Goal: Transaction & Acquisition: Purchase product/service

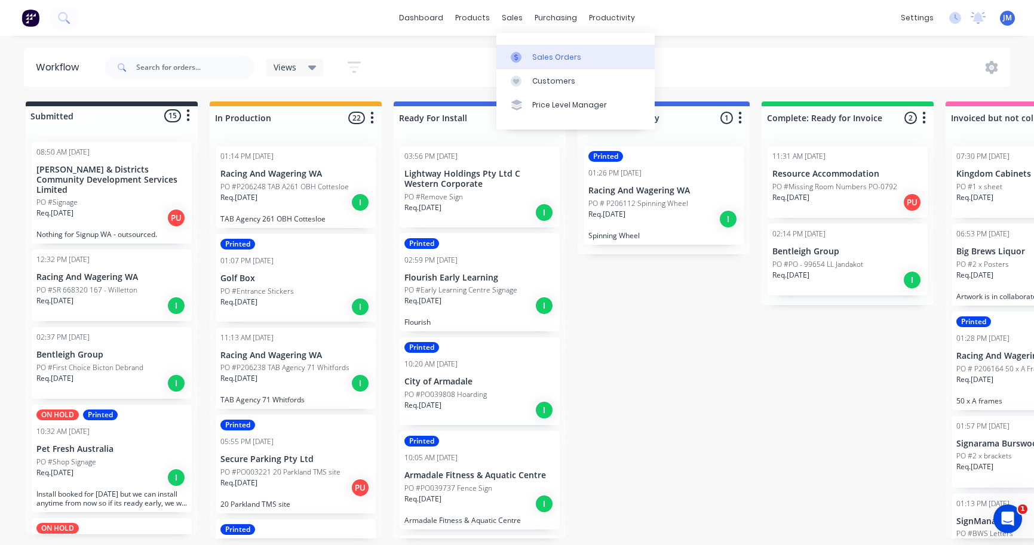
click at [547, 56] on div "Sales Orders" at bounding box center [556, 57] width 49 height 11
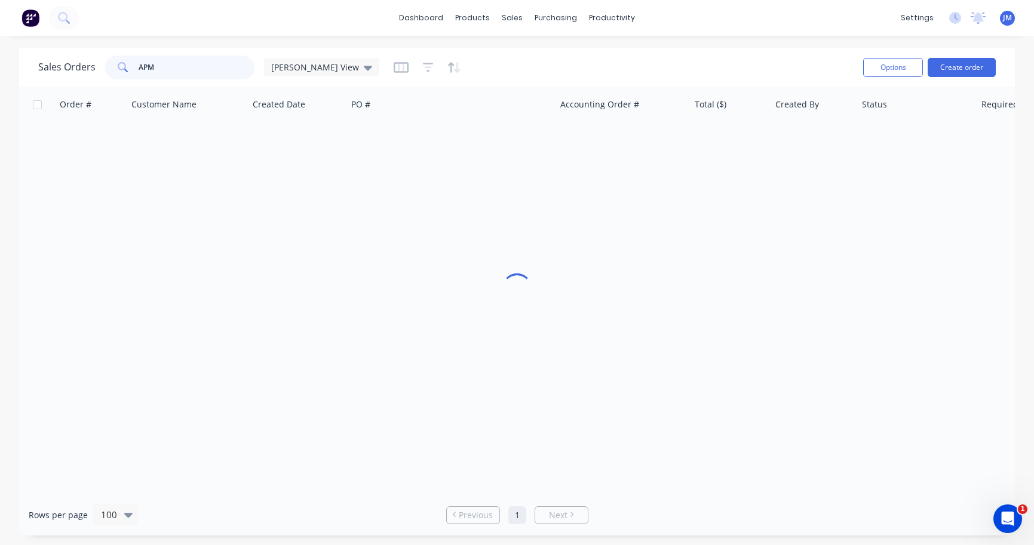
click at [206, 65] on input "APM" at bounding box center [197, 68] width 116 height 24
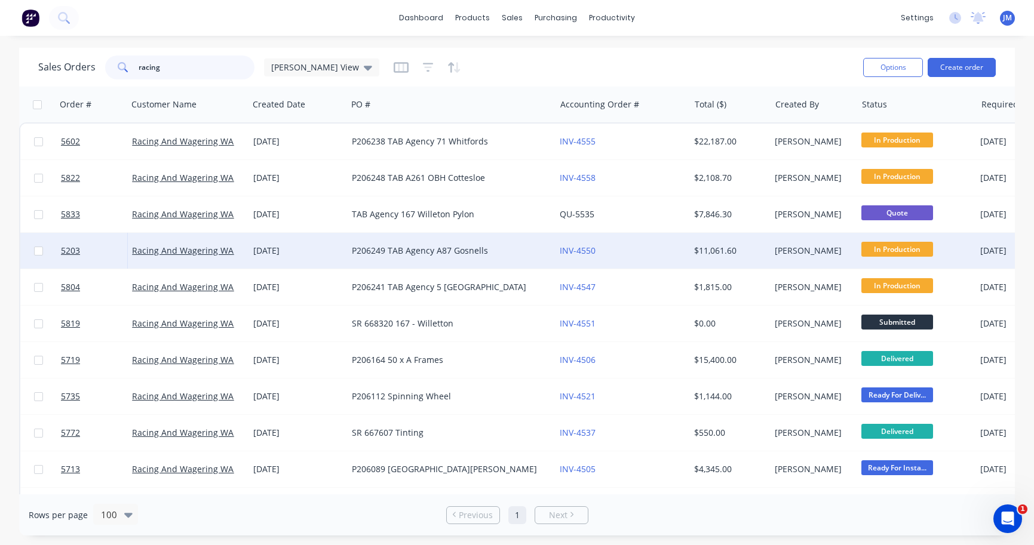
type input "racing"
click at [460, 253] on div "P206249 TAB Agency A87 Gosnells" at bounding box center [446, 251] width 189 height 12
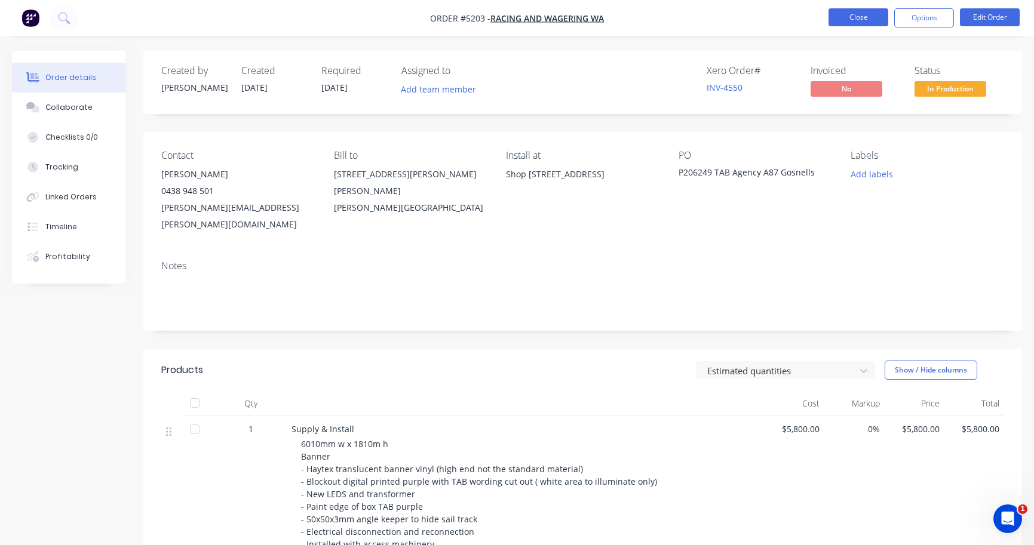
click at [868, 19] on button "Close" at bounding box center [858, 17] width 60 height 18
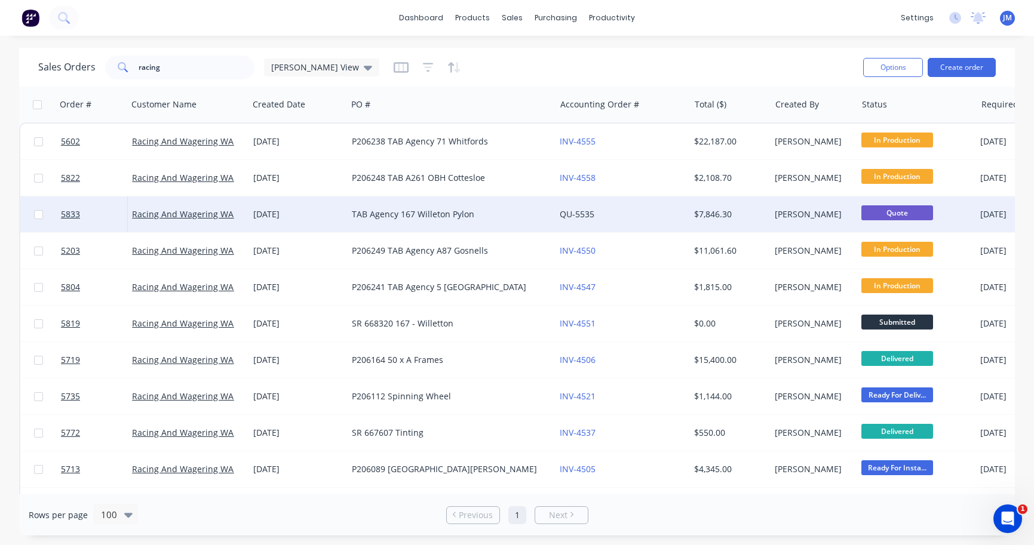
click at [388, 214] on div "TAB Agency 167 Willeton Pylon" at bounding box center [446, 214] width 189 height 12
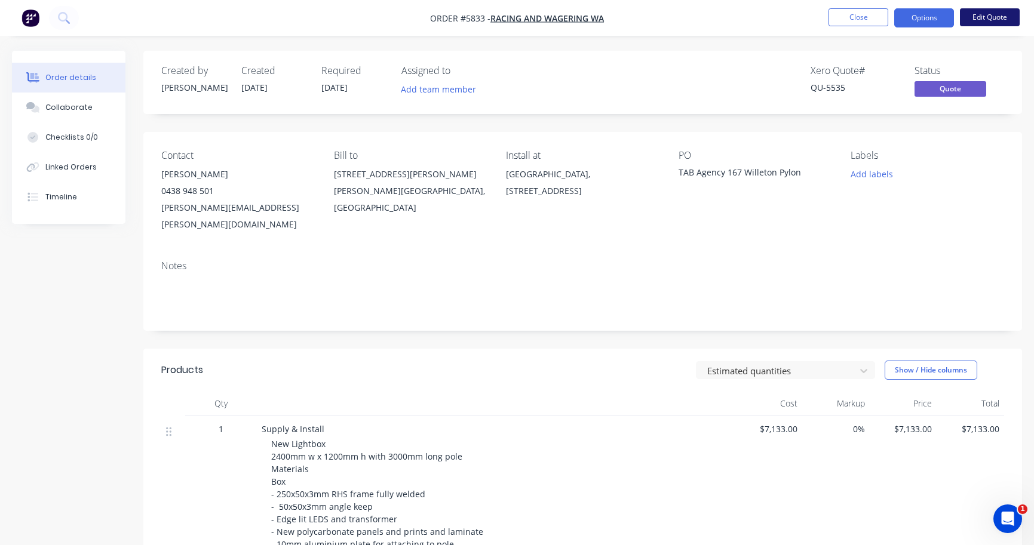
click at [977, 17] on button "Edit Quote" at bounding box center [990, 17] width 60 height 18
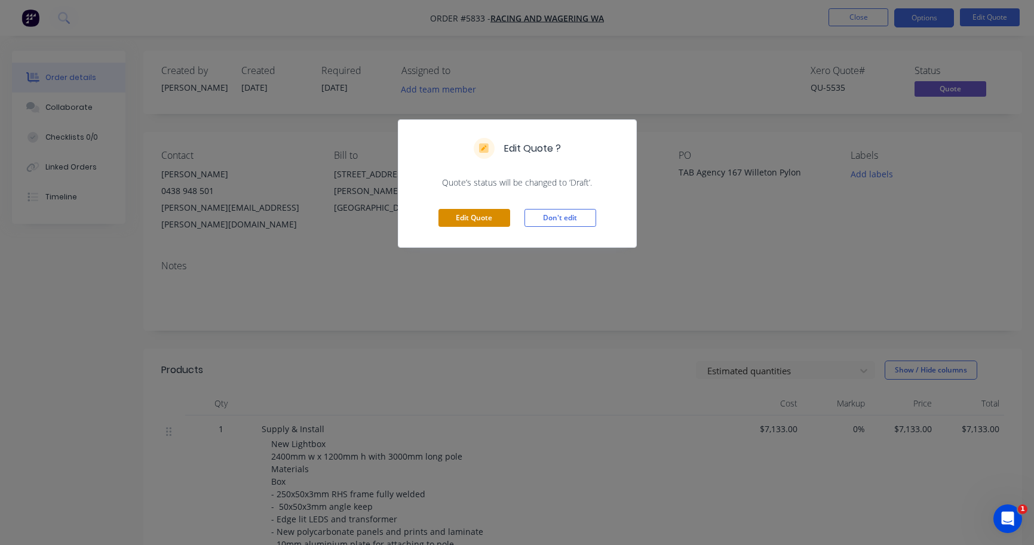
click at [475, 225] on button "Edit Quote" at bounding box center [474, 218] width 72 height 18
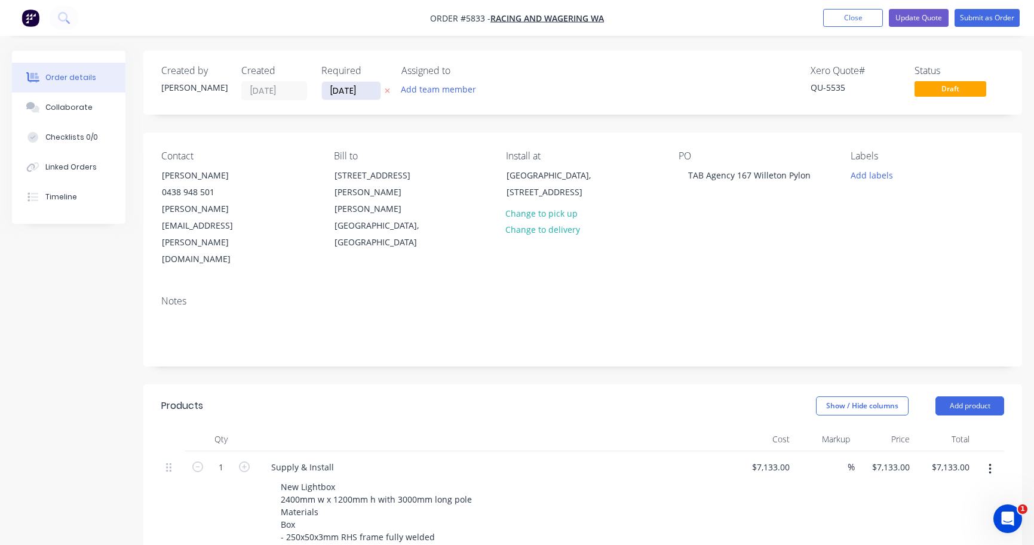
click at [343, 88] on input "[DATE]" at bounding box center [351, 91] width 59 height 18
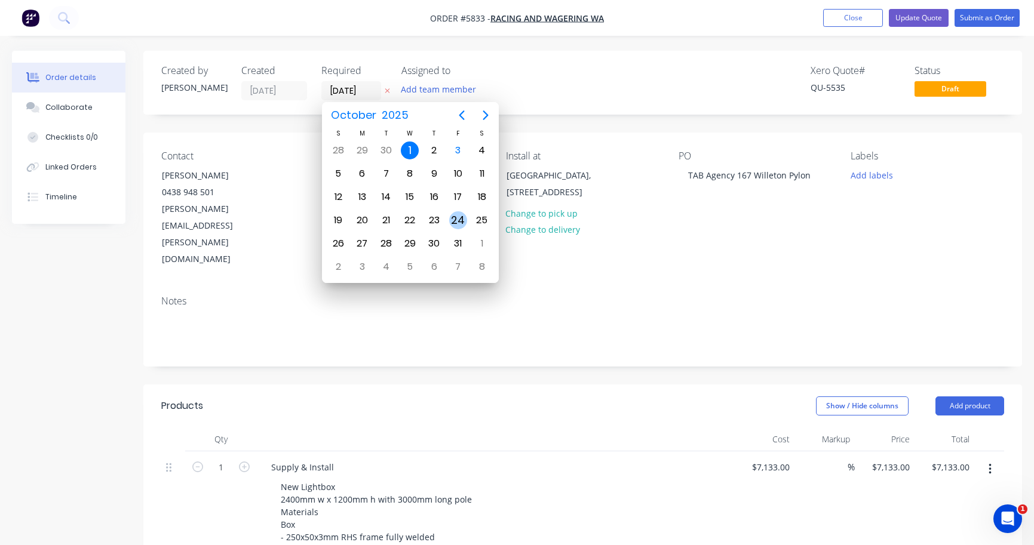
click at [459, 220] on div "24" at bounding box center [458, 220] width 18 height 18
type input "[DATE]"
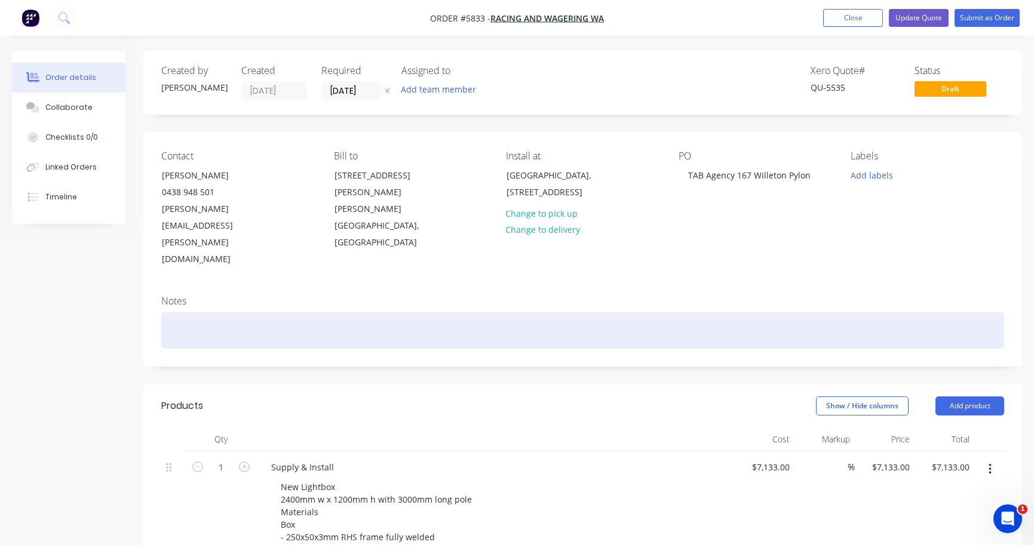
click at [310, 312] on div at bounding box center [582, 330] width 843 height 36
paste div
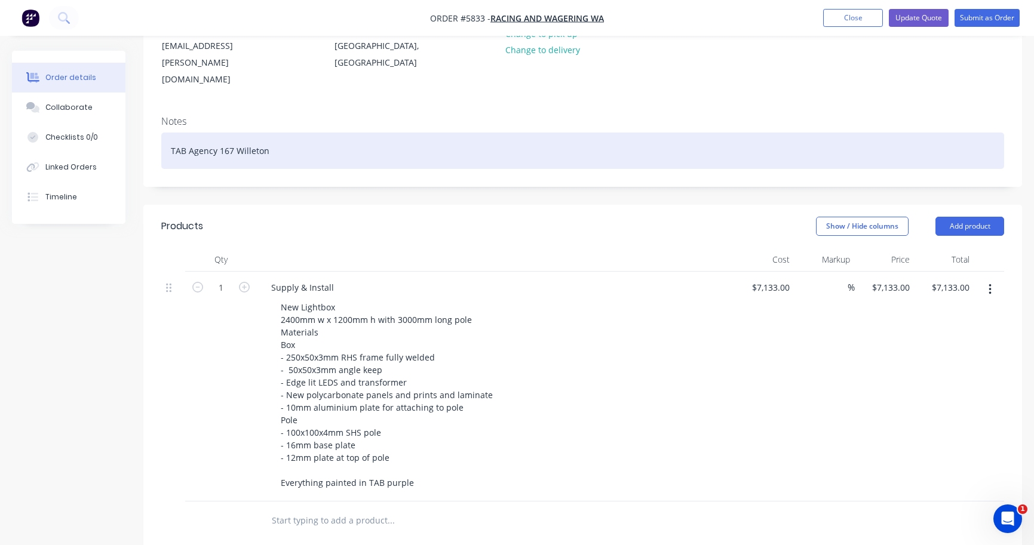
scroll to position [181, 0]
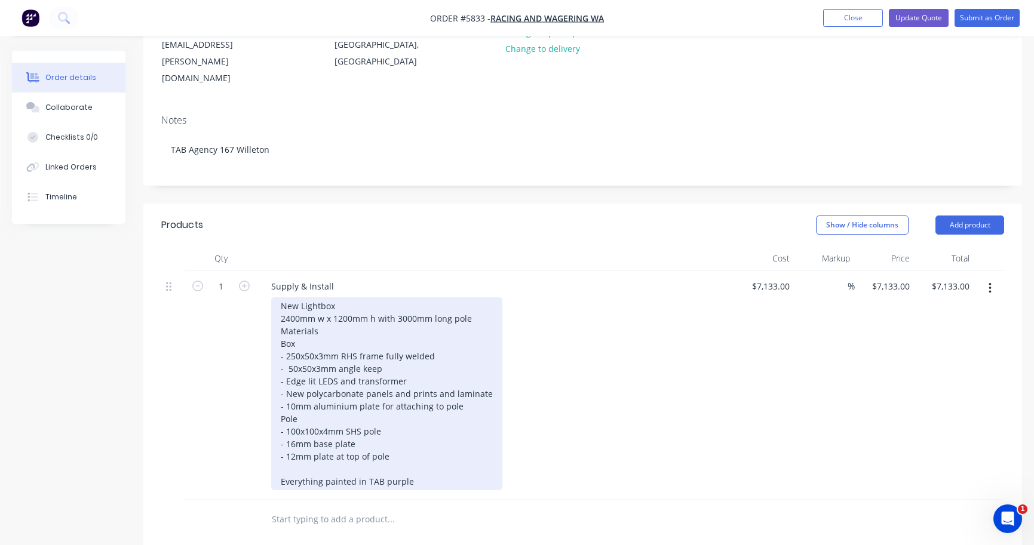
click at [412, 432] on div "New Lightbox 2400mm w x 1200mm h with 3000mm long pole Materials Box - 250x50x3…" at bounding box center [386, 393] width 231 height 193
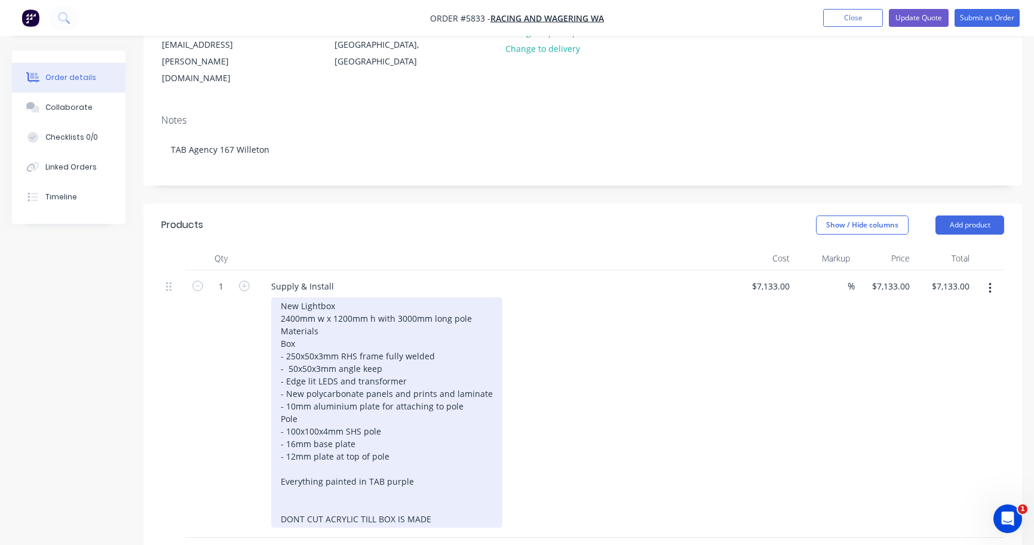
click at [343, 488] on div "DONT CUT ACRYLIC TILL BOX IS MADE" at bounding box center [387, 507] width 212 height 38
click at [300, 488] on div "DONT CUT POLY TILL BOX IS MADE" at bounding box center [387, 507] width 212 height 38
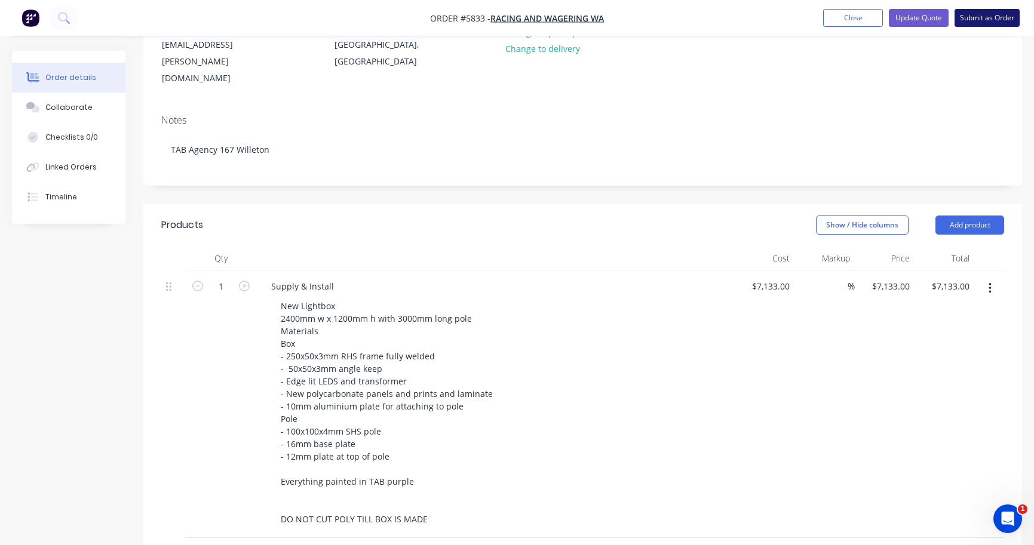
click at [986, 21] on button "Submit as Order" at bounding box center [987, 18] width 65 height 18
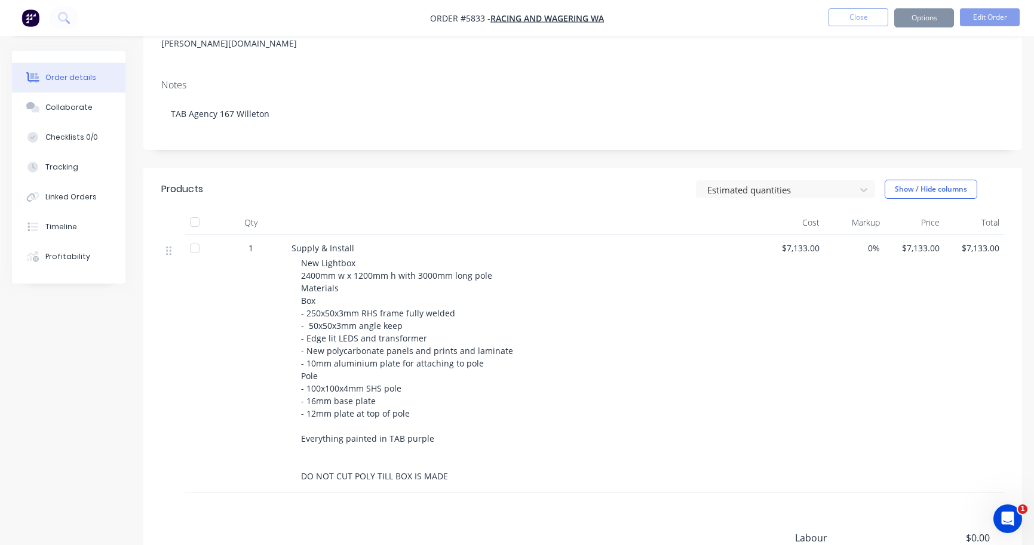
scroll to position [0, 0]
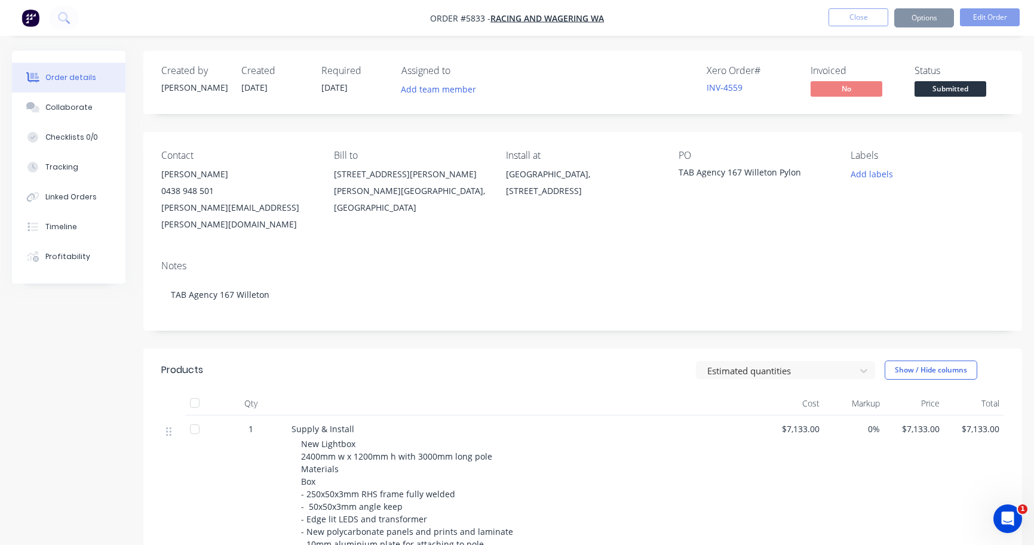
click at [963, 87] on span "Submitted" at bounding box center [950, 88] width 72 height 15
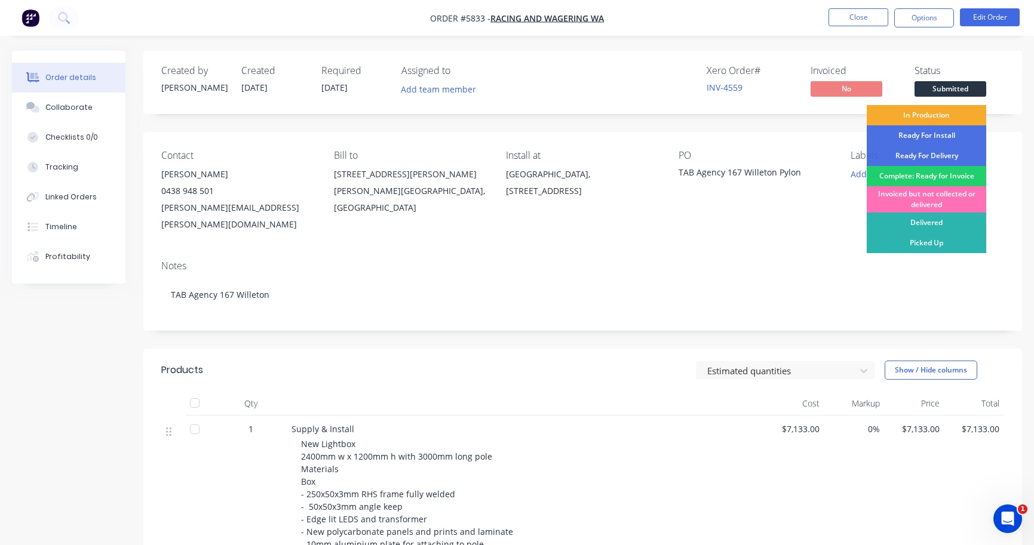
click at [956, 110] on div "In Production" at bounding box center [926, 115] width 119 height 20
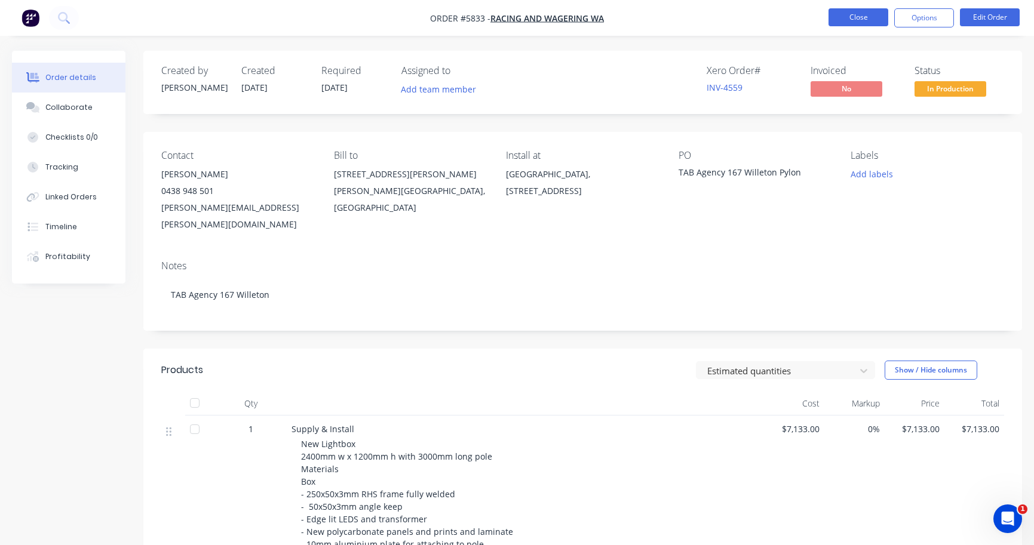
click at [851, 25] on button "Close" at bounding box center [858, 17] width 60 height 18
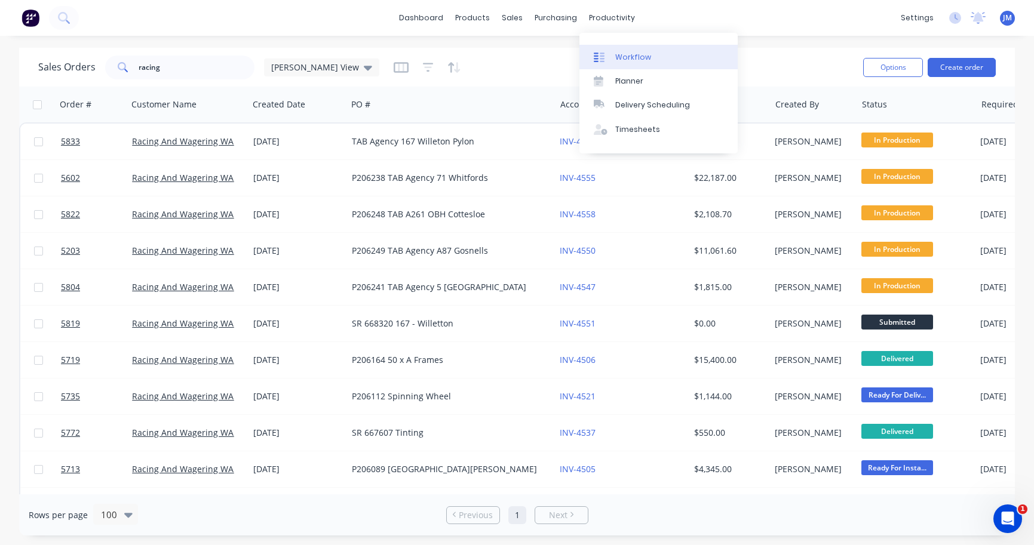
click at [633, 57] on div "Workflow" at bounding box center [633, 57] width 36 height 11
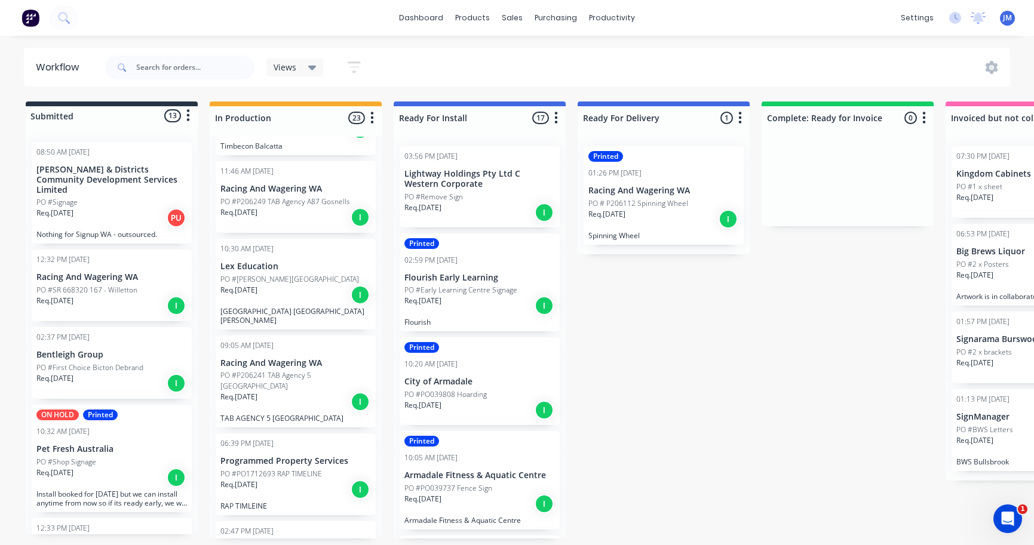
scroll to position [547, 0]
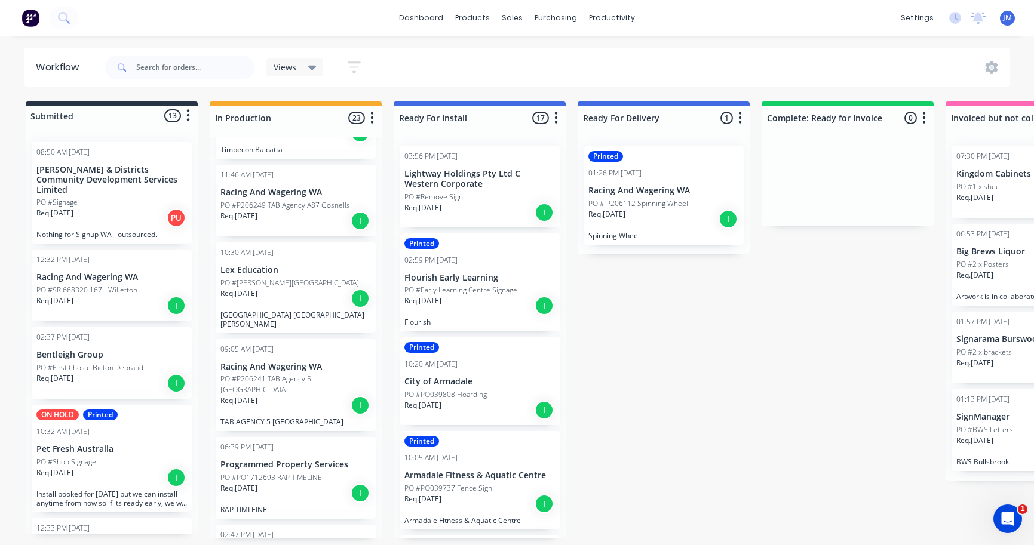
click at [303, 397] on div "Req. [DATE] I" at bounding box center [295, 405] width 151 height 20
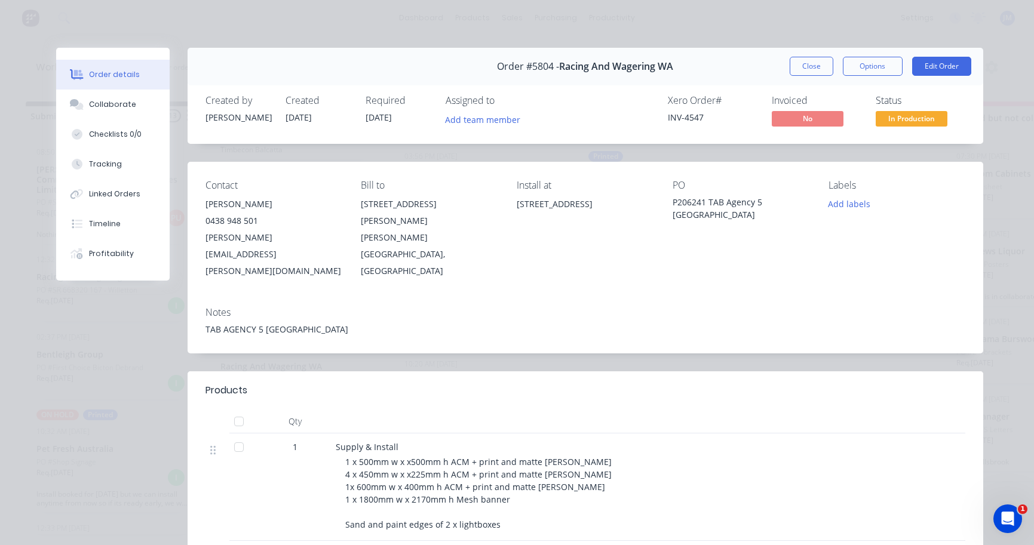
scroll to position [0, 0]
click at [808, 60] on button "Close" at bounding box center [812, 66] width 44 height 19
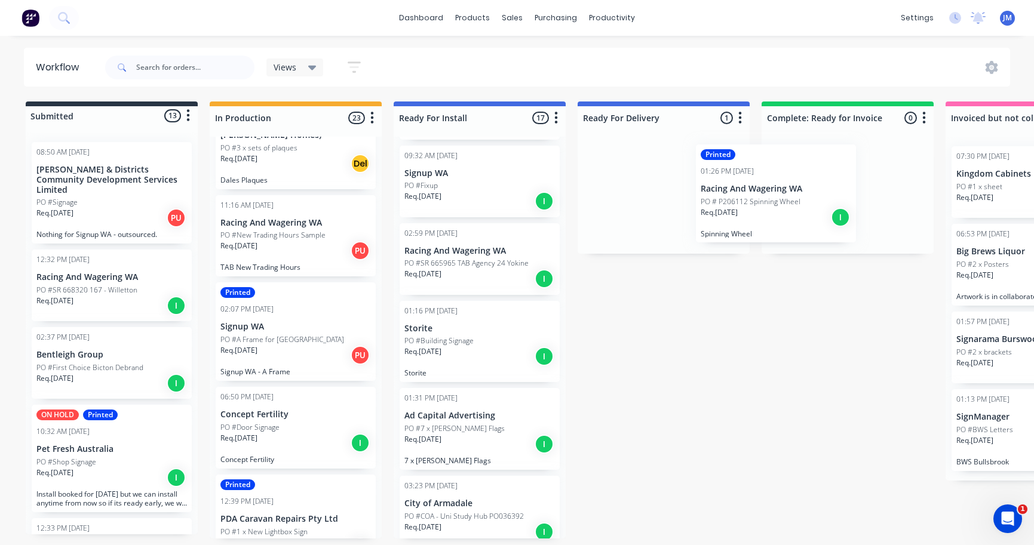
scroll to position [0, 4]
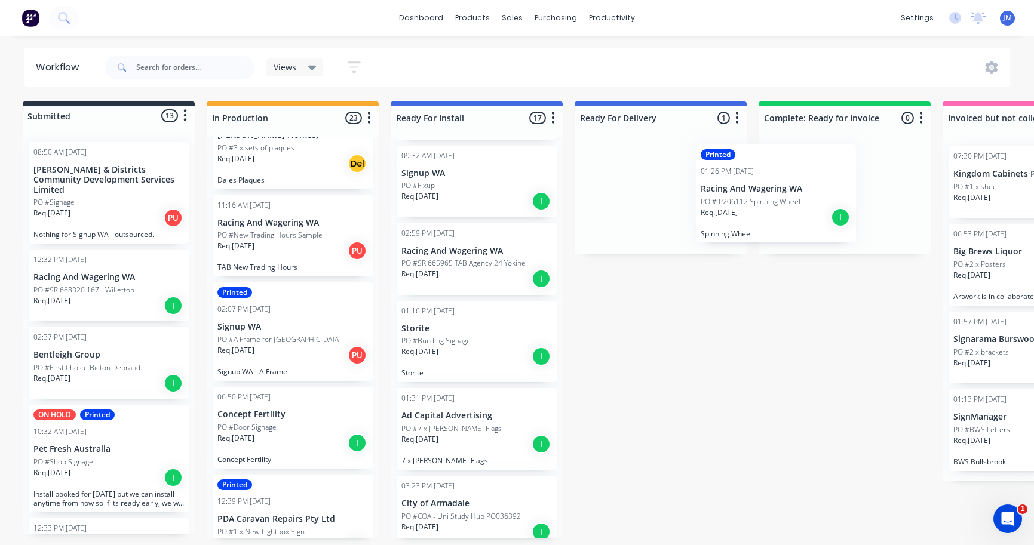
drag, startPoint x: 647, startPoint y: 221, endPoint x: 785, endPoint y: 214, distance: 138.1
click at [783, 219] on div "Submitted 13 Status colour #273444 hex #273444 Save Cancel Summaries Total orde…" at bounding box center [723, 320] width 1472 height 437
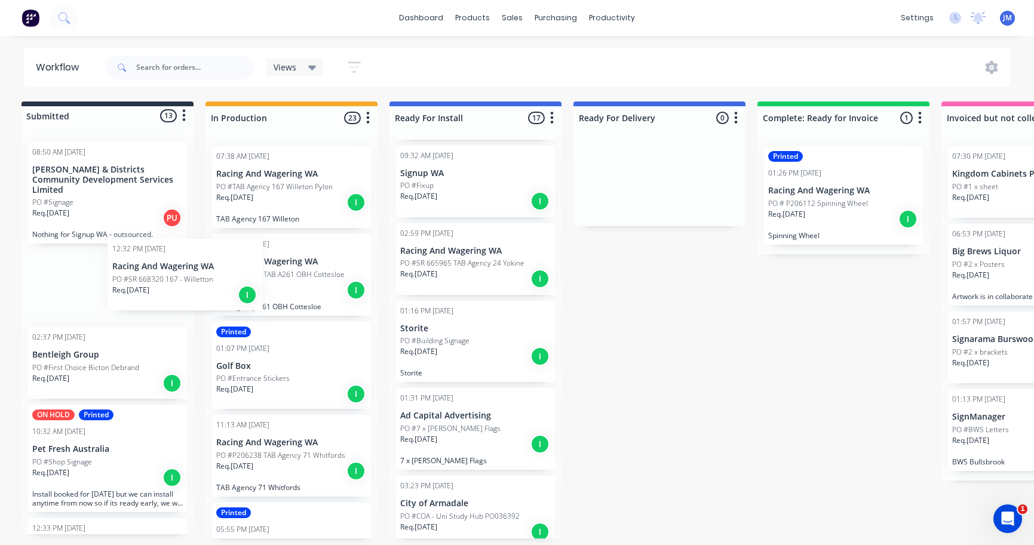
scroll to position [0, 0]
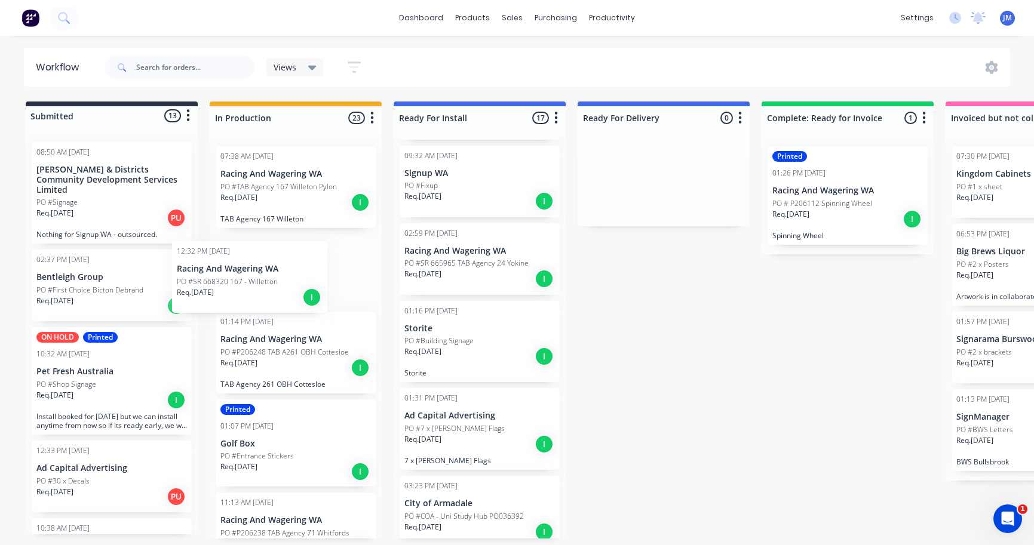
drag, startPoint x: 114, startPoint y: 287, endPoint x: 274, endPoint y: 291, distance: 160.1
click at [274, 291] on div "Submitted 13 Status colour #273444 hex #273444 Save Cancel Summaries Total orde…" at bounding box center [727, 320] width 1472 height 437
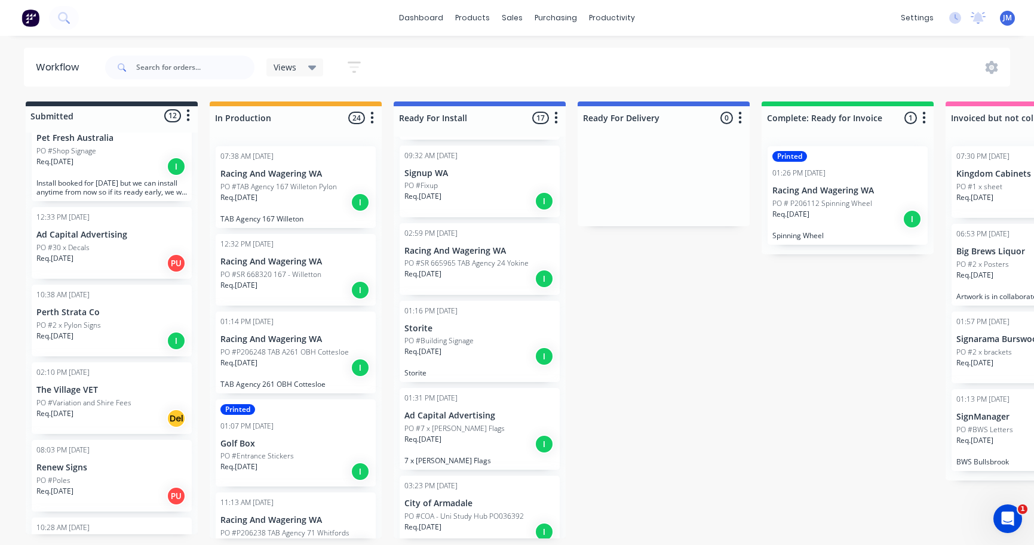
scroll to position [235, 0]
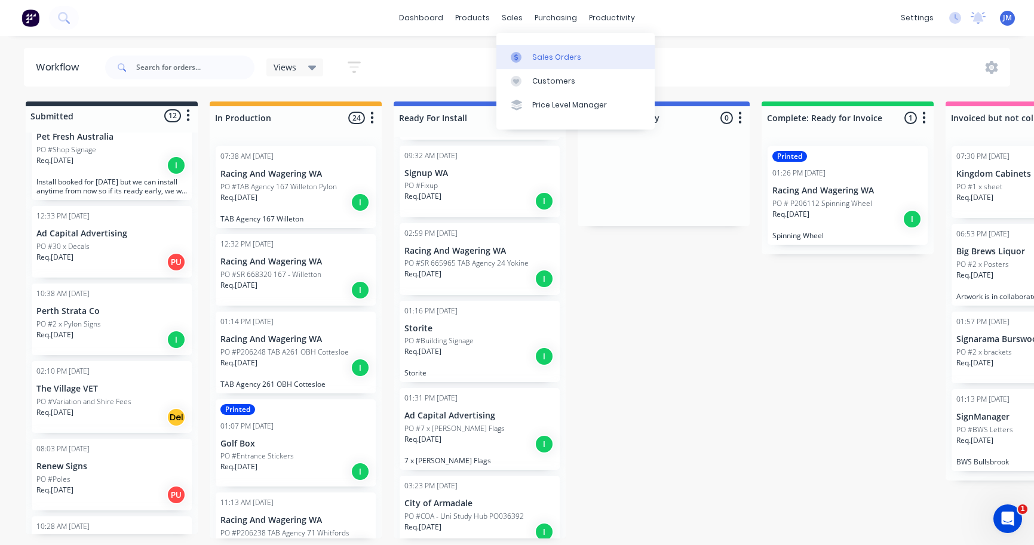
click at [538, 54] on div "Sales Orders" at bounding box center [556, 57] width 49 height 11
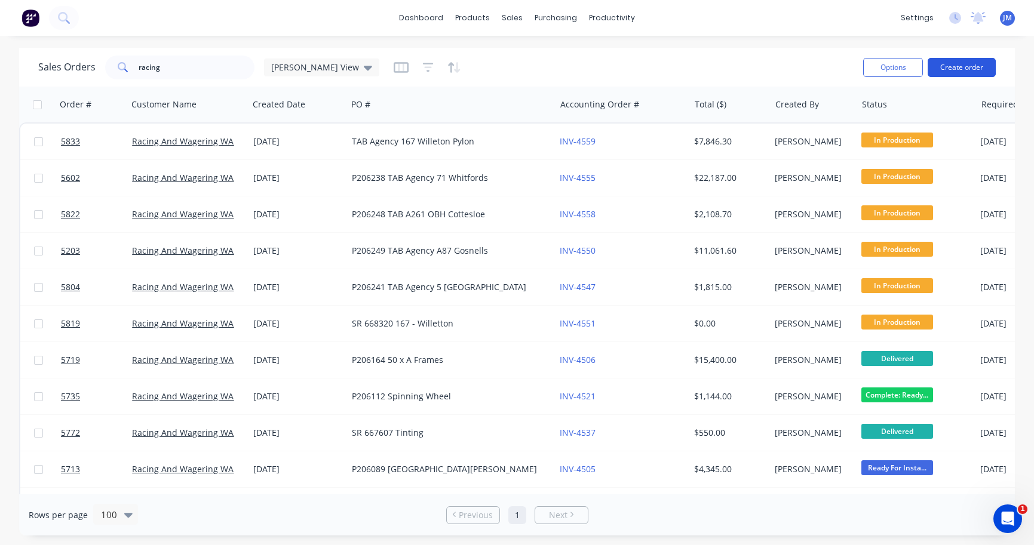
click at [970, 66] on button "Create order" at bounding box center [962, 67] width 68 height 19
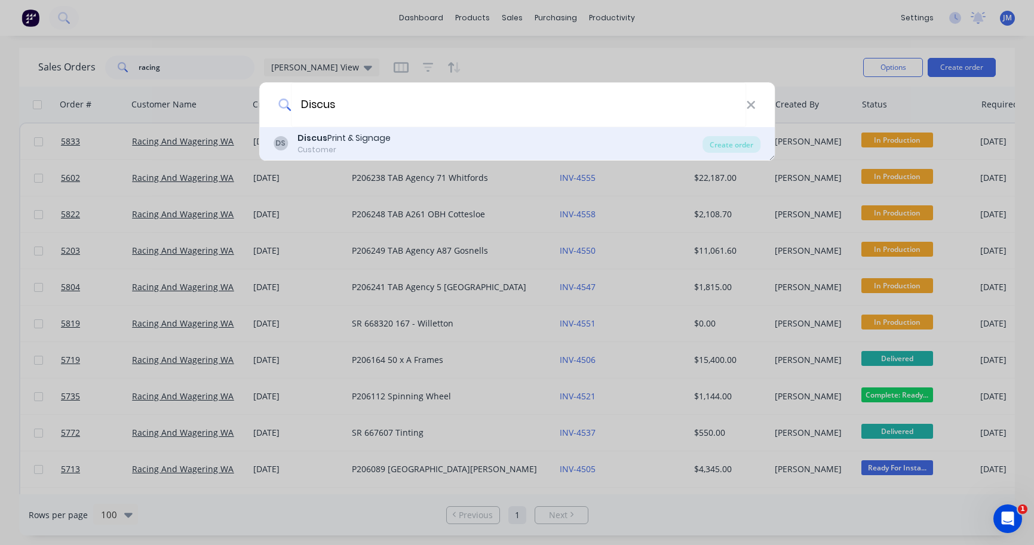
type input "Discus"
click at [397, 146] on div "DS Discus Print & Signage Customer" at bounding box center [488, 143] width 429 height 23
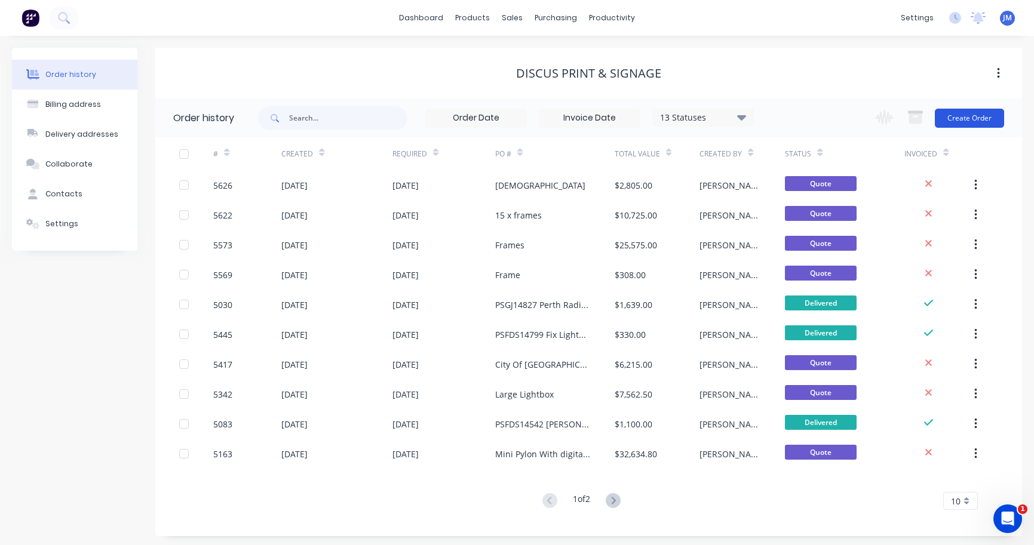
click at [980, 125] on button "Create Order" at bounding box center [969, 118] width 69 height 19
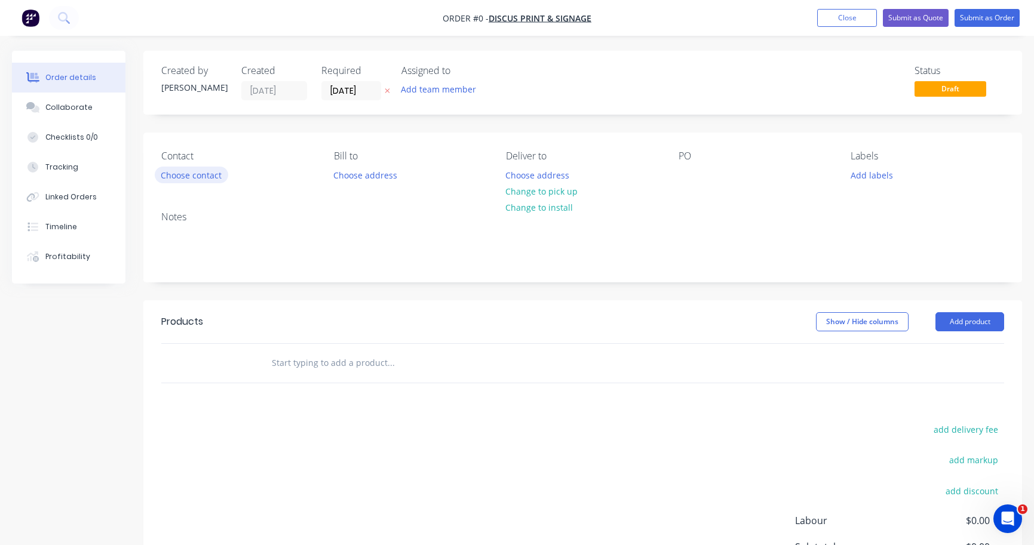
click at [198, 180] on button "Choose contact" at bounding box center [191, 175] width 73 height 16
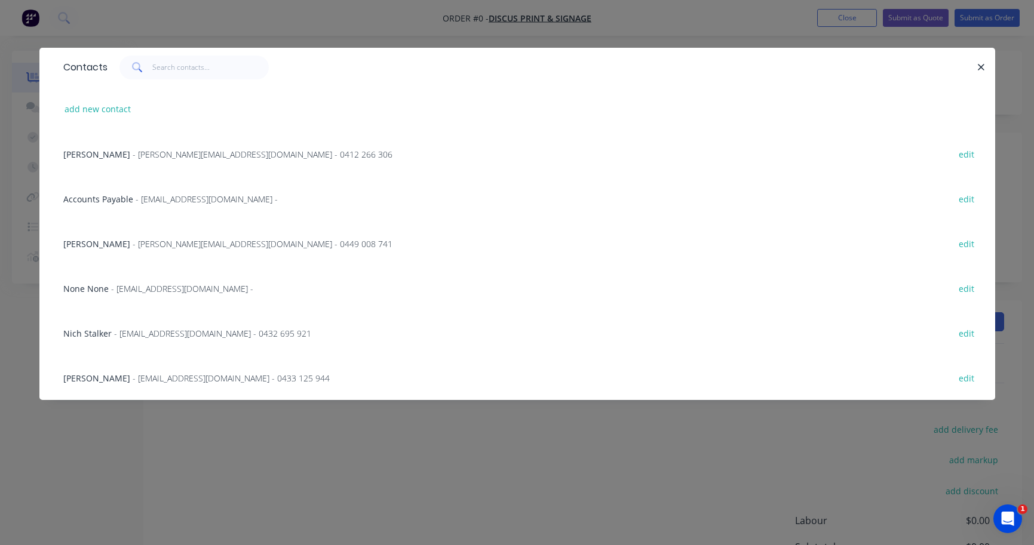
click at [149, 167] on div "Frank - [EMAIL_ADDRESS][DOMAIN_NAME] - 0412 266 306 edit" at bounding box center [517, 153] width 920 height 45
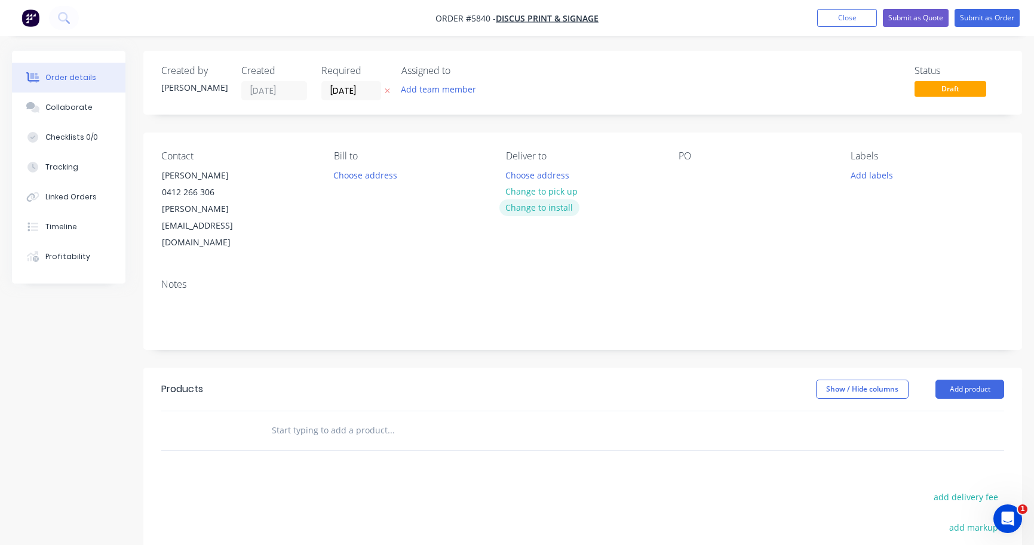
click at [526, 211] on button "Change to install" at bounding box center [539, 208] width 80 height 16
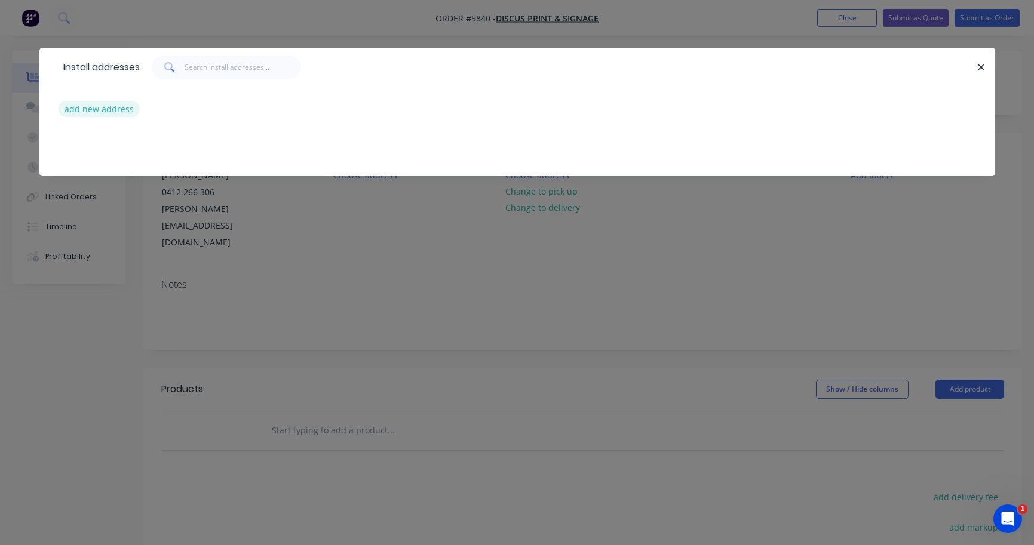
click at [116, 111] on button "add new address" at bounding box center [100, 109] width 82 height 16
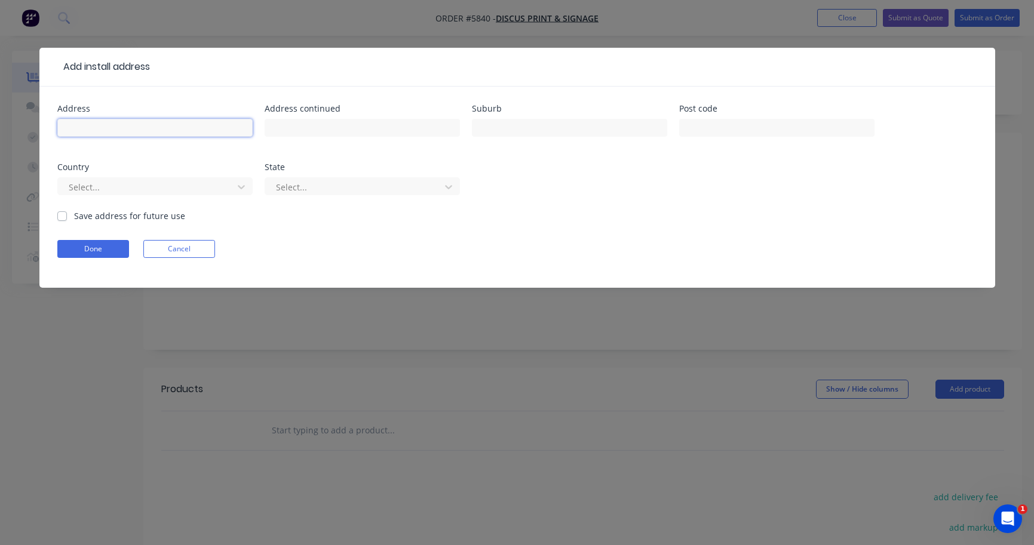
click at [125, 124] on input "text" at bounding box center [154, 128] width 195 height 18
paste input "[STREET_ADDRESS]"
type input "[STREET_ADDRESS]"
click at [115, 247] on button "Done" at bounding box center [93, 249] width 72 height 18
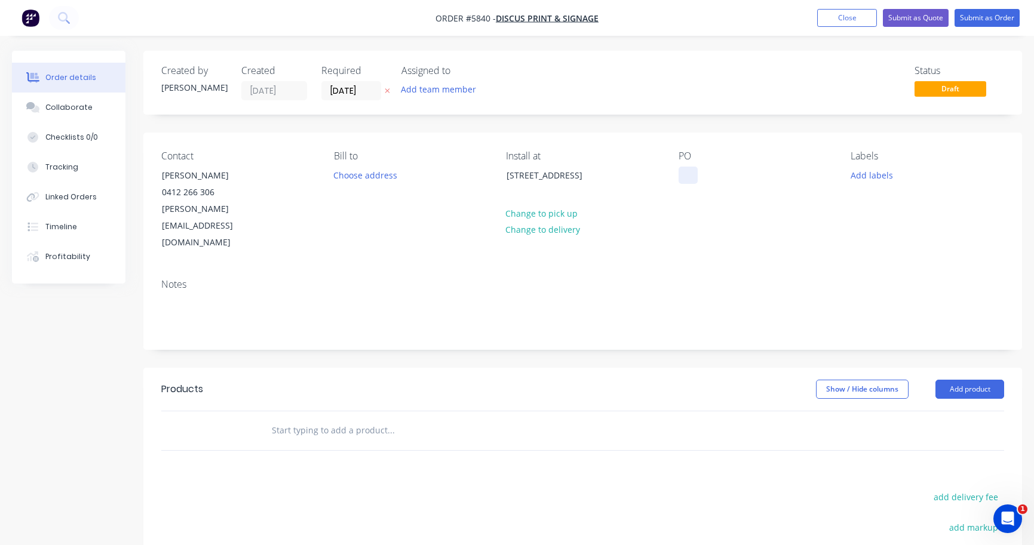
click at [683, 176] on div at bounding box center [688, 175] width 19 height 17
click at [289, 419] on input "text" at bounding box center [390, 431] width 239 height 24
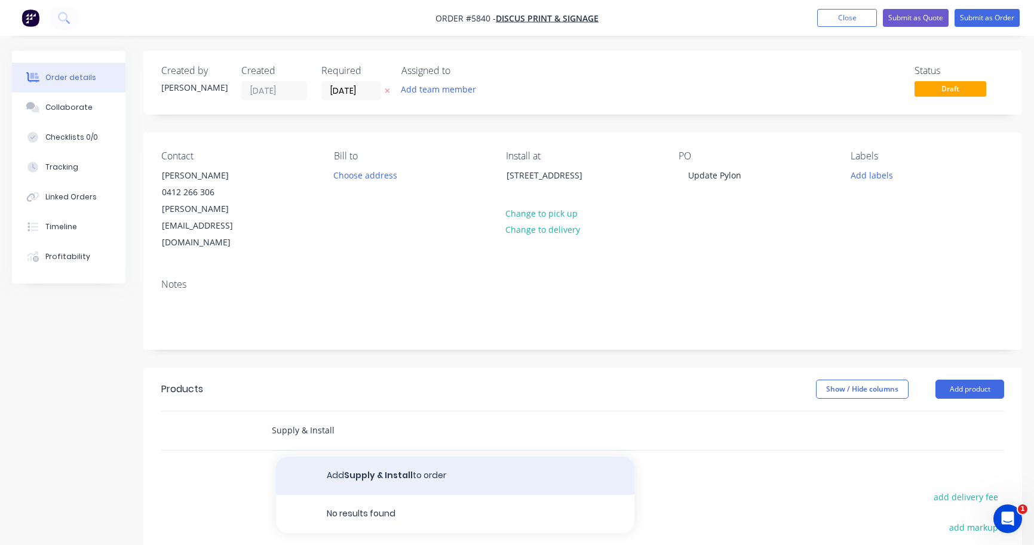
type input "Supply & Install"
click at [340, 457] on button "Add Supply & Install to order" at bounding box center [455, 476] width 358 height 38
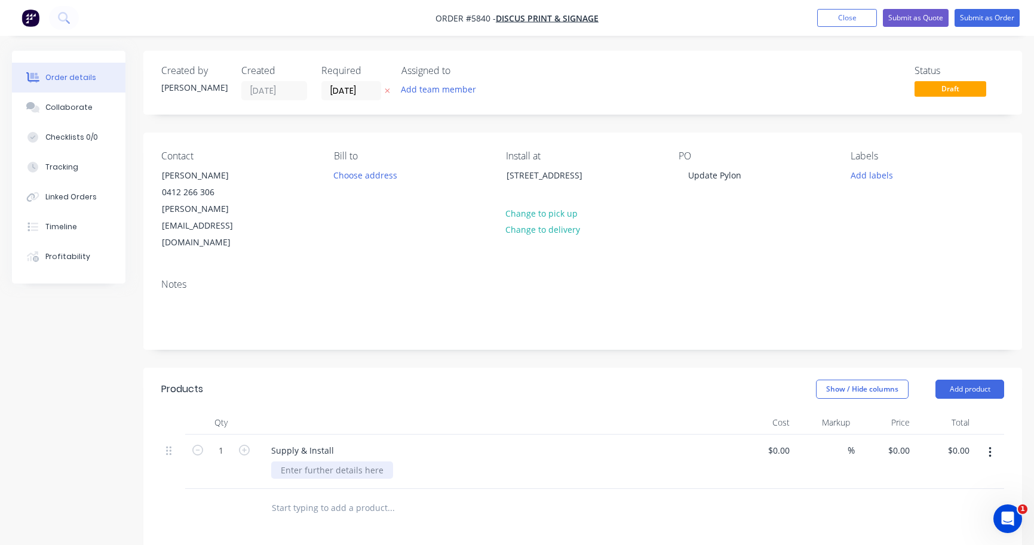
click at [340, 462] on div at bounding box center [332, 470] width 122 height 17
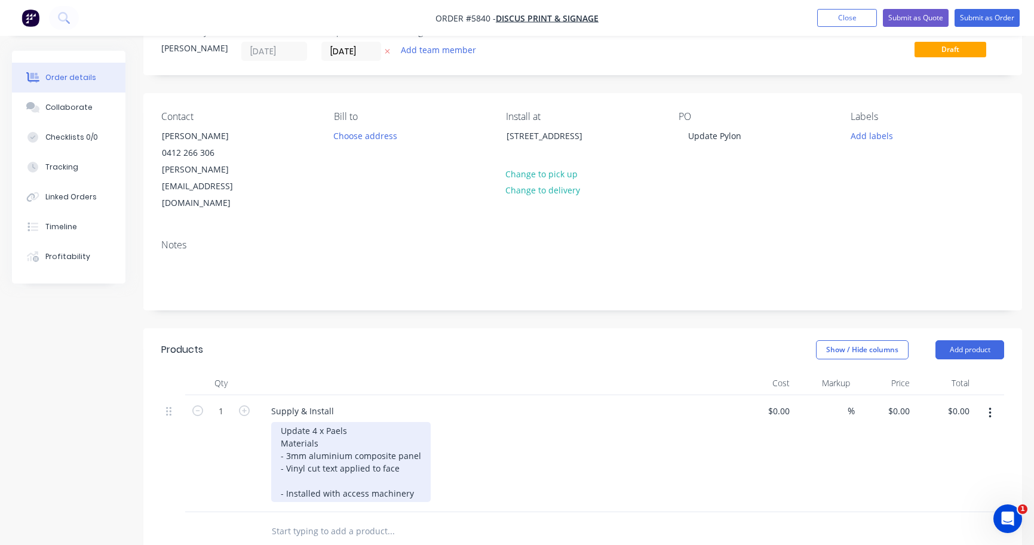
scroll to position [90, 0]
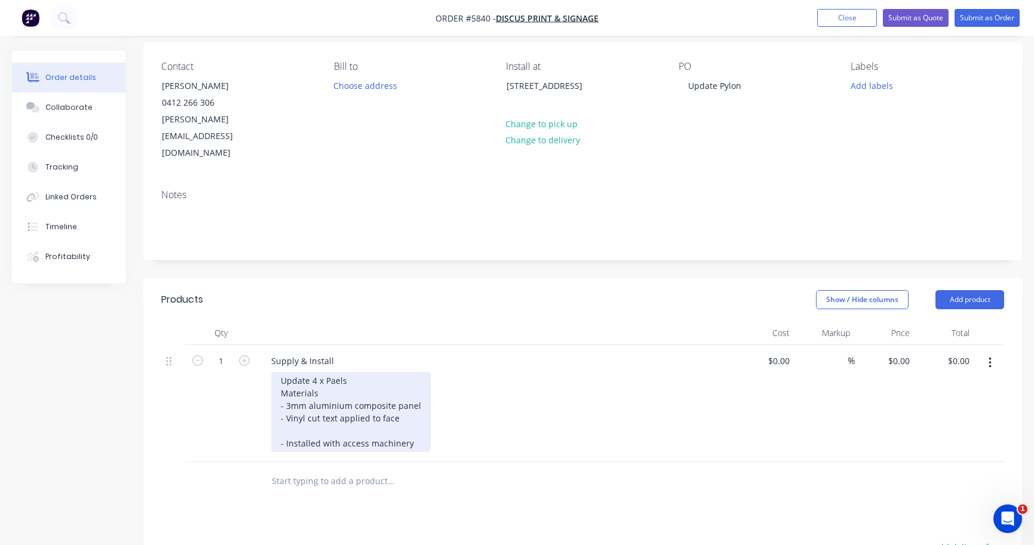
click at [334, 372] on div "Update 4 x Paels Materials - 3mm aluminium composite panel - Vinyl cut text app…" at bounding box center [350, 412] width 159 height 80
click at [400, 372] on div "Update 4 x Panels Materials - 3mm aluminium composite panel - Vinyl cut text ap…" at bounding box center [350, 412] width 159 height 80
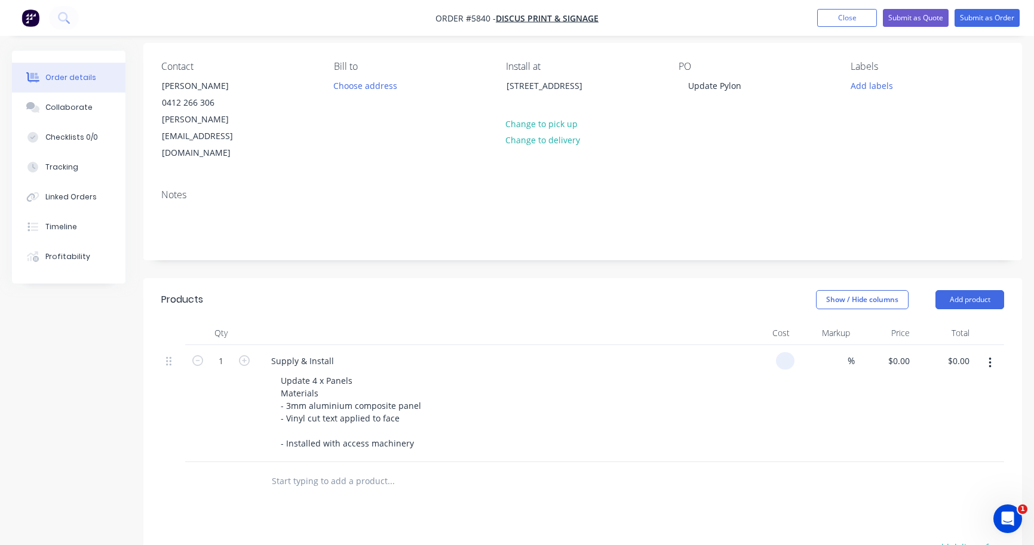
click at [794, 352] on input at bounding box center [788, 360] width 14 height 17
type input "$3,720.00"
click at [714, 389] on div "Update 4 x Panels Materials - 3mm aluminium composite panel - Vinyl cut text ap…" at bounding box center [500, 412] width 459 height 80
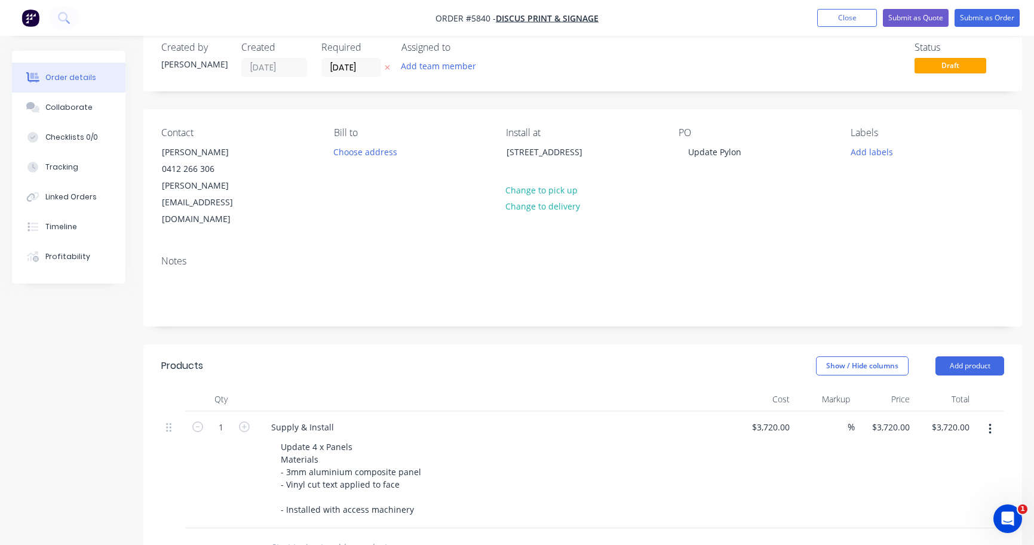
scroll to position [23, 0]
click at [917, 19] on button "Submit as Quote" at bounding box center [916, 18] width 66 height 18
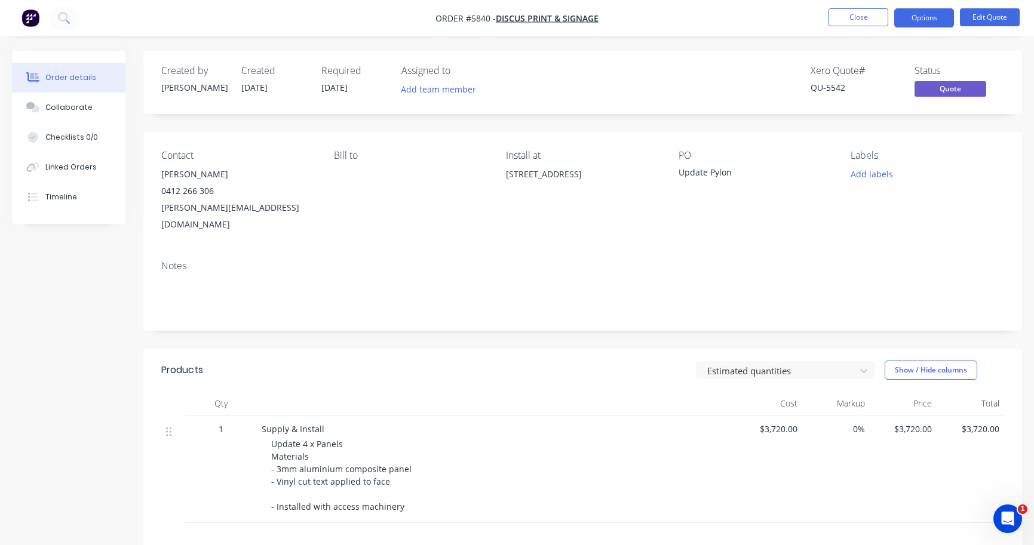
click at [917, 19] on button "Options" at bounding box center [924, 17] width 60 height 19
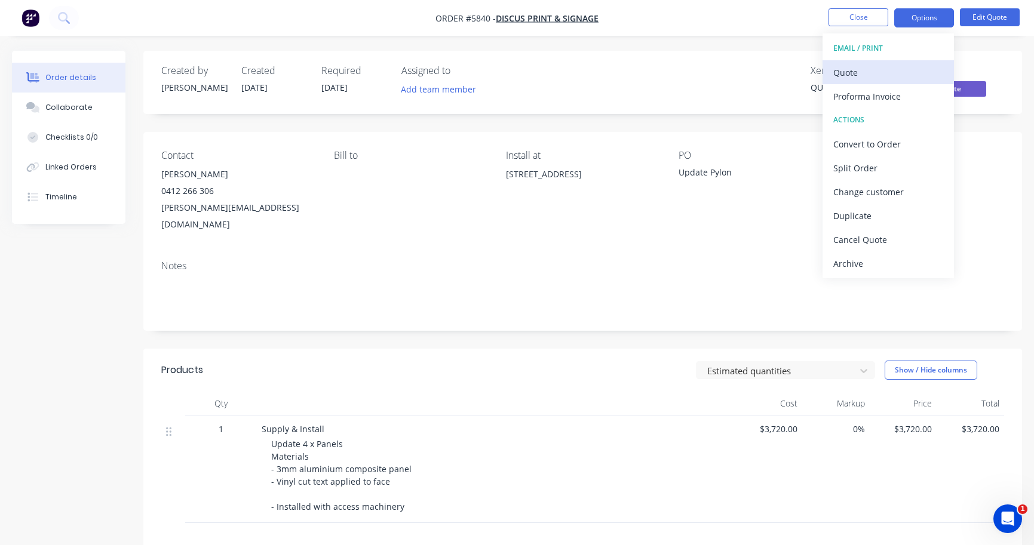
click at [904, 68] on div "Quote" at bounding box center [888, 72] width 110 height 17
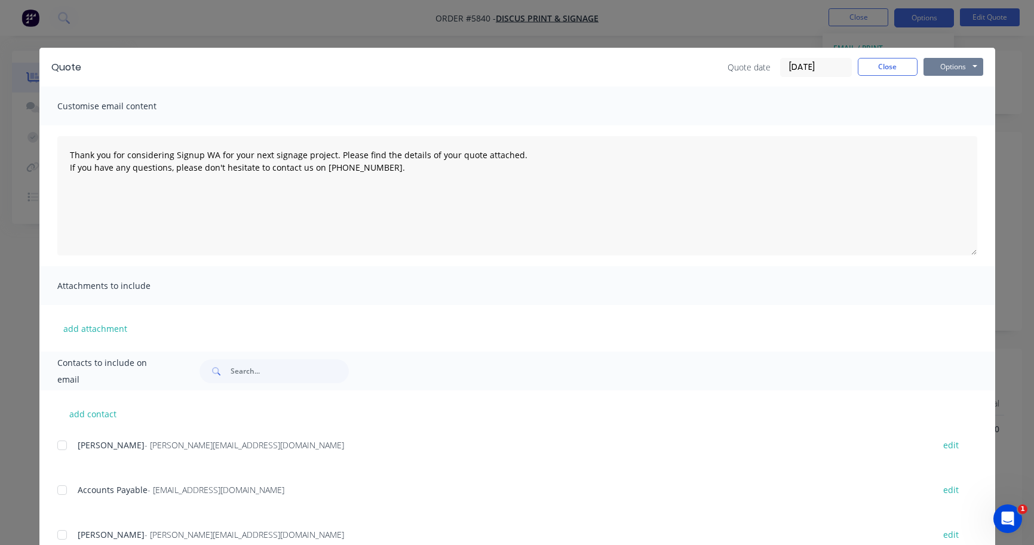
click at [960, 66] on button "Options" at bounding box center [953, 67] width 60 height 18
click at [953, 106] on button "Print" at bounding box center [961, 108] width 76 height 20
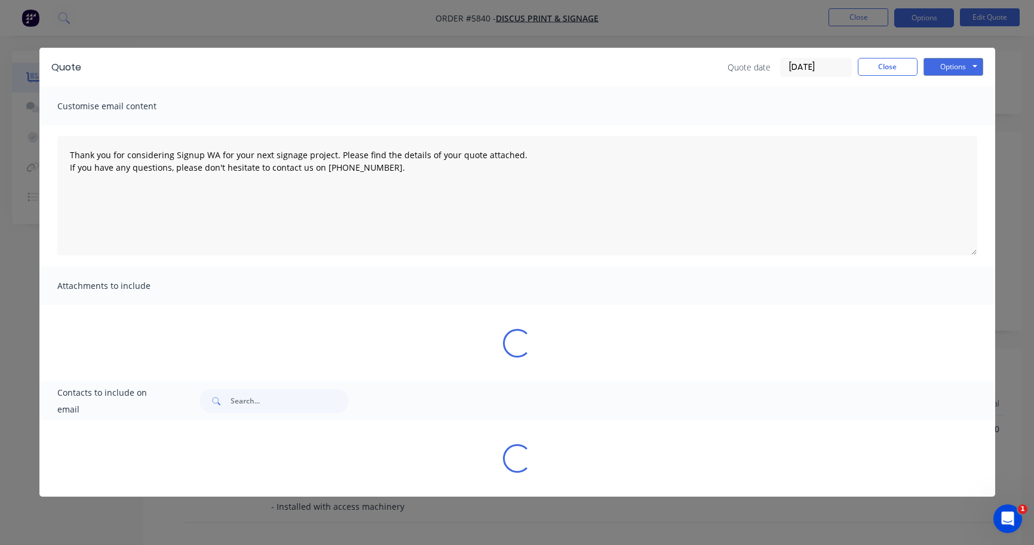
type textarea "Thank you for considering Signup WA for your next signage project. Please find …"
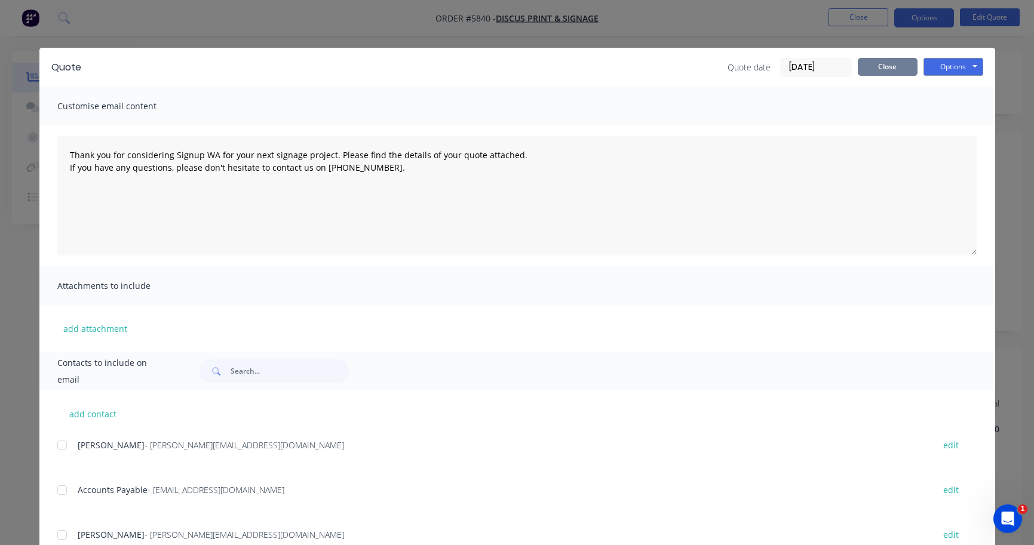
click at [895, 71] on button "Close" at bounding box center [888, 67] width 60 height 18
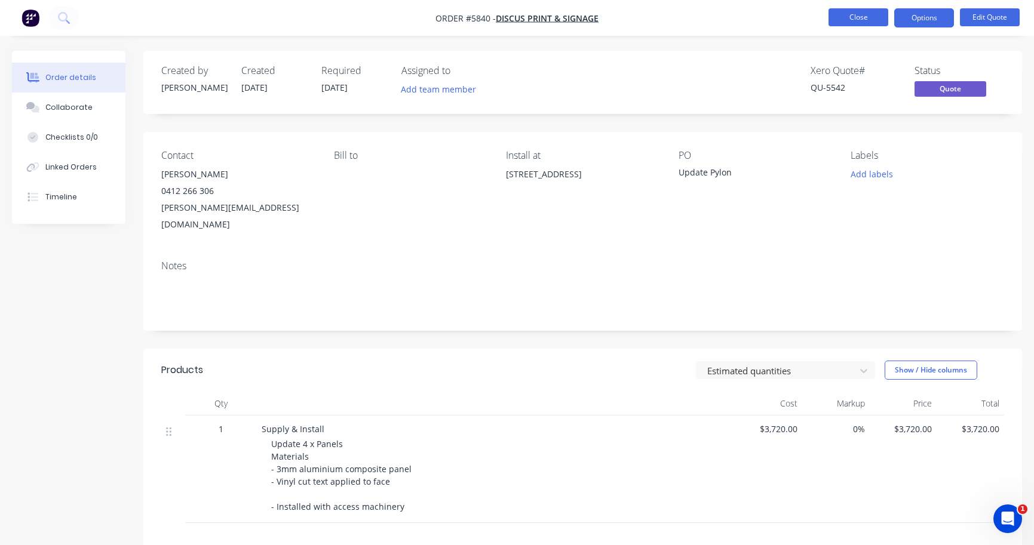
click at [866, 19] on button "Close" at bounding box center [858, 17] width 60 height 18
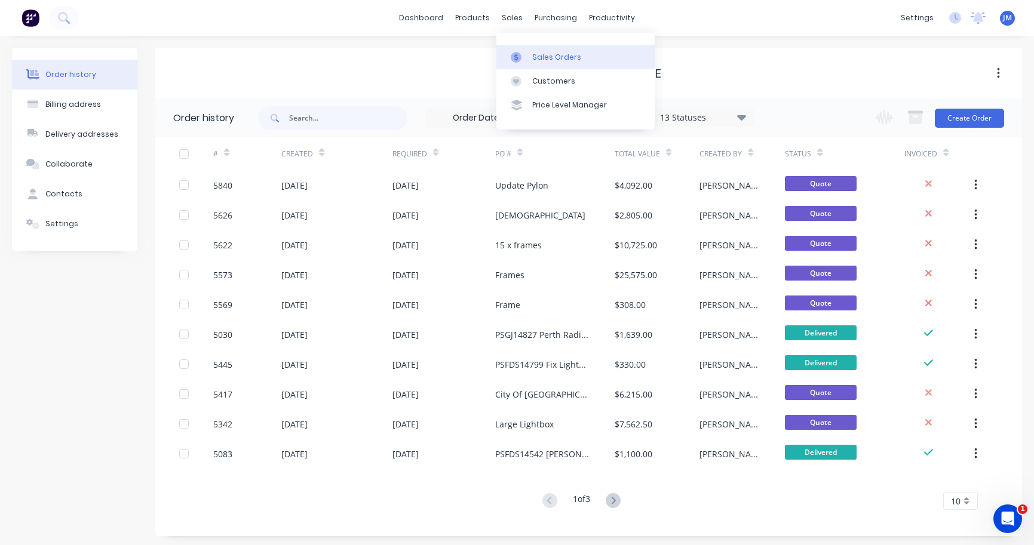
click at [540, 56] on div "Sales Orders" at bounding box center [556, 57] width 49 height 11
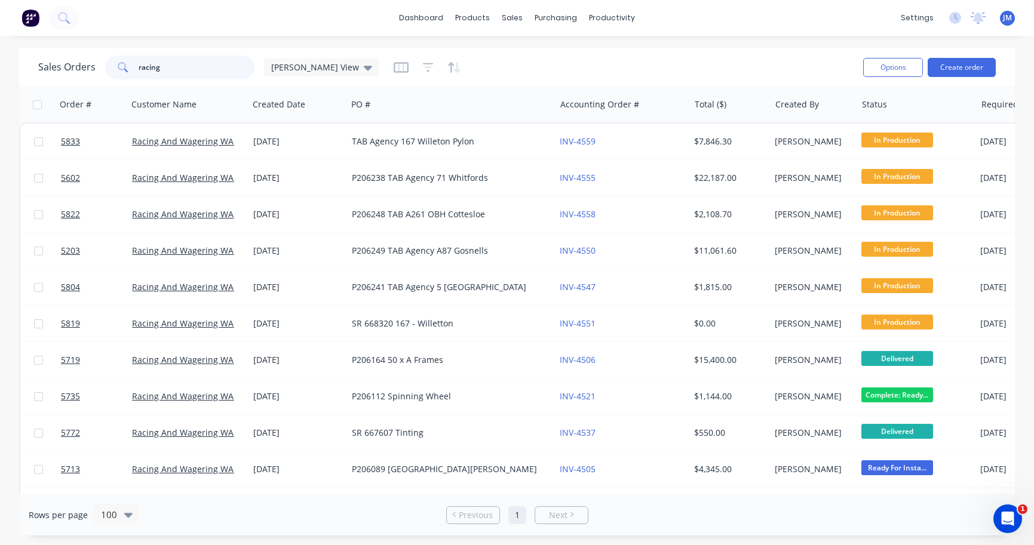
click at [180, 73] on input "racing" at bounding box center [197, 68] width 116 height 24
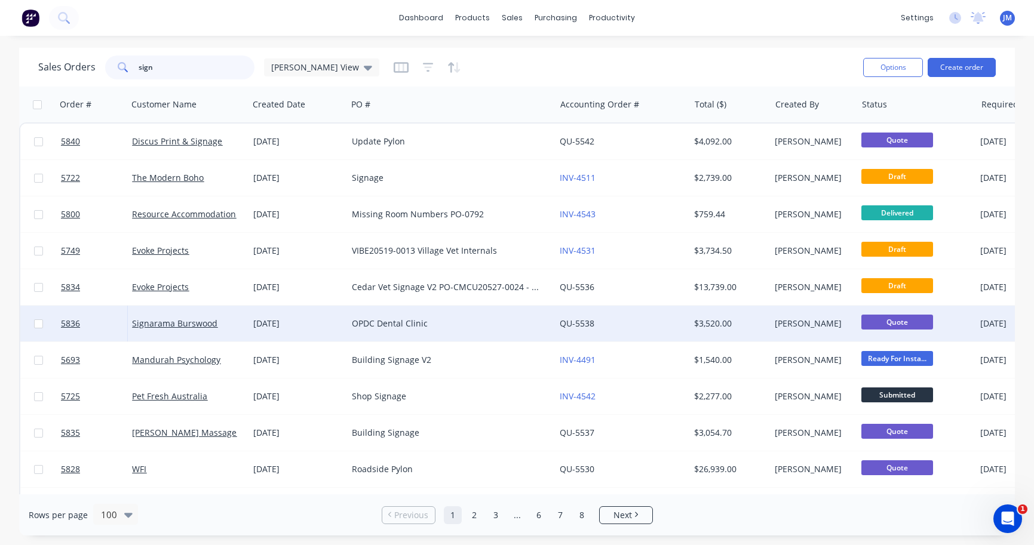
type input "sign"
click at [386, 327] on div "OPDC Dental Clinic" at bounding box center [446, 324] width 189 height 12
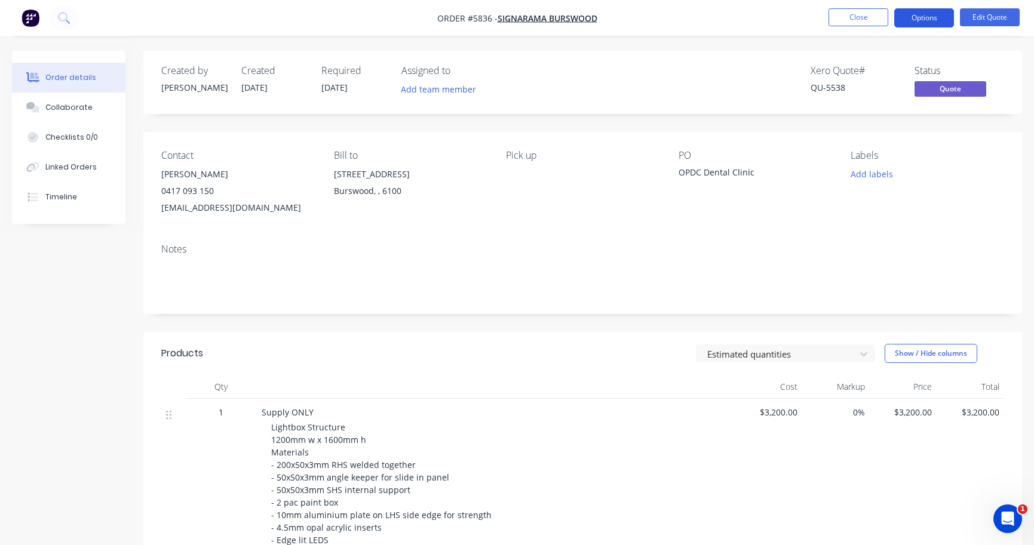
click at [940, 11] on button "Options" at bounding box center [924, 17] width 60 height 19
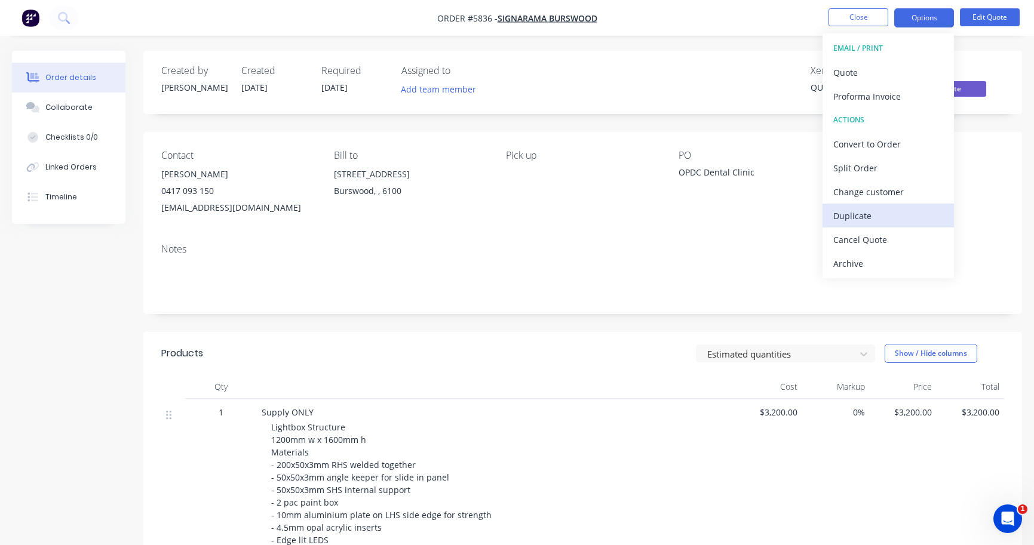
click at [892, 221] on div "Duplicate" at bounding box center [888, 215] width 110 height 17
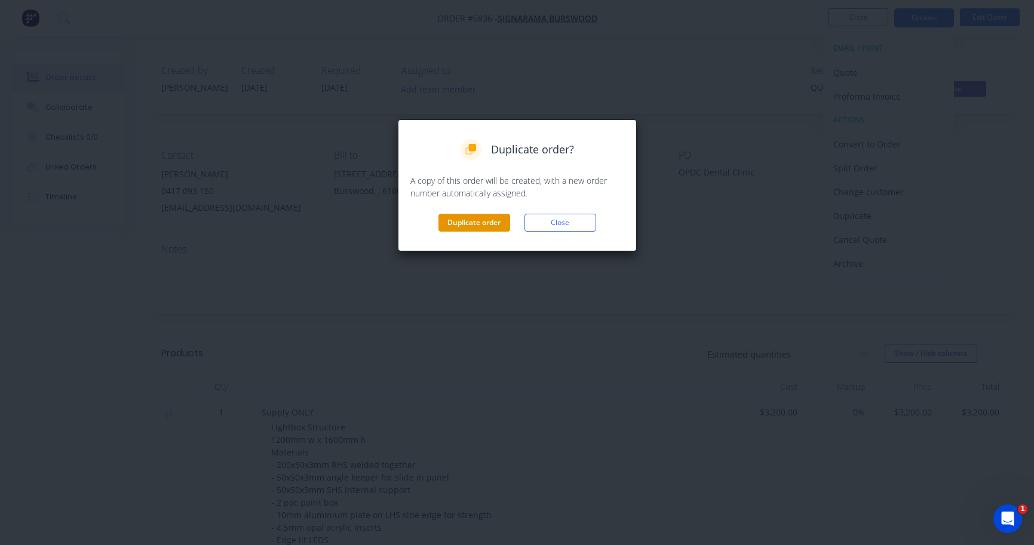
click at [492, 222] on button "Duplicate order" at bounding box center [474, 223] width 72 height 18
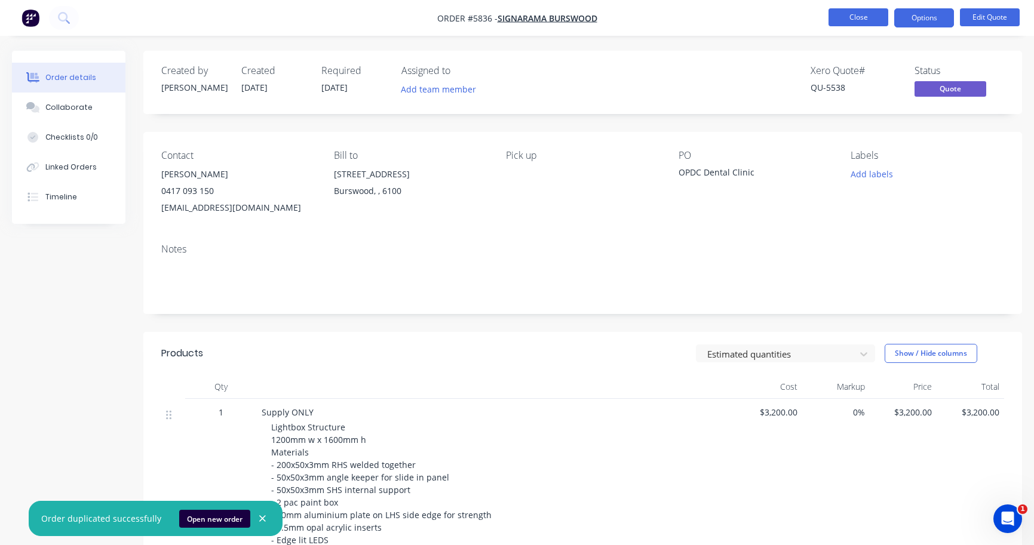
click at [867, 25] on button "Close" at bounding box center [858, 17] width 60 height 18
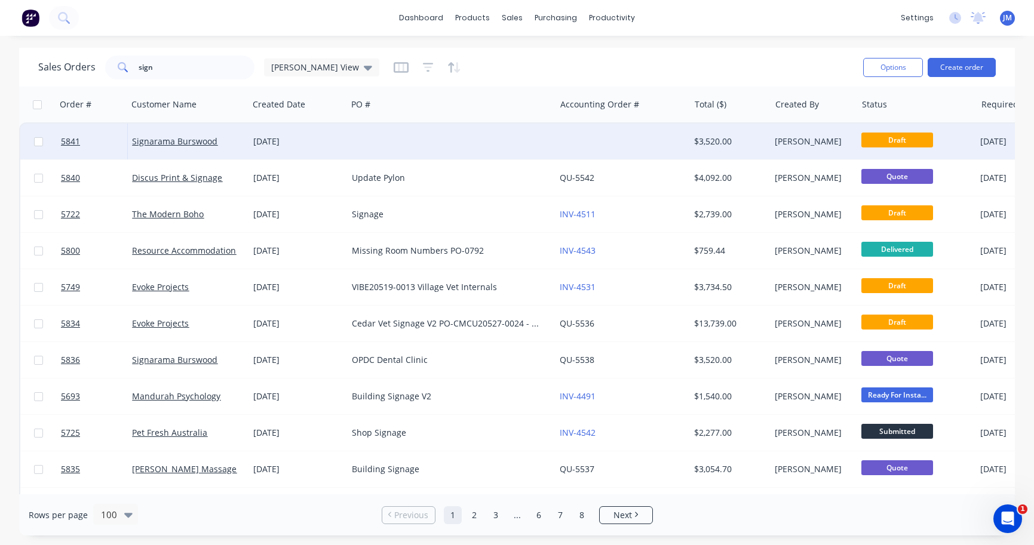
click at [521, 143] on div at bounding box center [451, 142] width 208 height 36
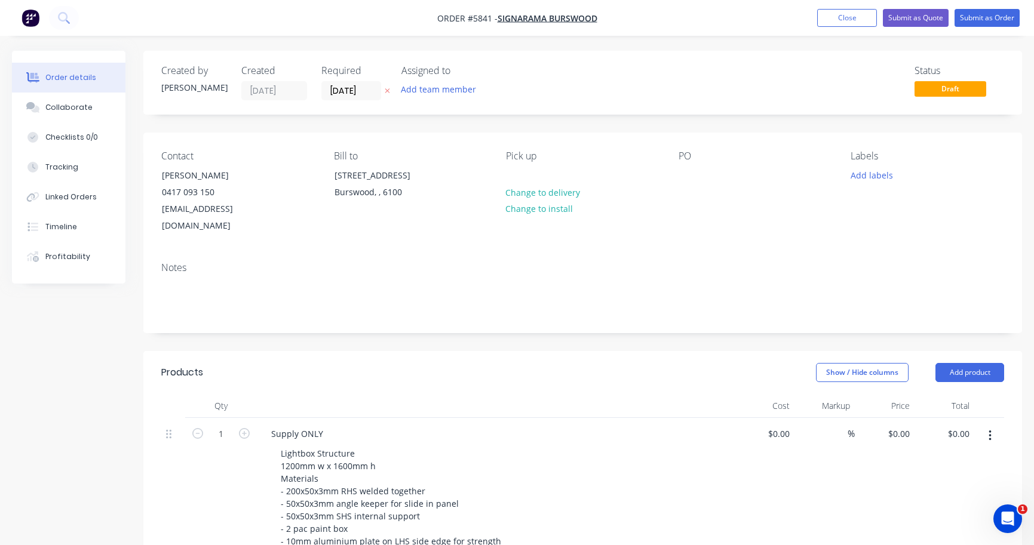
type input "$3,200.00"
click at [682, 175] on div at bounding box center [688, 175] width 19 height 17
paste div
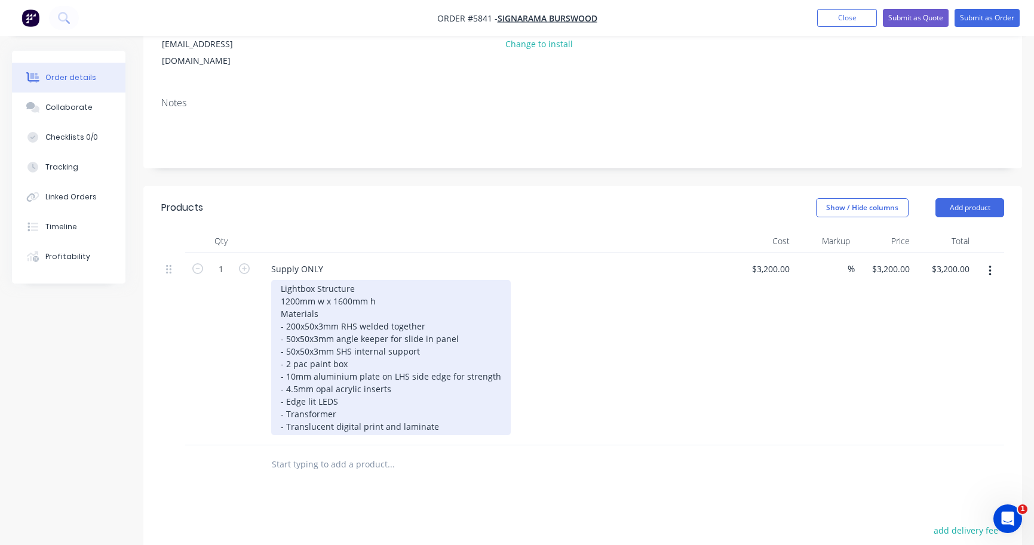
scroll to position [166, 0]
click at [395, 370] on div "Lightbox Structure 1200mm w x 1600mm h Materials - 200x50x3mm RHS welded togeth…" at bounding box center [391, 356] width 240 height 155
click at [394, 370] on div "Lightbox Structure 1200mm w x 1600mm h Materials - 200x50x3mm RHS welded togeth…" at bounding box center [391, 356] width 240 height 155
click at [390, 372] on div "Lightbox Structure 1200mm w x 1600mm h Materials - 200x50x3mm RHS welded togeth…" at bounding box center [391, 356] width 240 height 155
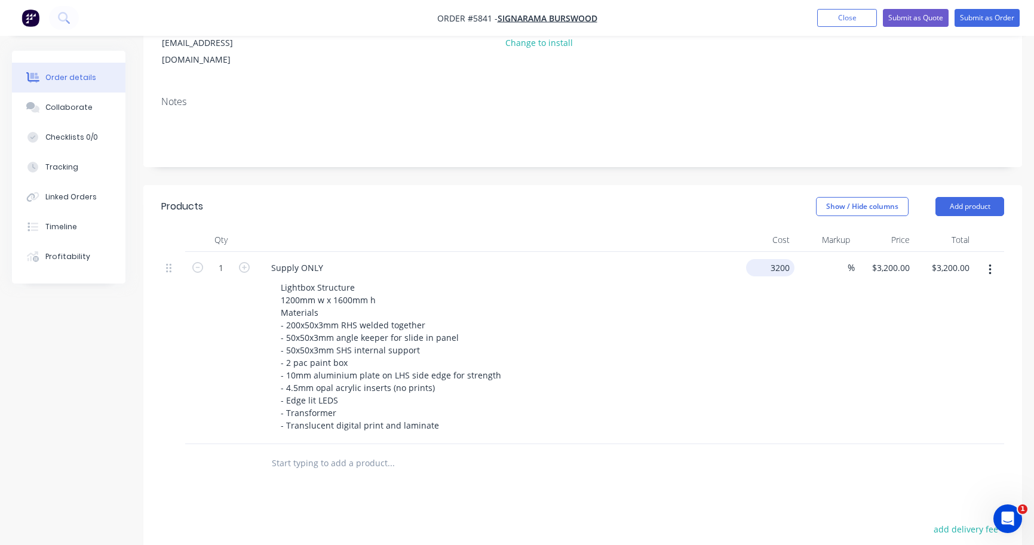
click at [773, 259] on input "3200" at bounding box center [773, 267] width 44 height 17
type input "$3,200.00"
click at [886, 259] on div "3200 $3,200.00" at bounding box center [890, 267] width 48 height 17
click at [886, 259] on div "3200 3200" at bounding box center [900, 267] width 30 height 17
type input "$2,928.00"
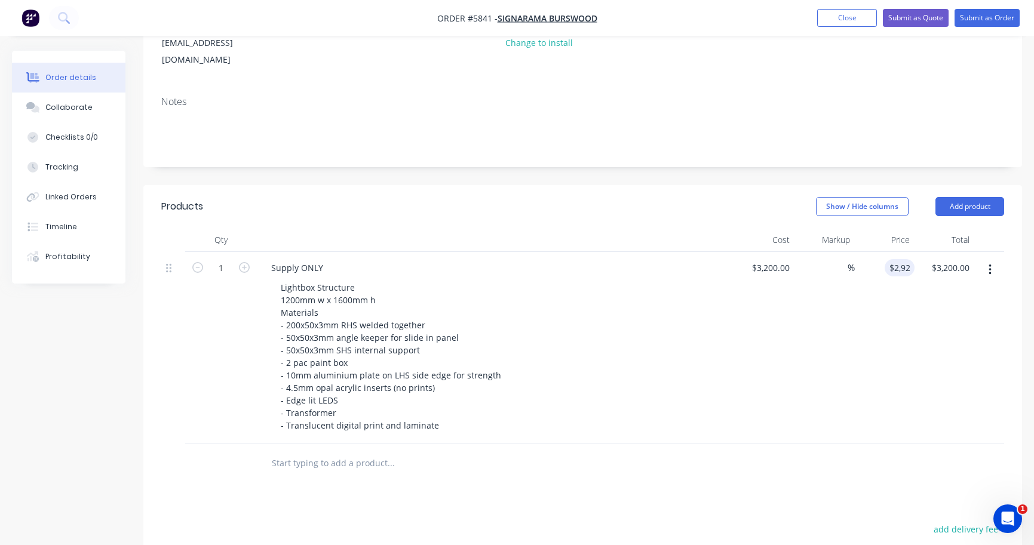
type input "-8.5"
type input "$2,928.00"
click at [836, 323] on div "-8.5 %" at bounding box center [824, 348] width 60 height 192
click at [781, 259] on input "3200" at bounding box center [773, 267] width 44 height 17
click at [781, 259] on input "3200" at bounding box center [781, 267] width 25 height 17
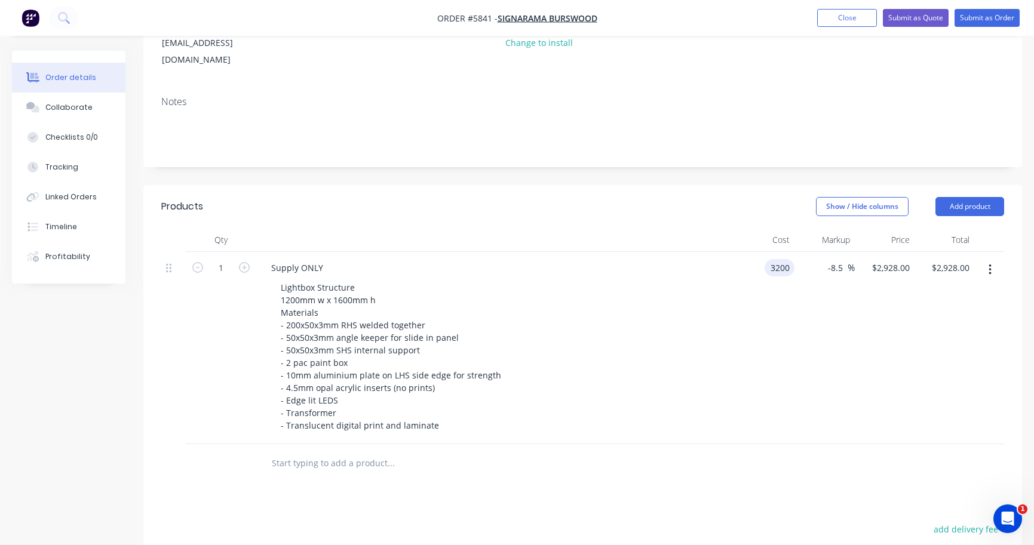
click at [781, 259] on input "3200" at bounding box center [781, 267] width 25 height 17
type input "$2,928.00"
type input "$2,679.12"
click at [763, 312] on div "$2,928.00 2928" at bounding box center [765, 348] width 60 height 192
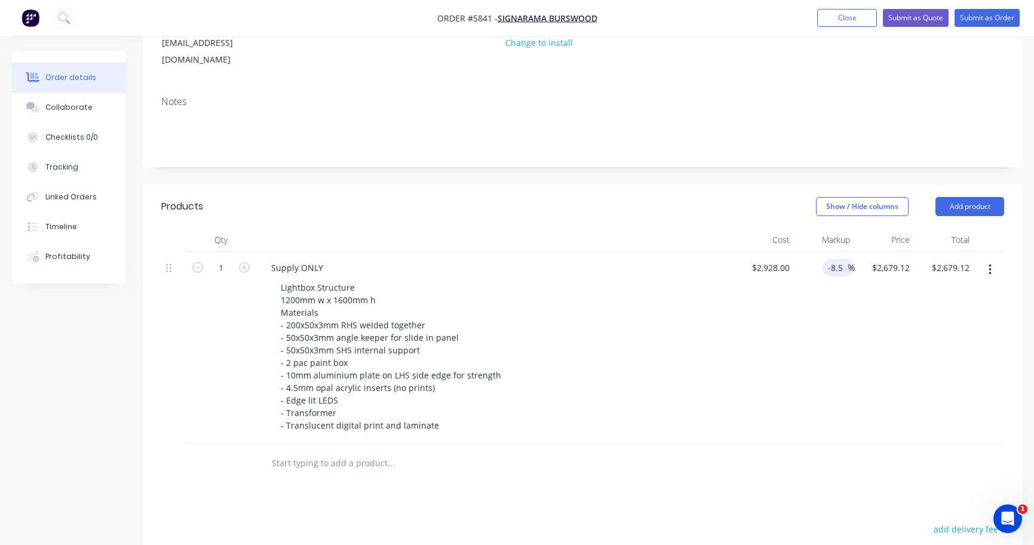
click at [834, 259] on input "-8.5" at bounding box center [837, 267] width 20 height 17
type input "0"
type input "$2,928.00"
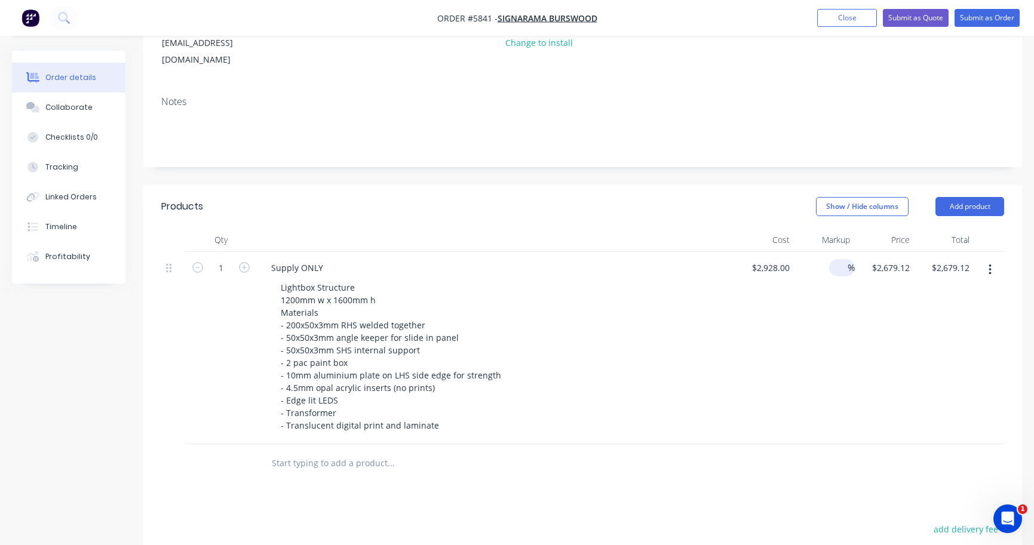
type input "$2,928.00"
click at [814, 309] on div "0 %" at bounding box center [824, 348] width 60 height 192
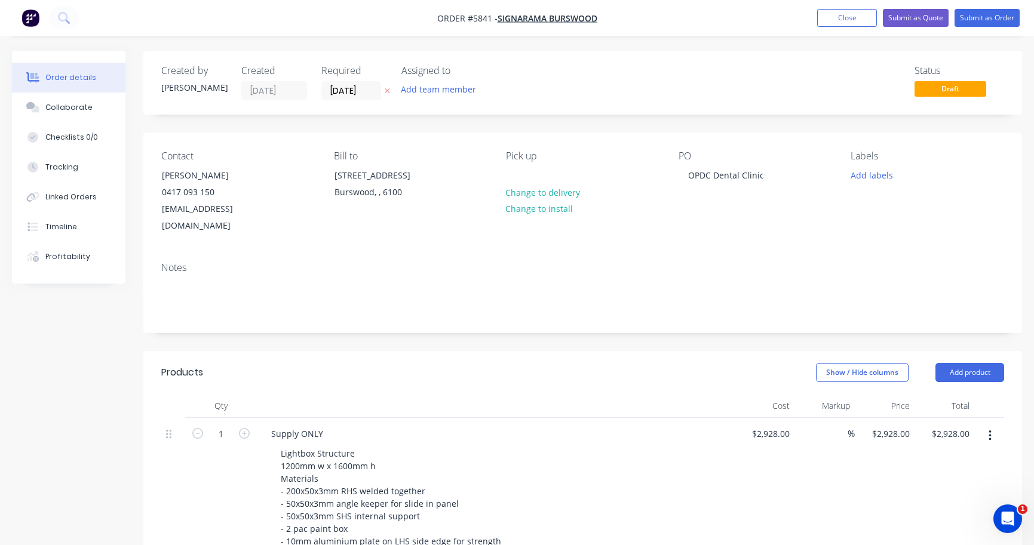
scroll to position [0, 0]
click at [925, 19] on button "Submit as Quote" at bounding box center [916, 18] width 66 height 18
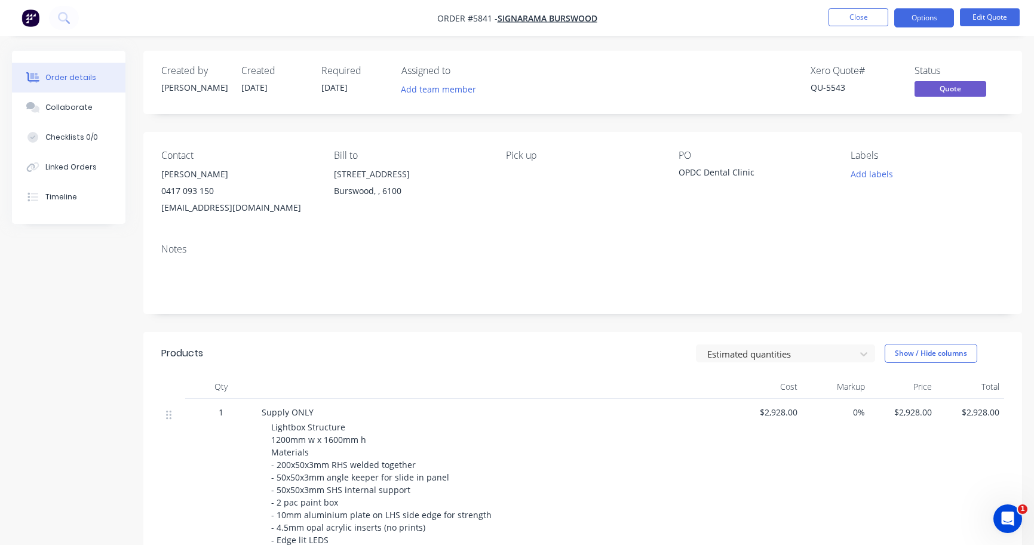
click at [925, 19] on button "Options" at bounding box center [924, 17] width 60 height 19
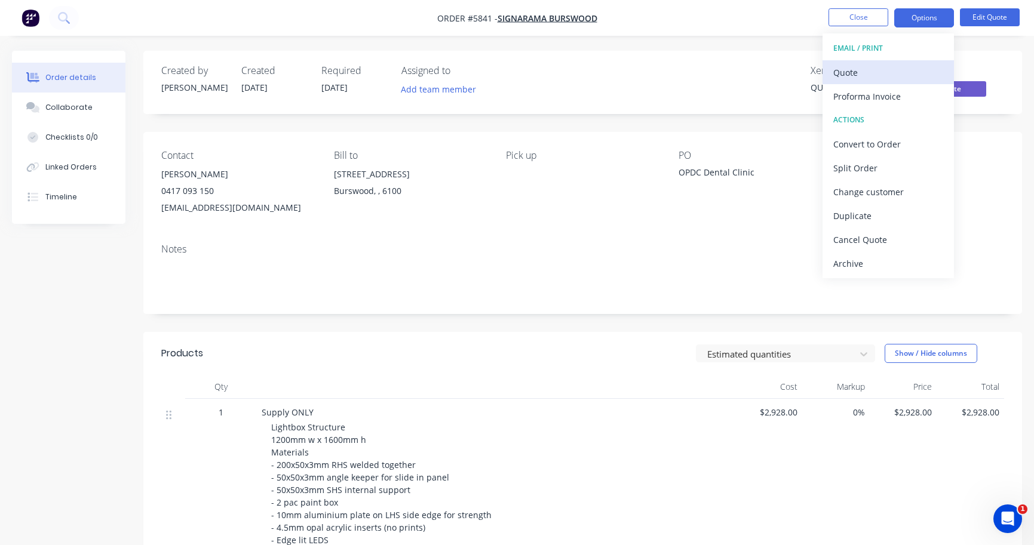
click at [915, 67] on div "Quote" at bounding box center [888, 72] width 110 height 17
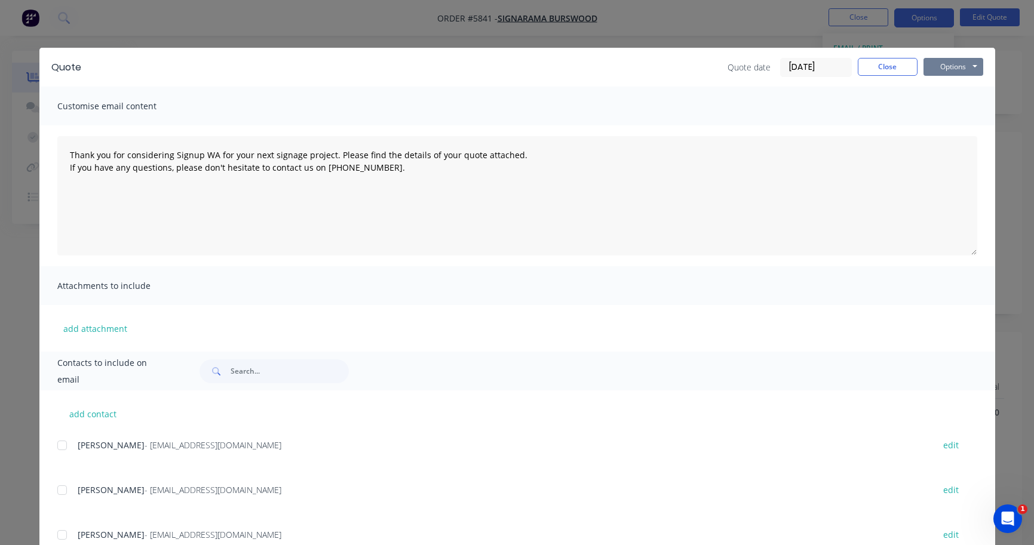
click at [953, 67] on button "Options" at bounding box center [953, 67] width 60 height 18
click at [949, 102] on button "Print" at bounding box center [961, 108] width 76 height 20
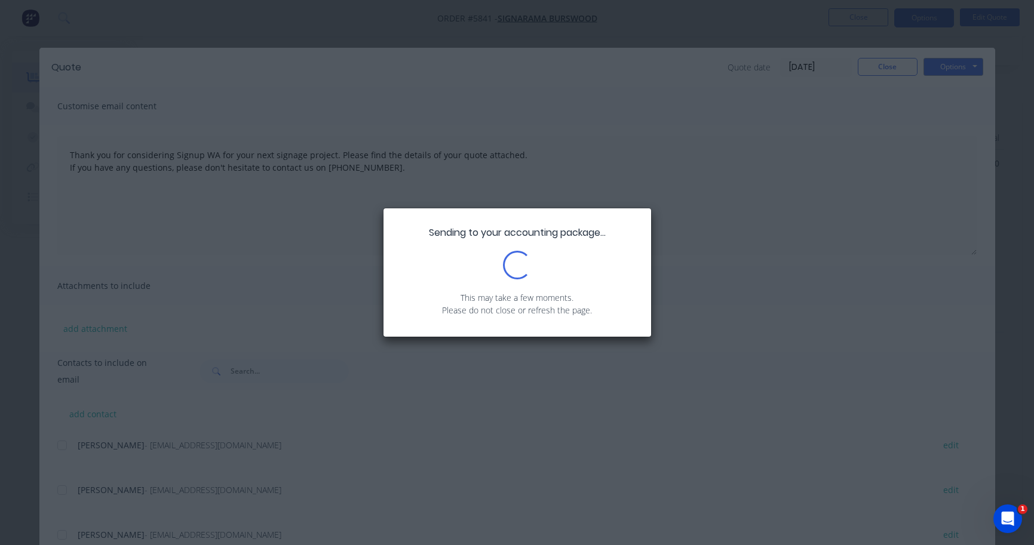
scroll to position [248, 0]
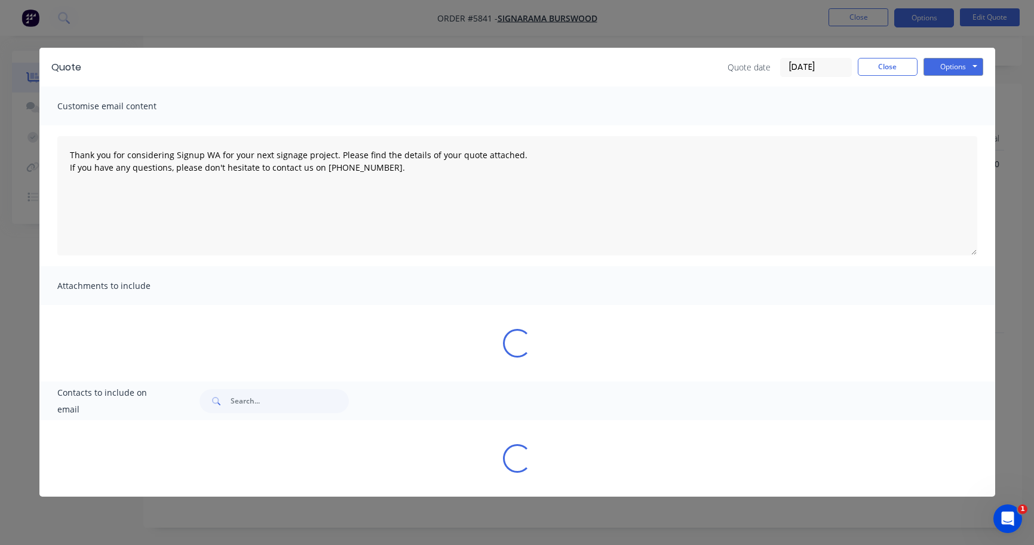
type textarea "Thank you for considering Signup WA for your next signage project. Please find …"
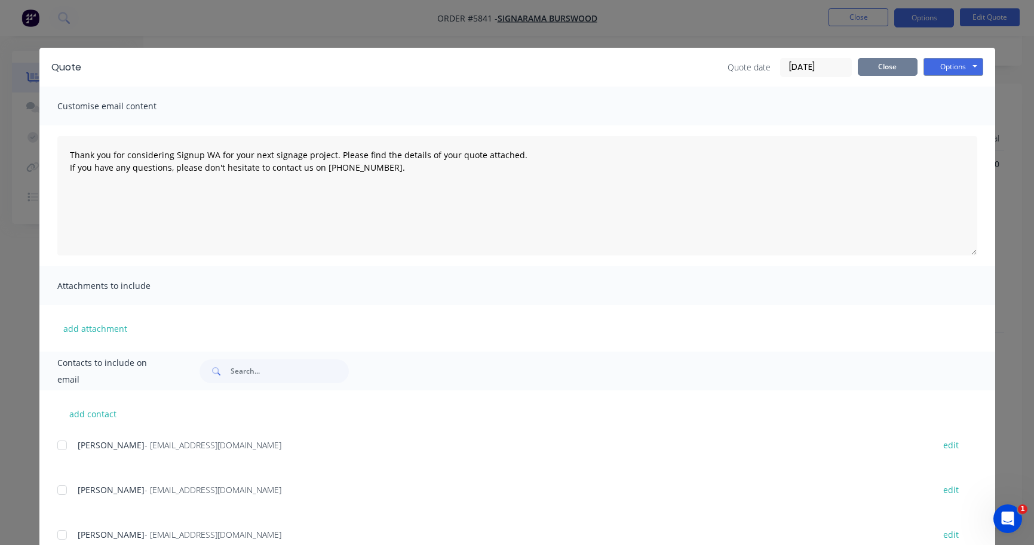
click at [898, 69] on button "Close" at bounding box center [888, 67] width 60 height 18
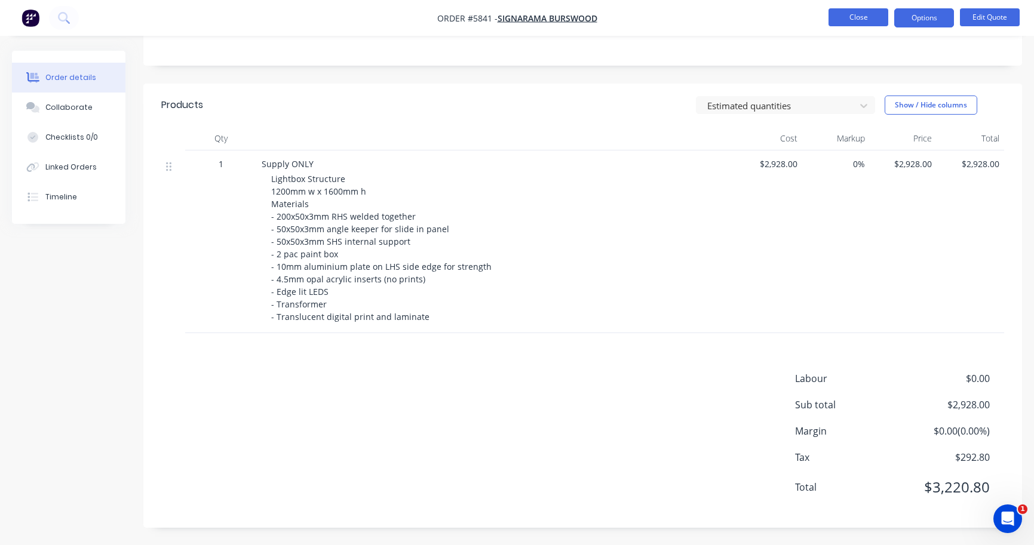
click at [871, 23] on button "Close" at bounding box center [858, 17] width 60 height 18
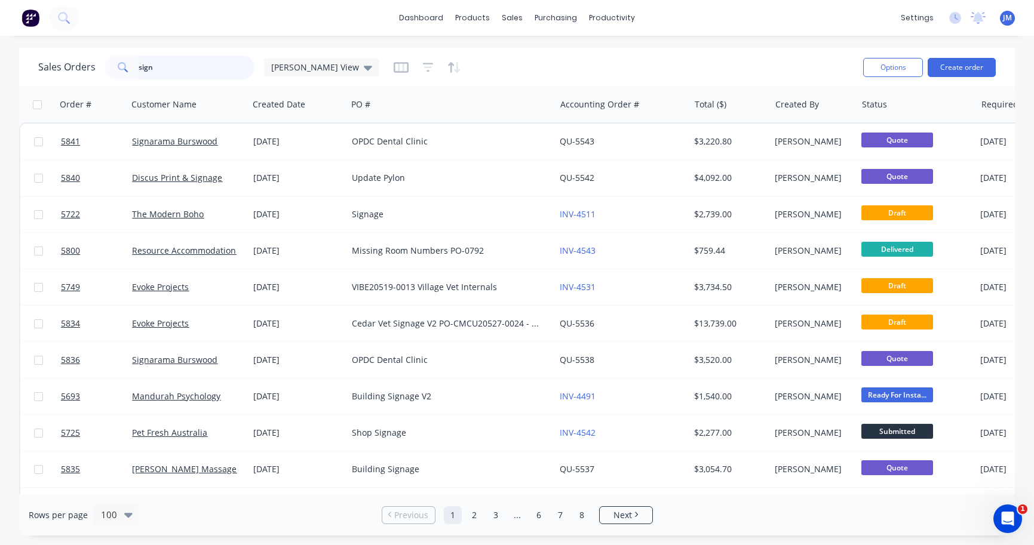
click at [180, 66] on input "sign" at bounding box center [197, 68] width 116 height 24
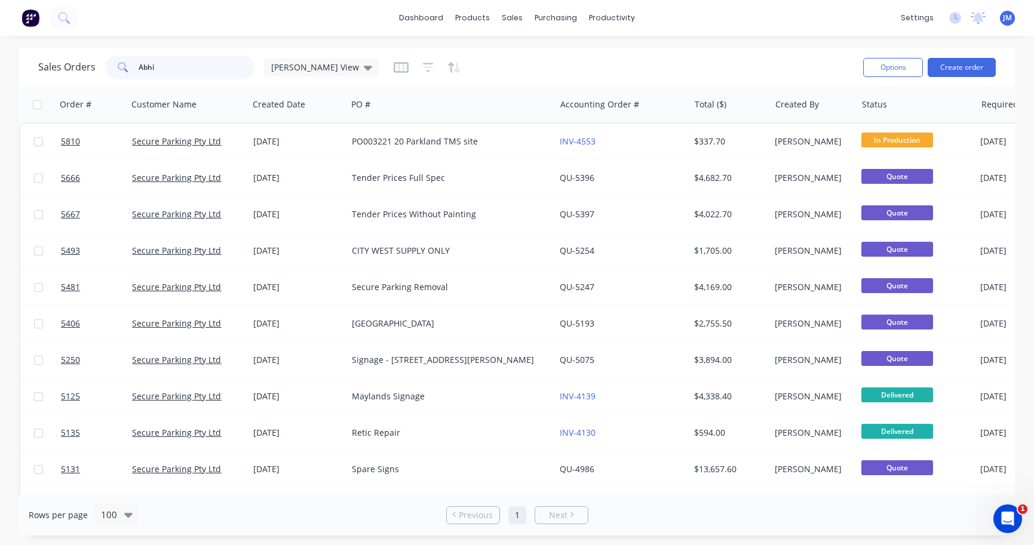
drag, startPoint x: 171, startPoint y: 87, endPoint x: 176, endPoint y: 71, distance: 16.1
click at [176, 71] on input "Abhi" at bounding box center [197, 68] width 116 height 24
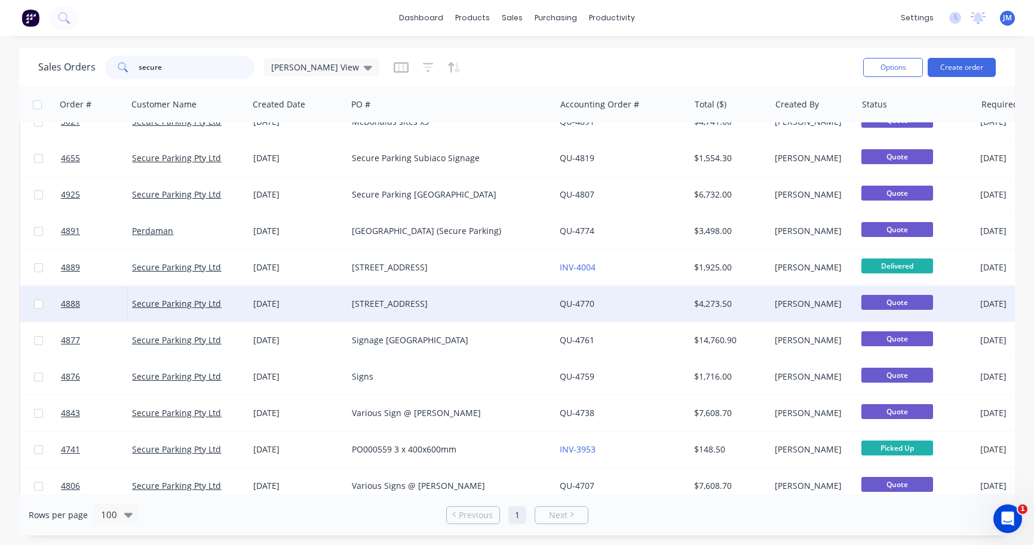
scroll to position [746, 0]
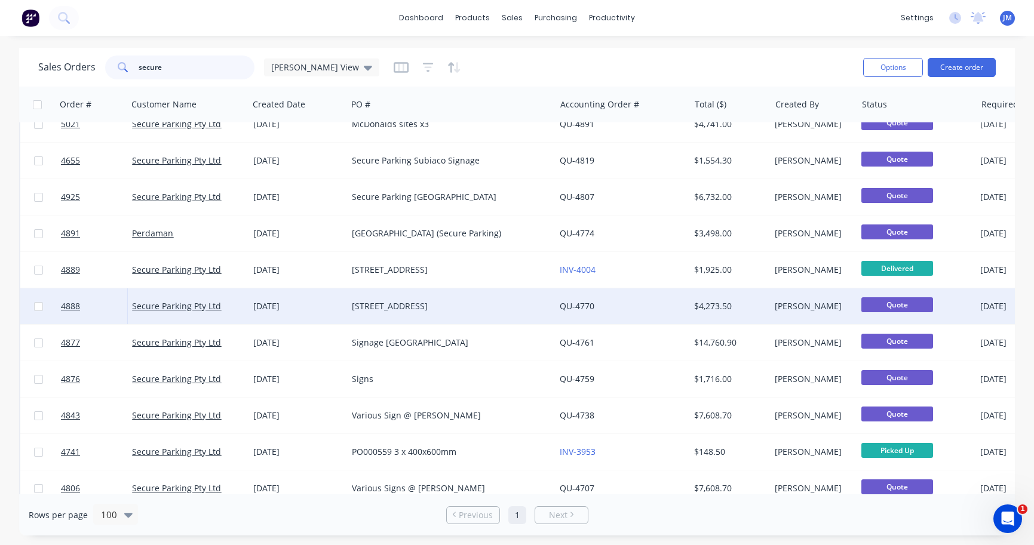
type input "secure"
click at [391, 306] on div "[STREET_ADDRESS]" at bounding box center [446, 306] width 189 height 12
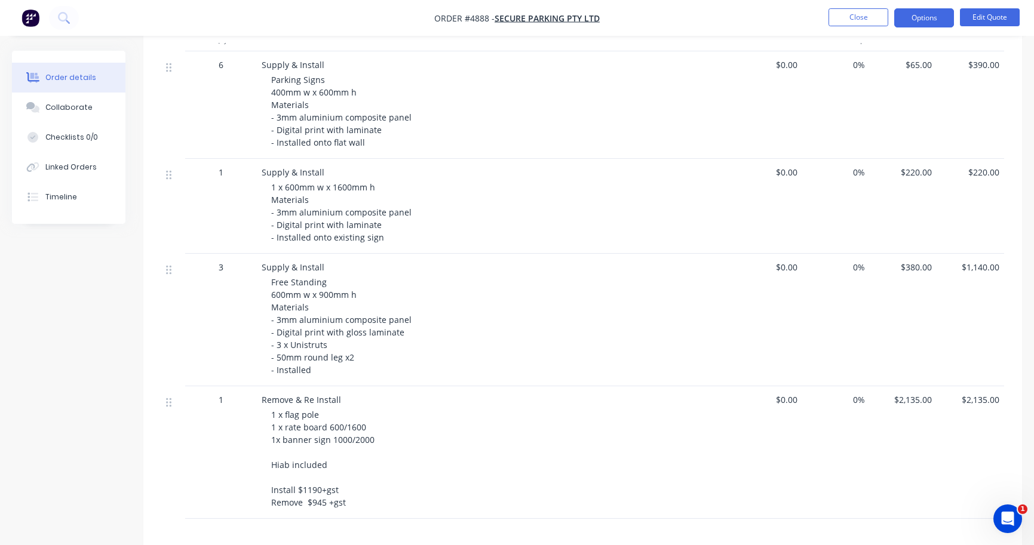
scroll to position [348, 0]
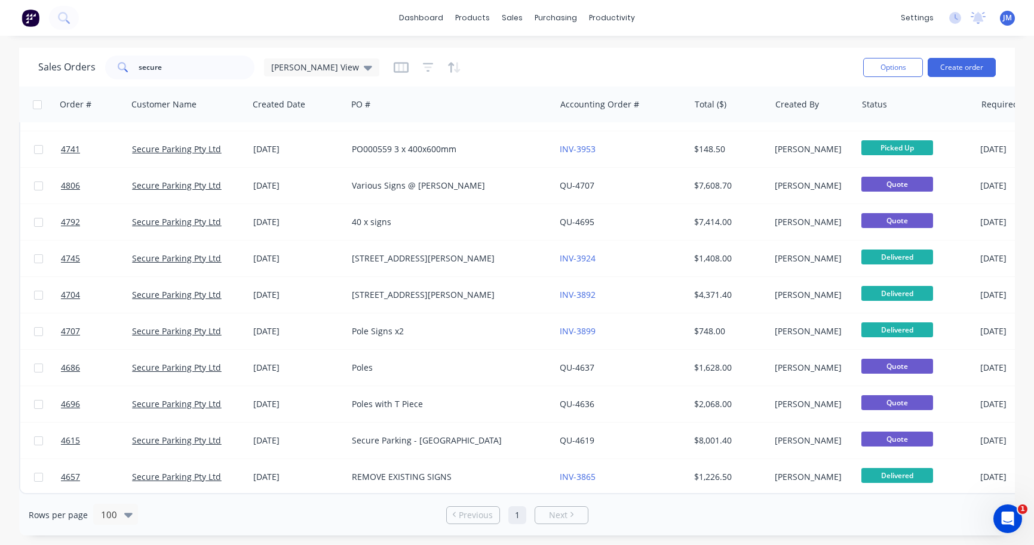
scroll to position [1055, 0]
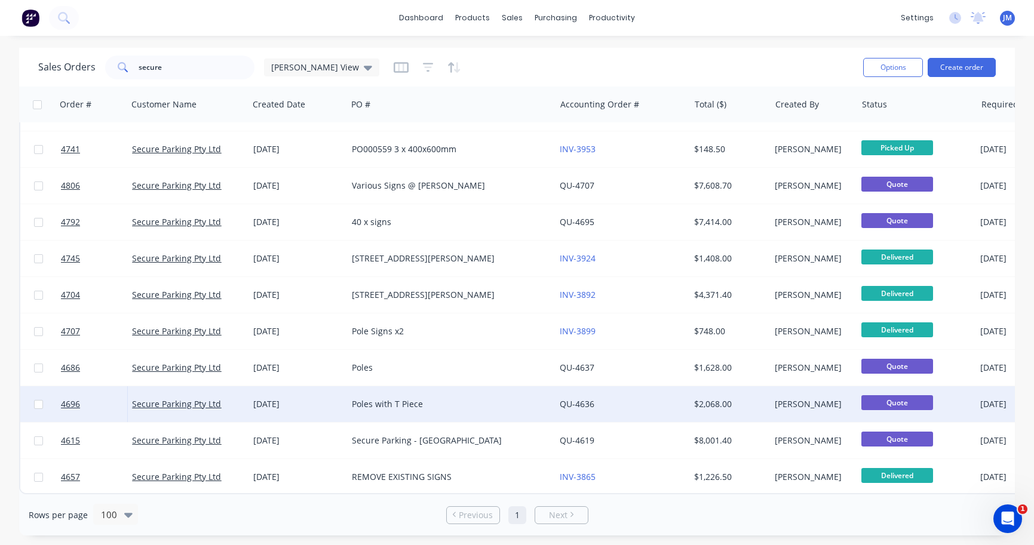
click at [389, 398] on div "Poles with T Piece" at bounding box center [446, 404] width 189 height 12
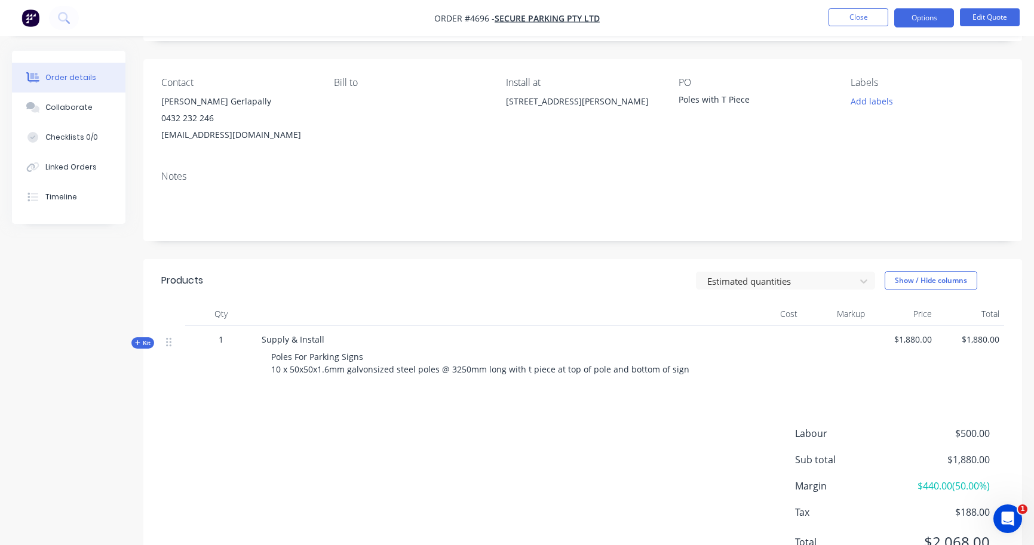
scroll to position [70, 0]
click at [857, 18] on button "Close" at bounding box center [858, 17] width 60 height 18
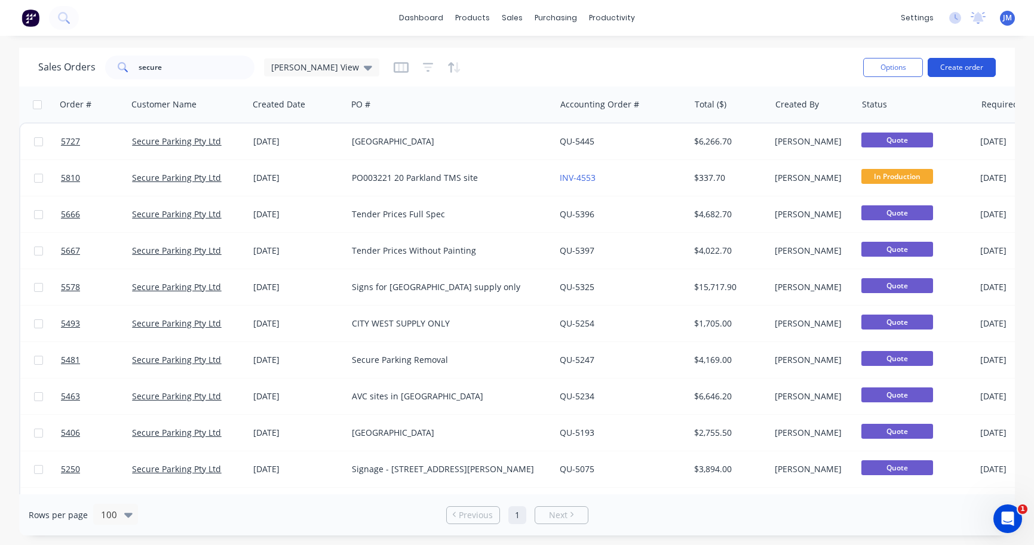
click at [967, 67] on button "Create order" at bounding box center [962, 67] width 68 height 19
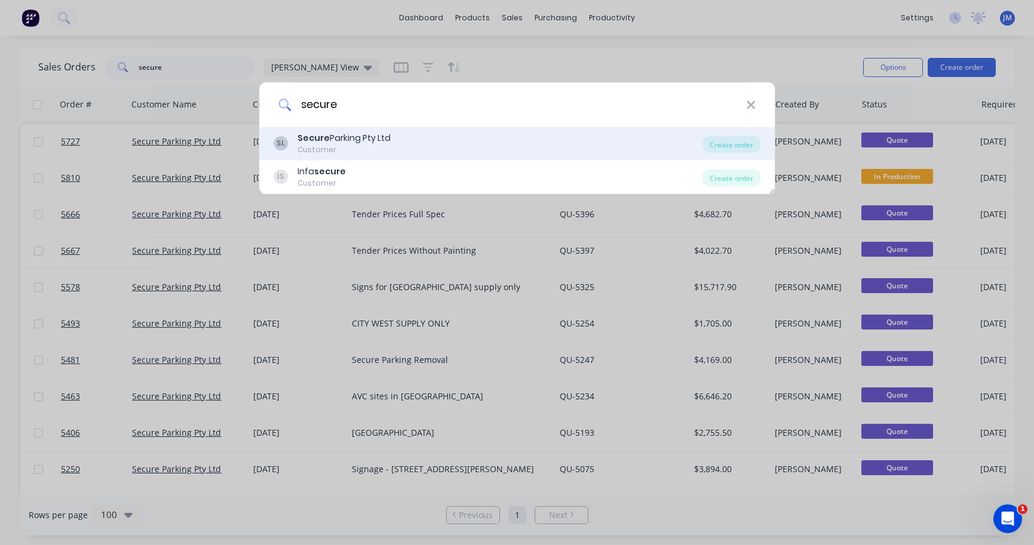
type input "secure"
click at [368, 151] on div "Customer" at bounding box center [343, 150] width 93 height 11
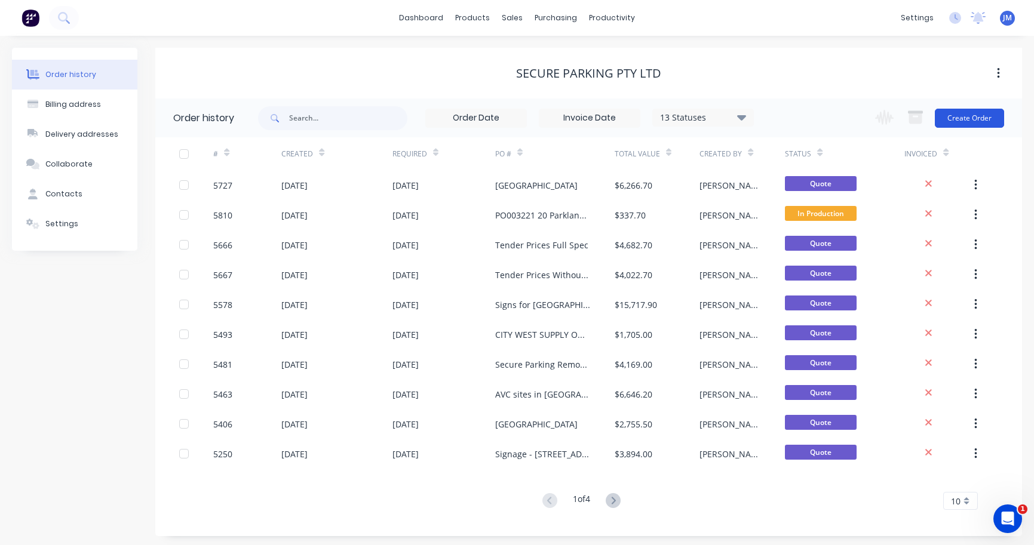
click at [965, 113] on button "Create Order" at bounding box center [969, 118] width 69 height 19
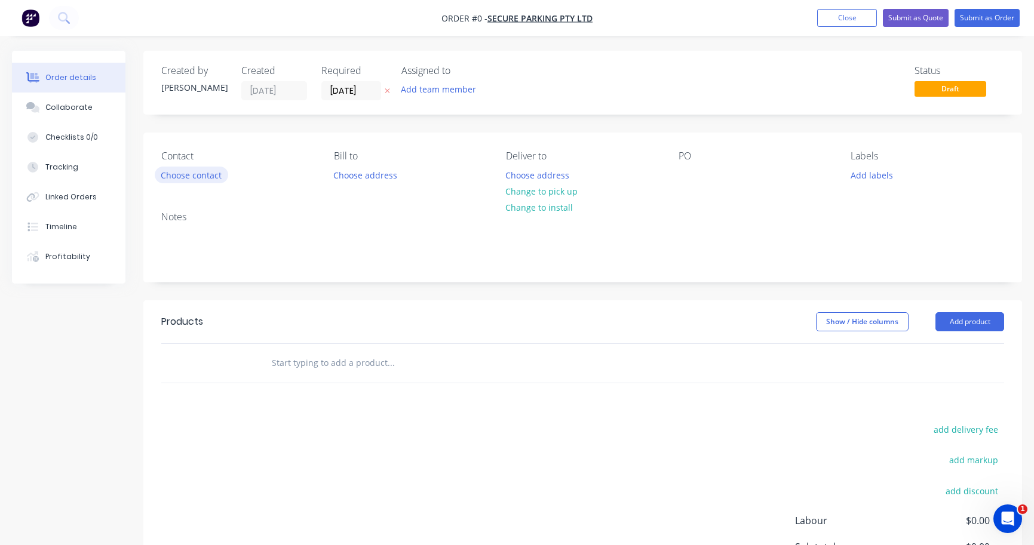
click at [194, 183] on button "Choose contact" at bounding box center [191, 175] width 73 height 16
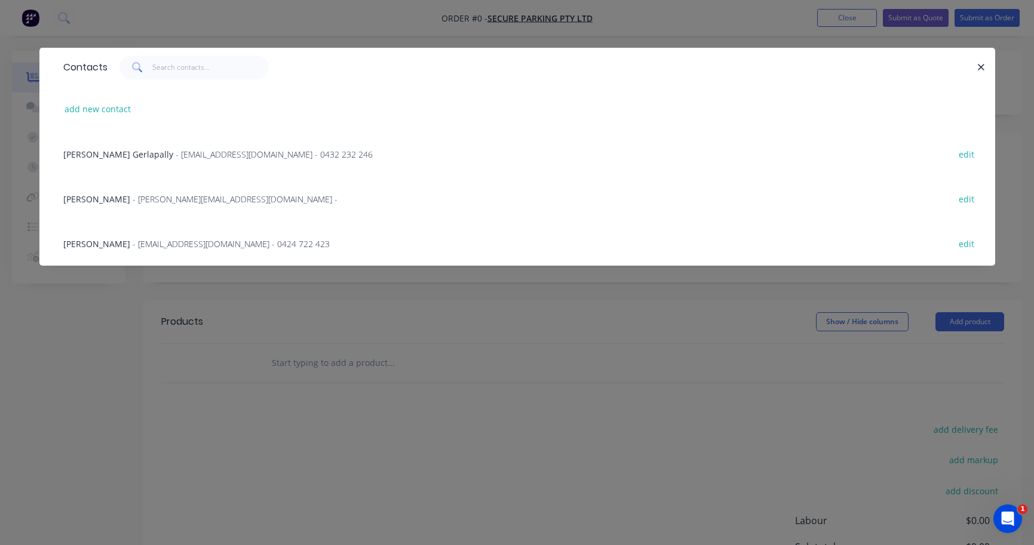
click at [176, 159] on span "- [EMAIL_ADDRESS][DOMAIN_NAME] - 0432 232 246" at bounding box center [274, 154] width 197 height 11
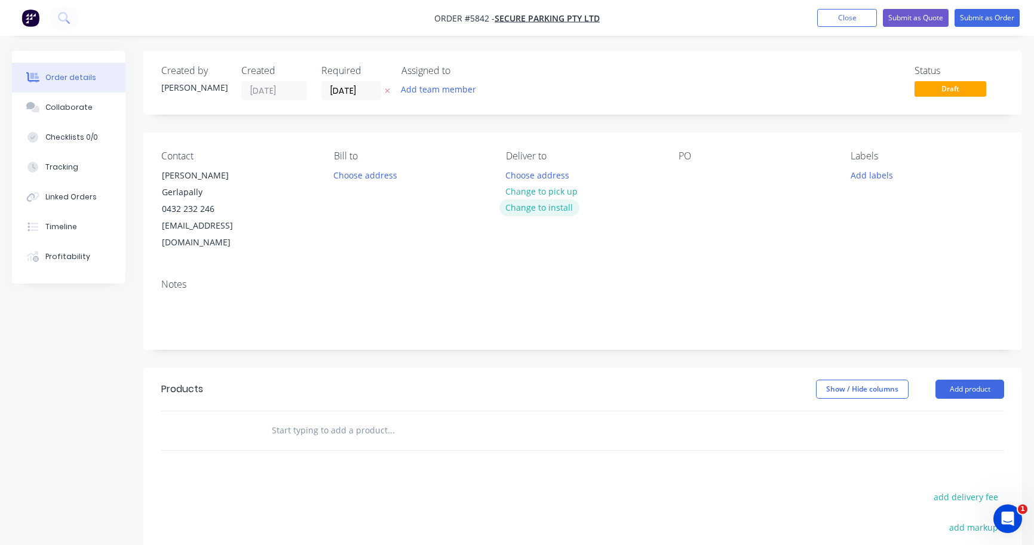
click at [533, 210] on button "Change to install" at bounding box center [539, 208] width 80 height 16
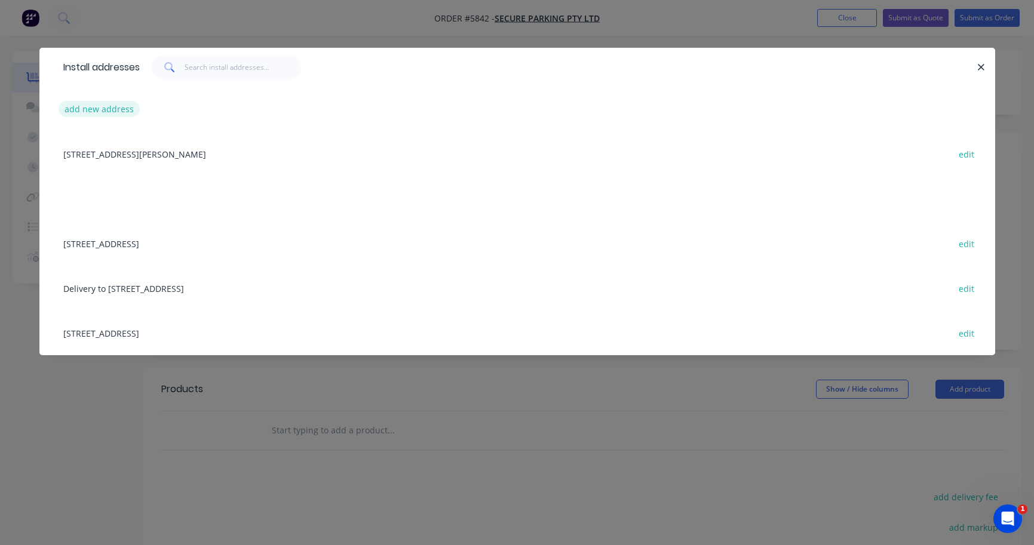
click at [122, 109] on button "add new address" at bounding box center [100, 109] width 82 height 16
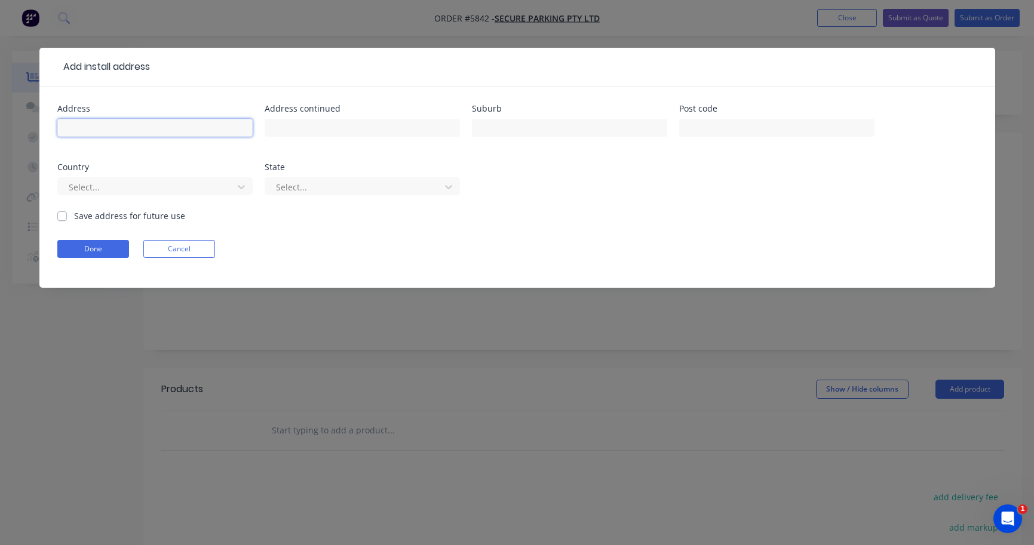
click at [121, 124] on input "text" at bounding box center [154, 128] width 195 height 18
paste input "[STREET_ADDRESS]"
type input "[STREET_ADDRESS]"
click at [106, 250] on button "Done" at bounding box center [93, 249] width 72 height 18
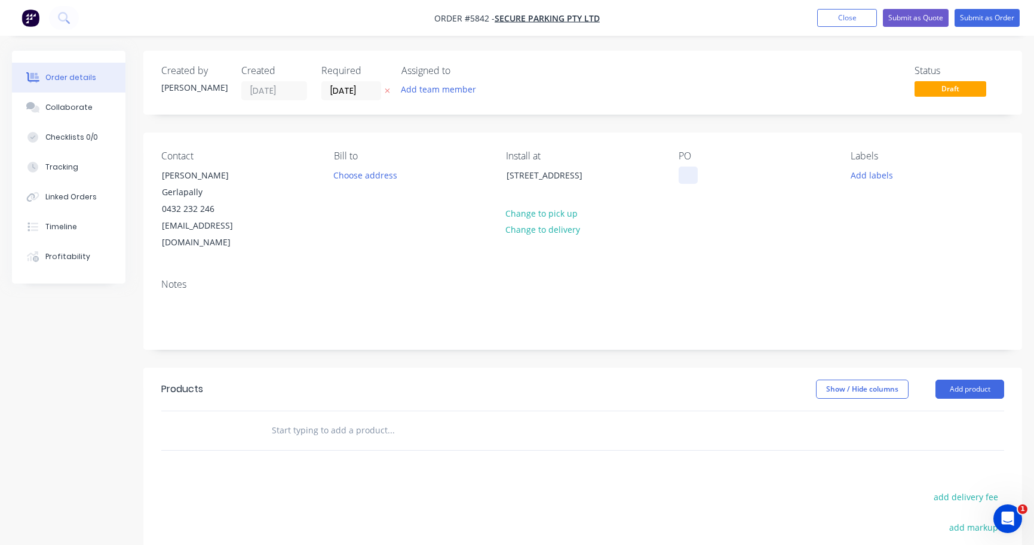
click at [692, 178] on div at bounding box center [688, 175] width 19 height 17
click at [321, 375] on header "Products Show / Hide columns Add product" at bounding box center [582, 389] width 879 height 43
click at [318, 419] on input "text" at bounding box center [390, 431] width 239 height 24
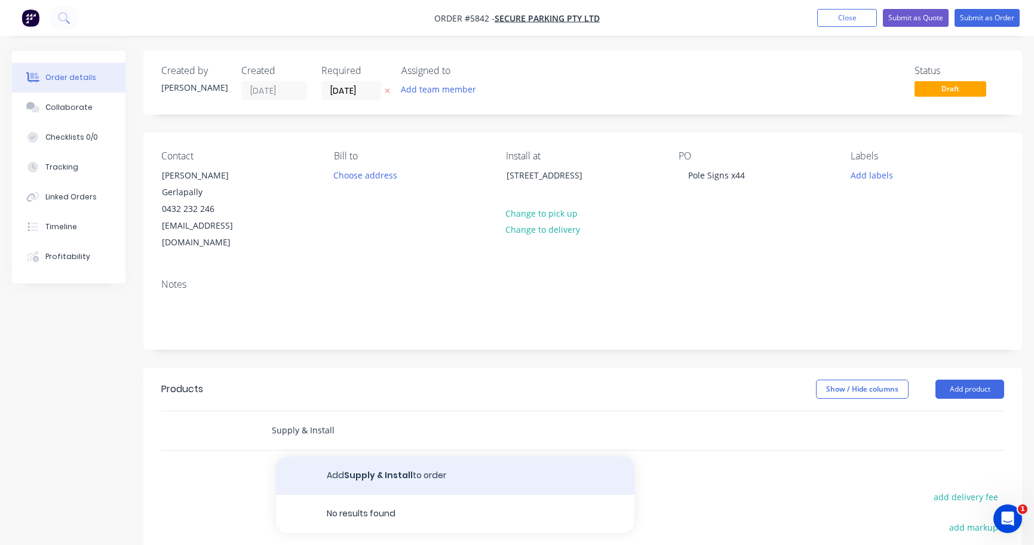
type input "Supply & Install"
click at [354, 457] on button "Add Supply & Install to order" at bounding box center [455, 476] width 358 height 38
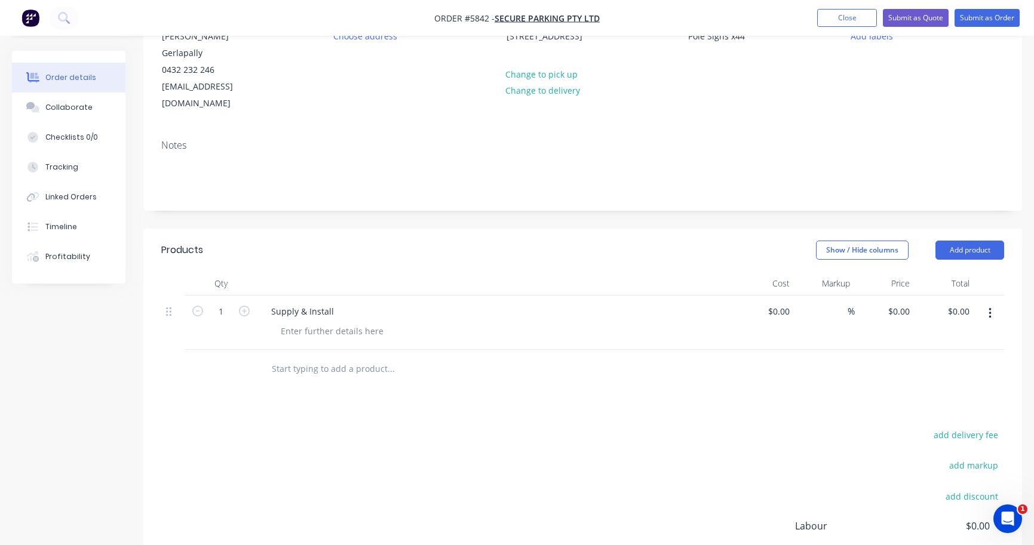
scroll to position [141, 0]
click at [228, 301] on input "1" at bounding box center [220, 310] width 31 height 18
type input "19"
click at [287, 321] on div at bounding box center [332, 329] width 122 height 17
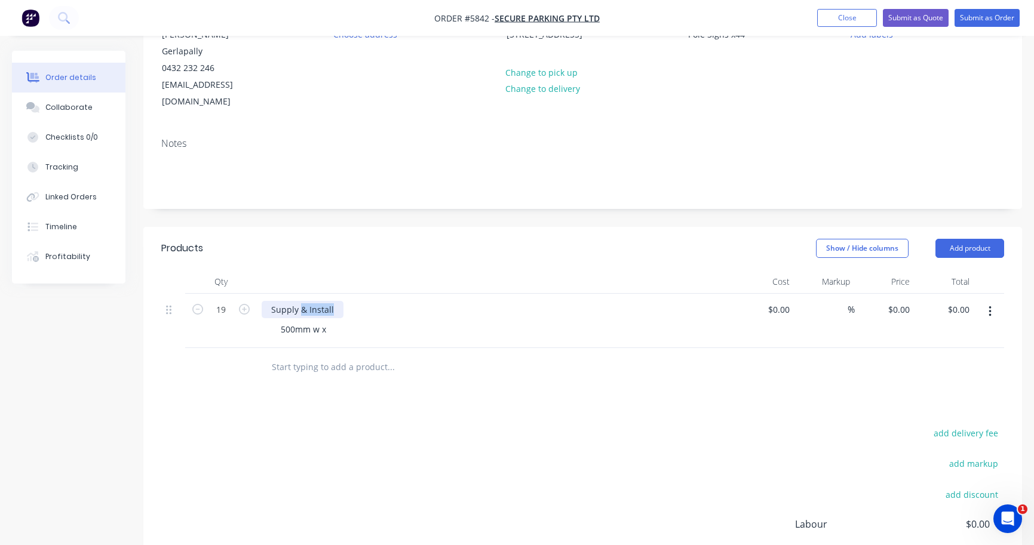
drag, startPoint x: 335, startPoint y: 275, endPoint x: 301, endPoint y: 270, distance: 34.4
click at [300, 301] on div "Supply & Install" at bounding box center [303, 309] width 82 height 17
click at [329, 321] on div "500mm w x" at bounding box center [303, 329] width 65 height 17
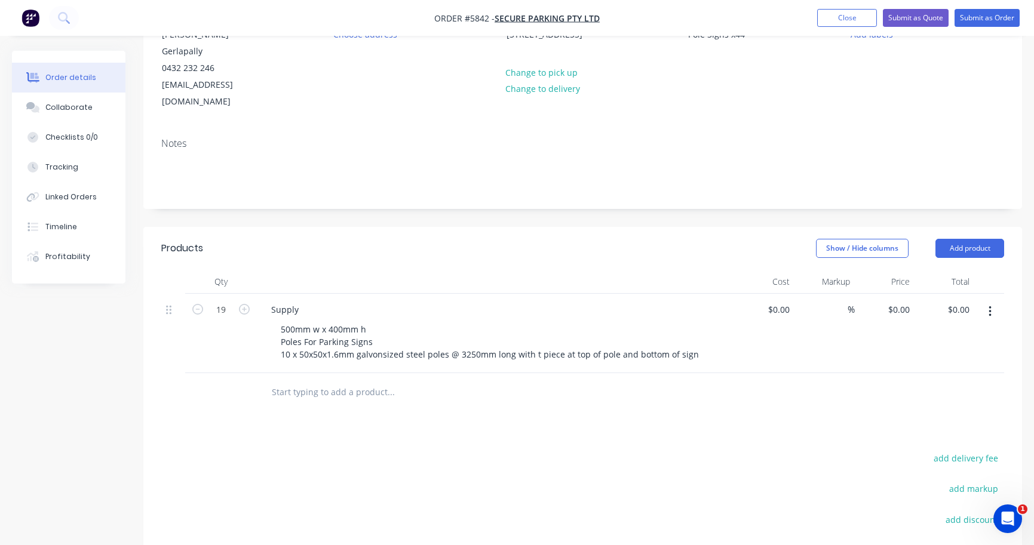
click at [773, 294] on div at bounding box center [765, 333] width 60 height 79
type input "$100.00"
type input "$1,900.00"
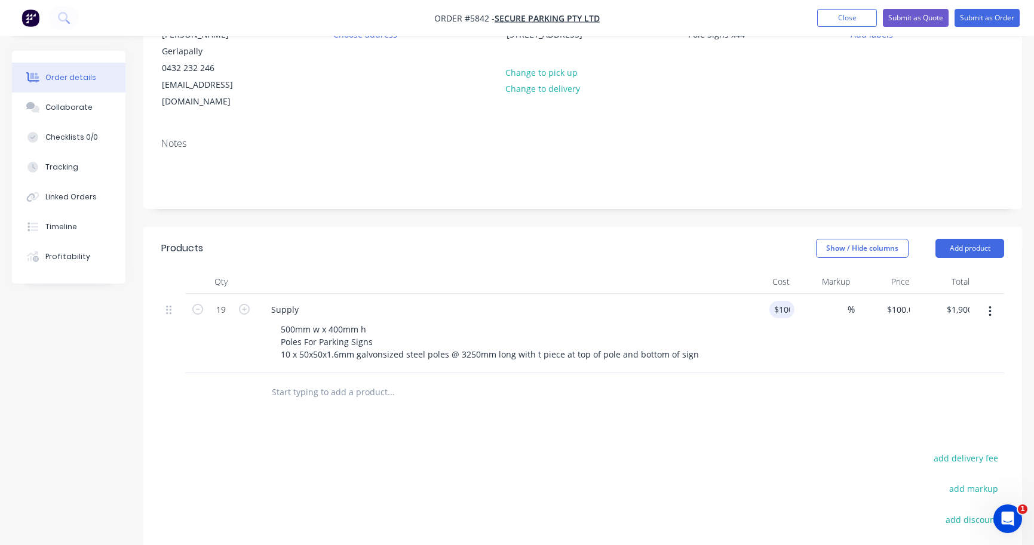
click at [738, 373] on div at bounding box center [582, 392] width 843 height 39
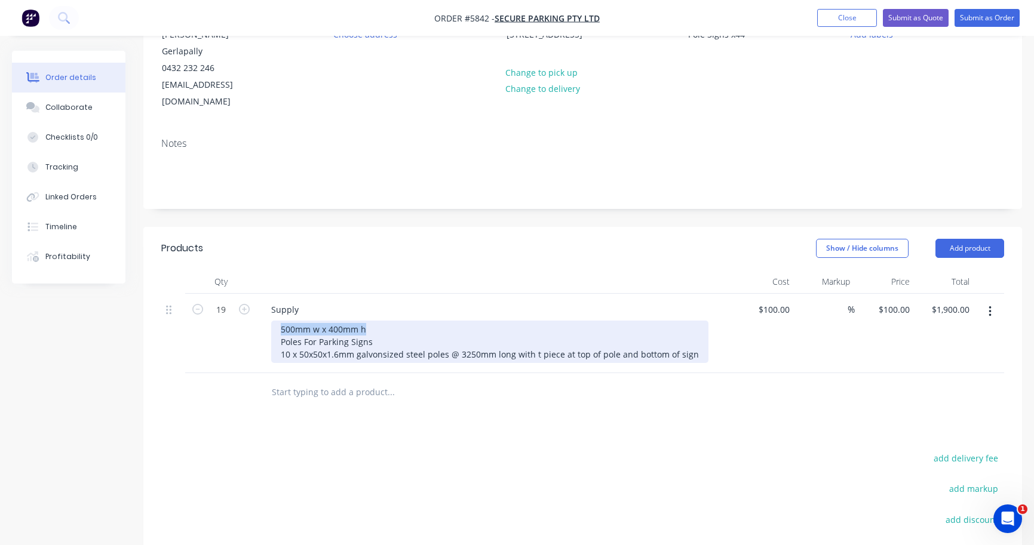
drag, startPoint x: 383, startPoint y: 296, endPoint x: 224, endPoint y: 297, distance: 158.9
click at [224, 297] on div "19 Supply 500mm w x 400mm h Poles For Parking Signs 10 x 50x50x1.6mm galvonsize…" at bounding box center [582, 333] width 843 height 79
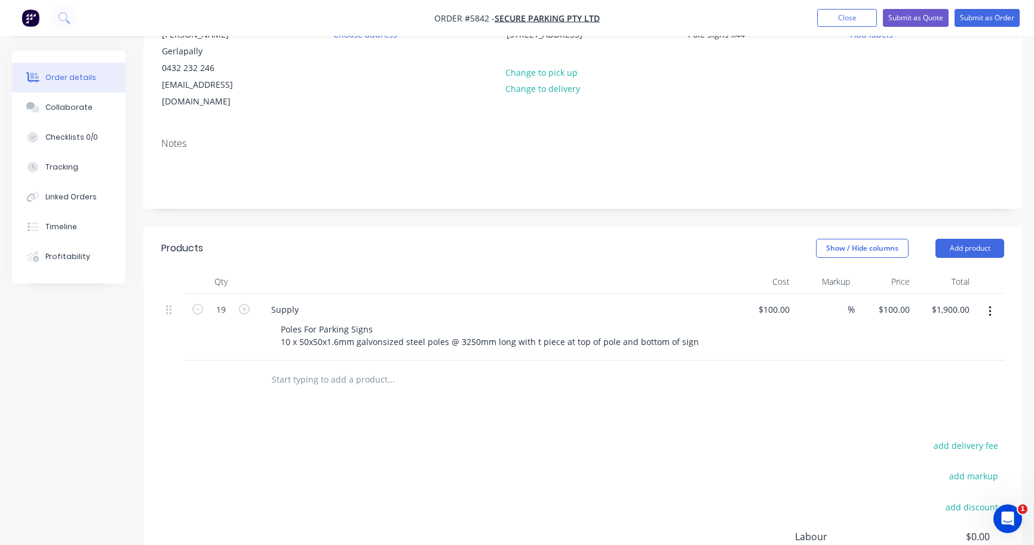
click at [988, 301] on button "button" at bounding box center [990, 312] width 28 height 22
click at [938, 358] on div "Duplicate" at bounding box center [947, 366] width 92 height 17
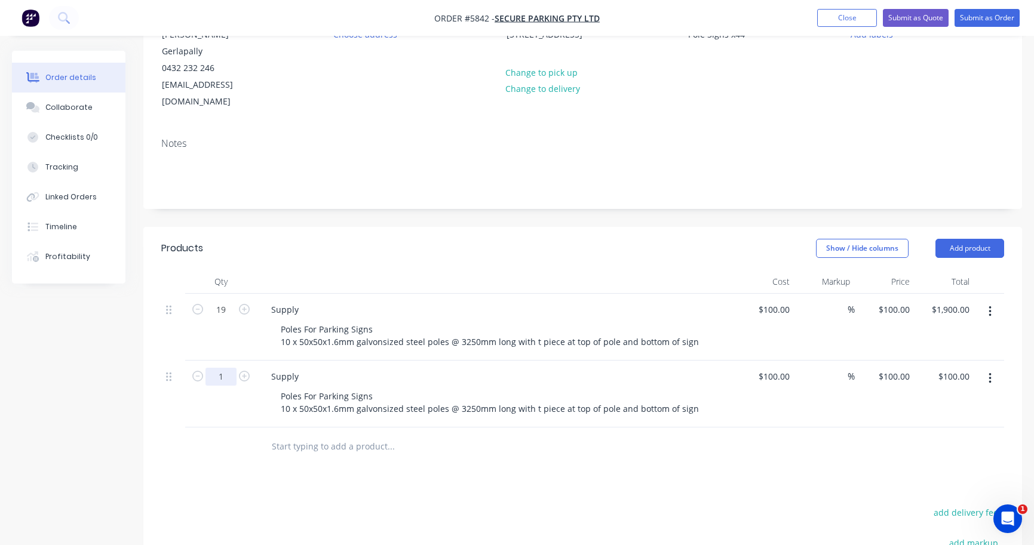
click at [220, 368] on input "1" at bounding box center [220, 377] width 31 height 18
type input "25"
type input "$2,500.00"
click at [486, 444] on div "Products Show / Hide columns Add product Qty Cost Markup Price Total 19 Supply …" at bounding box center [582, 490] width 879 height 526
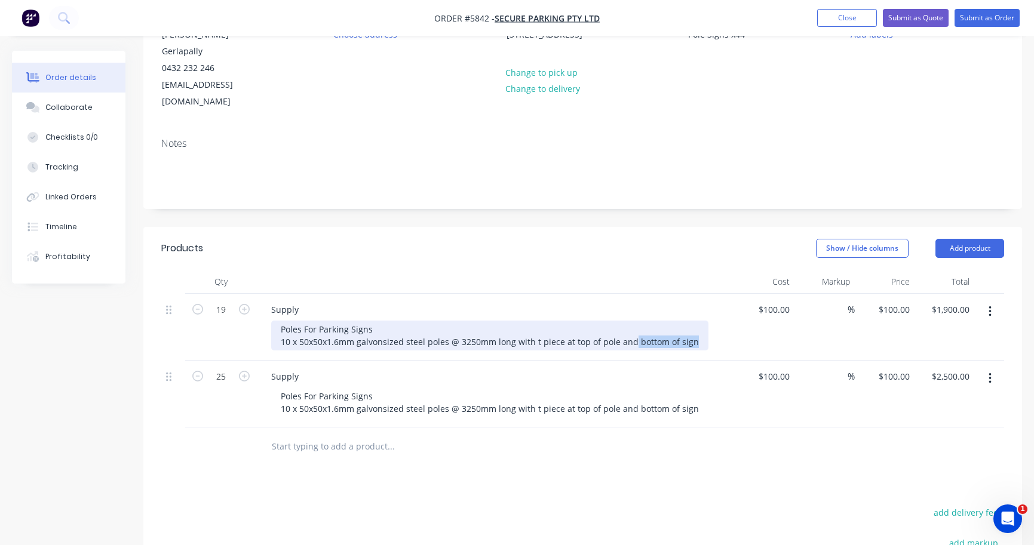
drag, startPoint x: 630, startPoint y: 307, endPoint x: 707, endPoint y: 308, distance: 77.7
click at [708, 321] on div "Poles For Parking Signs 10 x 50x50x1.6mm galvonsized steel poles @ 3250mm long …" at bounding box center [500, 336] width 459 height 30
click at [633, 321] on div "Poles For Parking Signs 10 x 50x50x1.6mm galvonsized steel poles @ 3250mm long …" at bounding box center [486, 336] width 431 height 30
drag, startPoint x: 686, startPoint y: 310, endPoint x: 294, endPoint y: 308, distance: 391.2
click at [294, 321] on div "Poles For Parking Signs 10 x 50x50x1.6mm galvonsized steel poles @ 3250mm long …" at bounding box center [488, 336] width 434 height 30
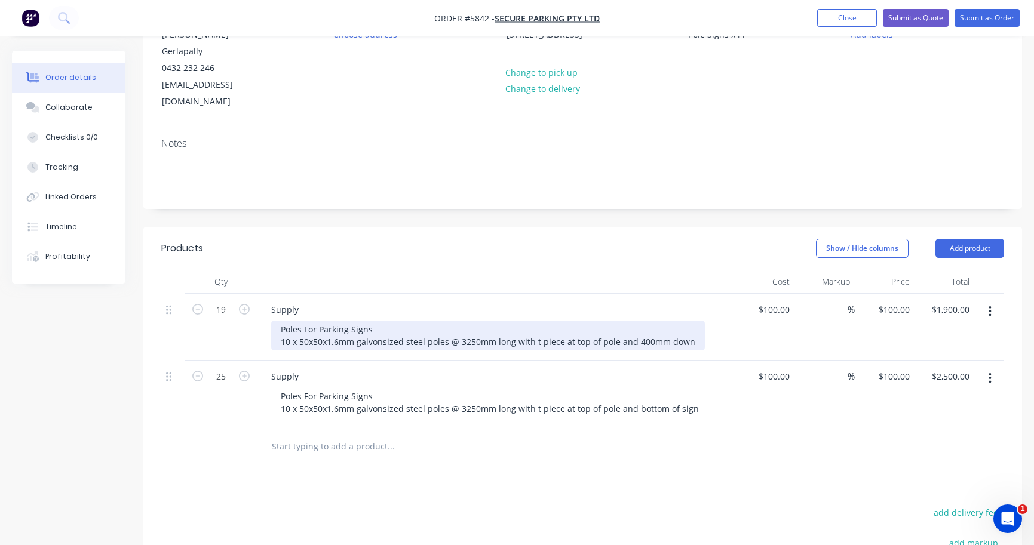
click at [300, 321] on div "Poles For Parking Signs 10 x 50x50x1.6mm galvonsized steel poles @ 3250mm long …" at bounding box center [488, 336] width 434 height 30
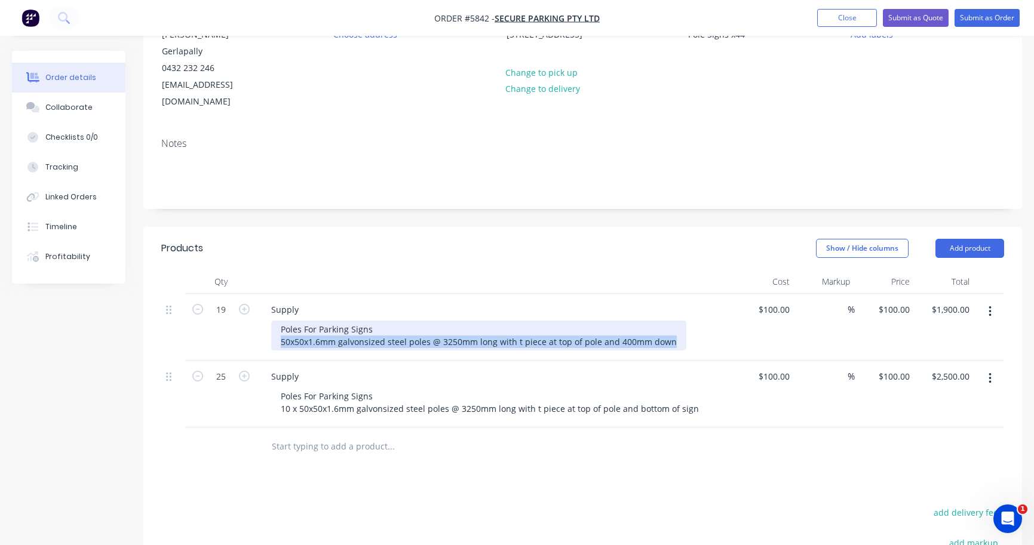
drag, startPoint x: 671, startPoint y: 309, endPoint x: 216, endPoint y: 308, distance: 454.6
click at [216, 308] on div "19 Supply Poles For Parking Signs 50x50x1.6mm galvonsized steel poles @ 3250mm …" at bounding box center [582, 327] width 843 height 67
copy div "50x50x1.6mm galvonsized steel poles @ 3250mm long with t piece at top of pole a…"
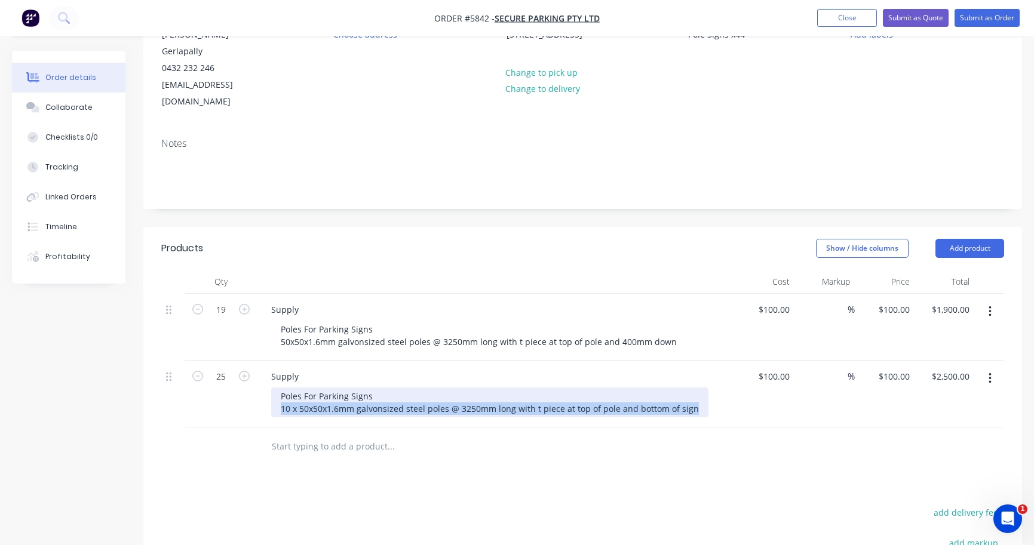
drag, startPoint x: 692, startPoint y: 379, endPoint x: 223, endPoint y: 370, distance: 468.4
click at [223, 370] on div "25 Supply Poles For Parking Signs 10 x 50x50x1.6mm galvonsized steel poles @ 32…" at bounding box center [582, 394] width 843 height 67
paste div
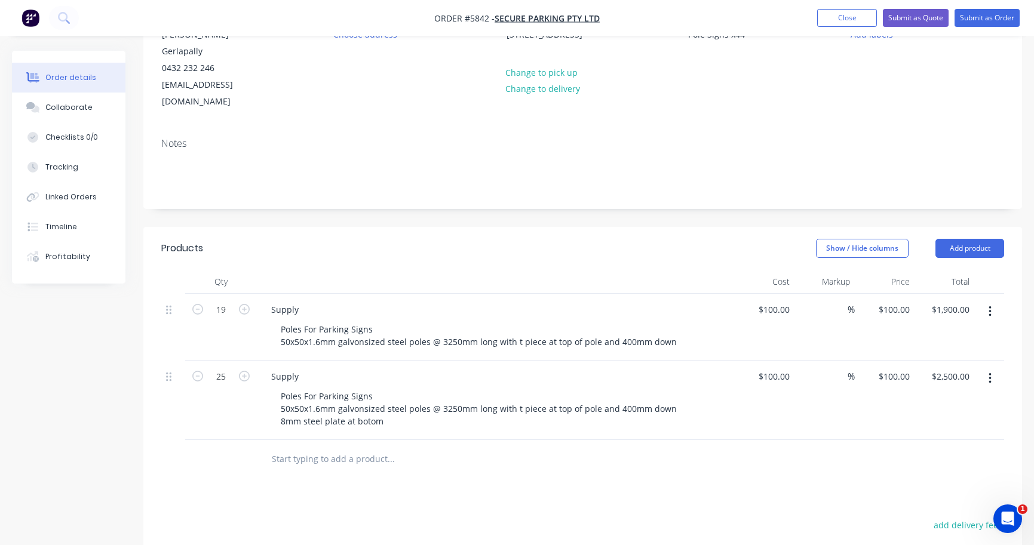
drag, startPoint x: 643, startPoint y: 406, endPoint x: 733, endPoint y: 464, distance: 106.4
click at [733, 464] on div "Products Show / Hide columns Add product Qty Cost Markup Price Total 19 Supply …" at bounding box center [582, 496] width 879 height 539
click at [774, 368] on div "100 100" at bounding box center [781, 376] width 25 height 17
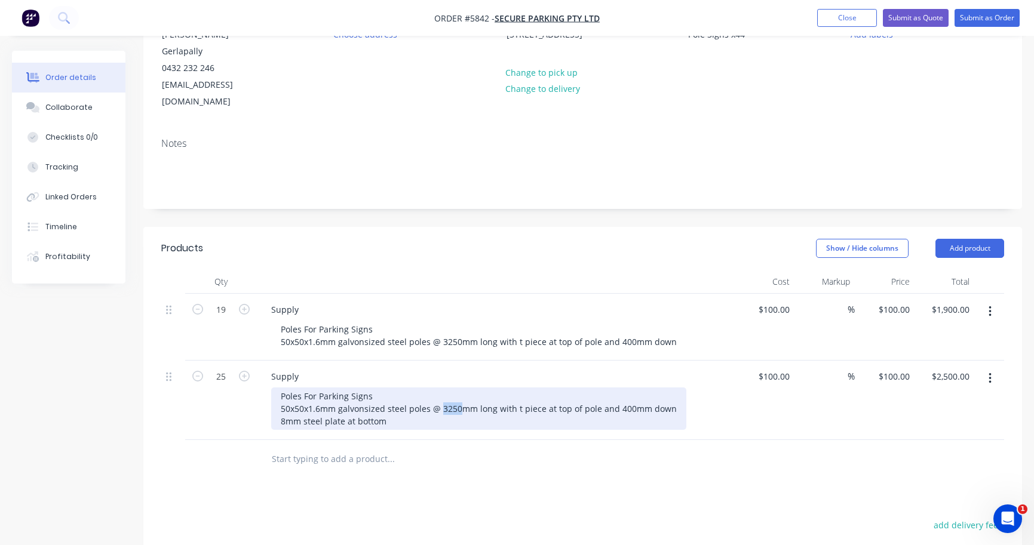
drag, startPoint x: 460, startPoint y: 375, endPoint x: 440, endPoint y: 374, distance: 19.7
click at [440, 388] on div "Poles For Parking Signs 50x50x1.6mm galvonsized steel poles @ 3250mm long with …" at bounding box center [478, 409] width 415 height 42
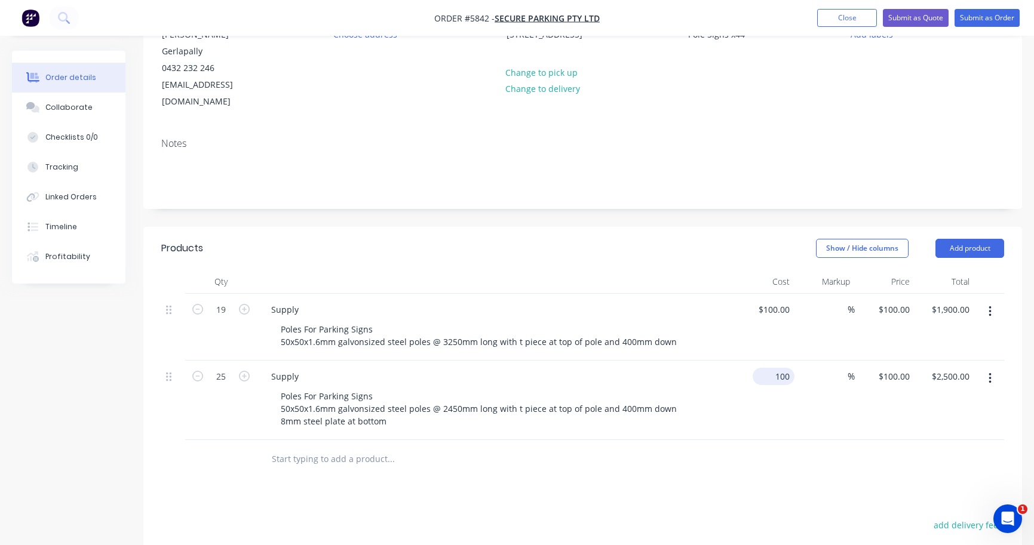
click at [778, 368] on input "100" at bounding box center [775, 376] width 37 height 17
type input "$195.00"
type input "$4,875.00"
click at [735, 386] on div "$195.00 195" at bounding box center [765, 400] width 60 height 79
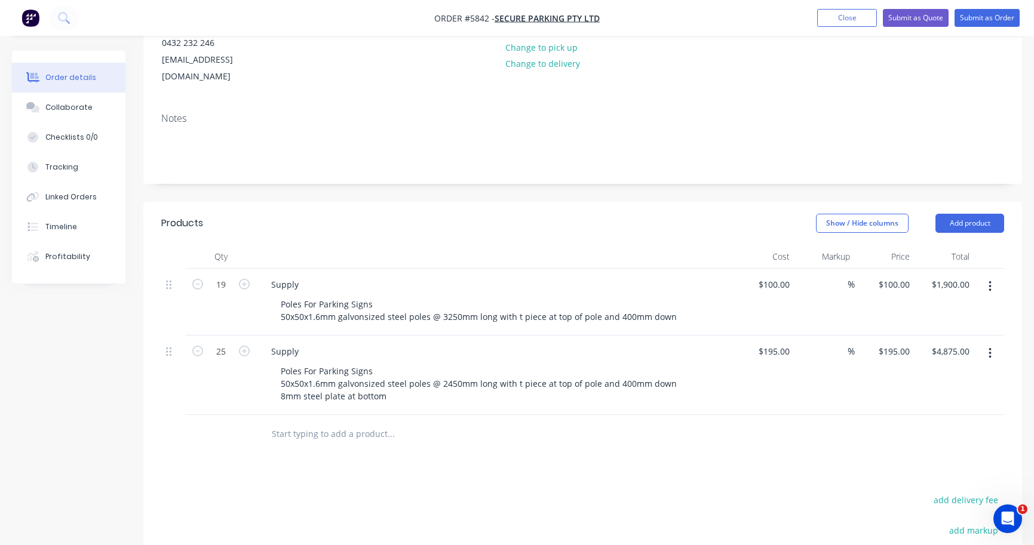
scroll to position [164, 0]
click at [767, 338] on div "195 $195.00" at bounding box center [765, 377] width 60 height 79
click at [767, 338] on div "$195.00 195" at bounding box center [765, 377] width 60 height 79
click at [778, 345] on input "195" at bounding box center [784, 353] width 20 height 17
type input "$185.00"
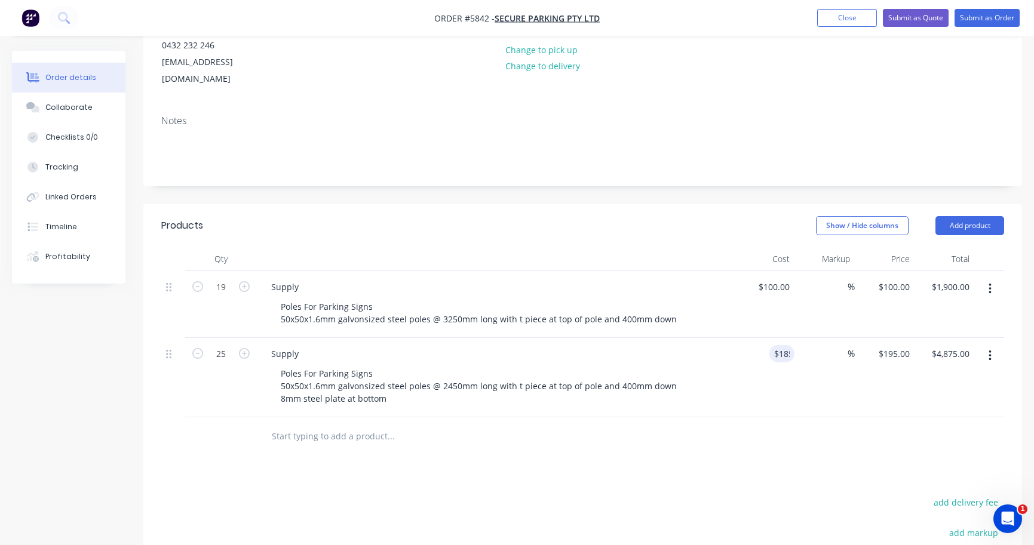
type input "$185.00"
type input "$4,625.00"
click at [766, 356] on div "$185.00 185" at bounding box center [765, 377] width 60 height 79
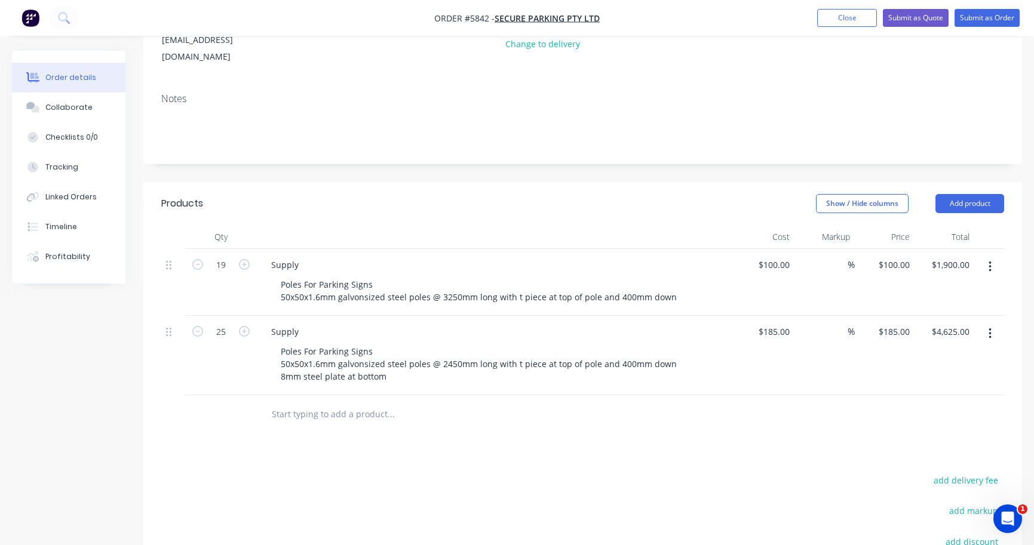
scroll to position [189, 0]
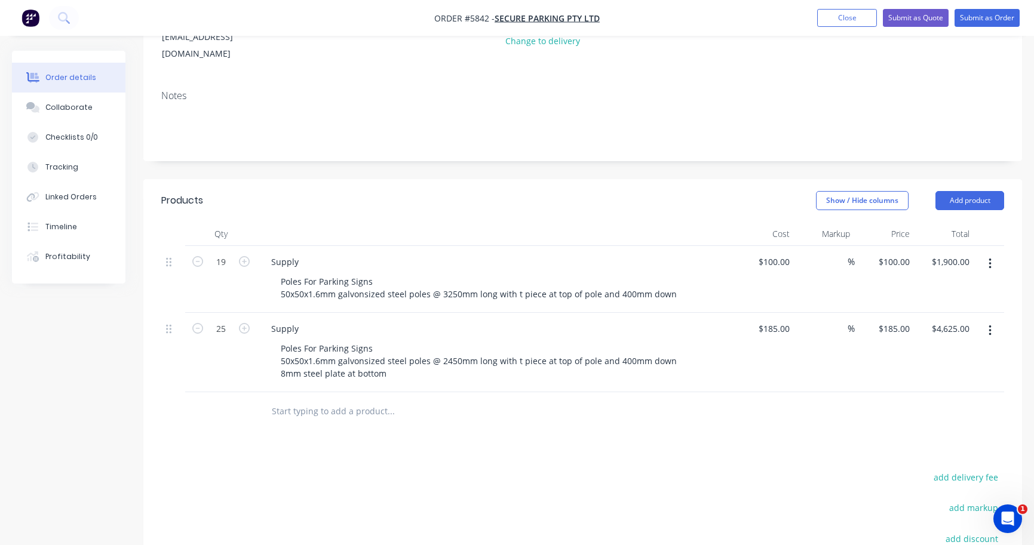
click at [991, 326] on icon "button" at bounding box center [990, 331] width 2 height 11
click at [929, 378] on div "Duplicate" at bounding box center [947, 386] width 92 height 17
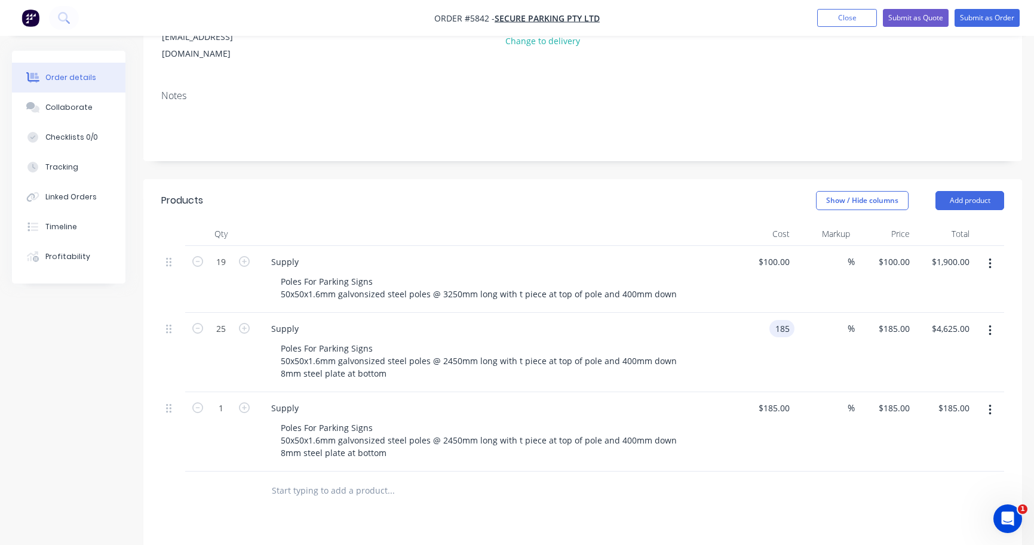
click at [778, 320] on input "185" at bounding box center [784, 328] width 20 height 17
type input "$165.00"
type input "$4,125.00"
click at [751, 472] on div at bounding box center [582, 491] width 843 height 39
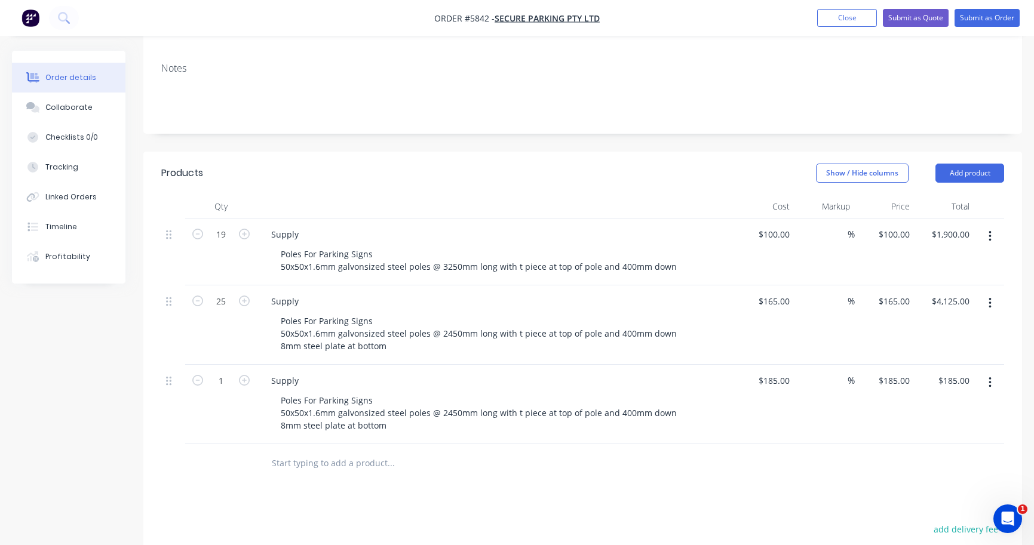
scroll to position [230, 0]
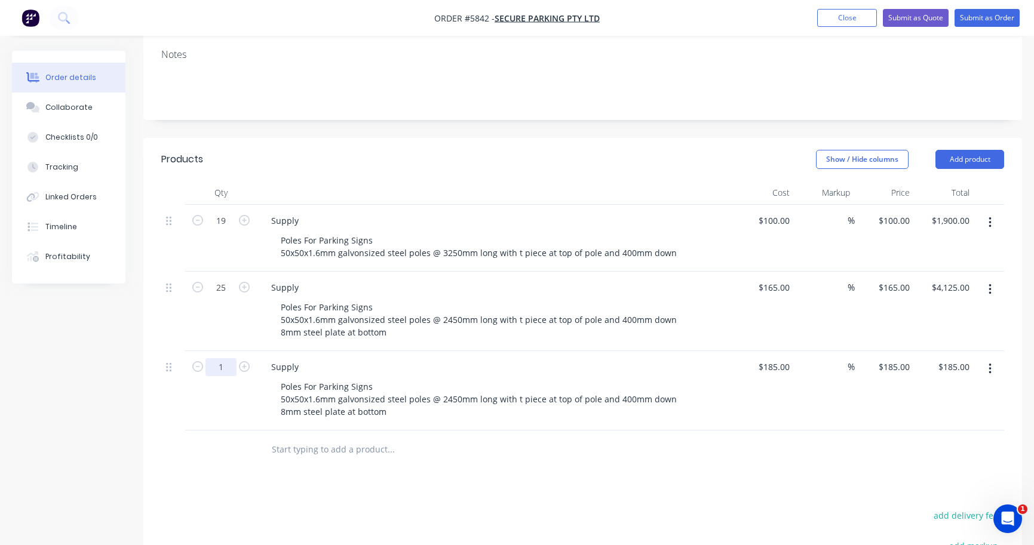
click at [219, 358] on input "1" at bounding box center [220, 367] width 31 height 18
type input "44"
type input "$8,140.00"
click at [216, 371] on div "44" at bounding box center [221, 390] width 72 height 79
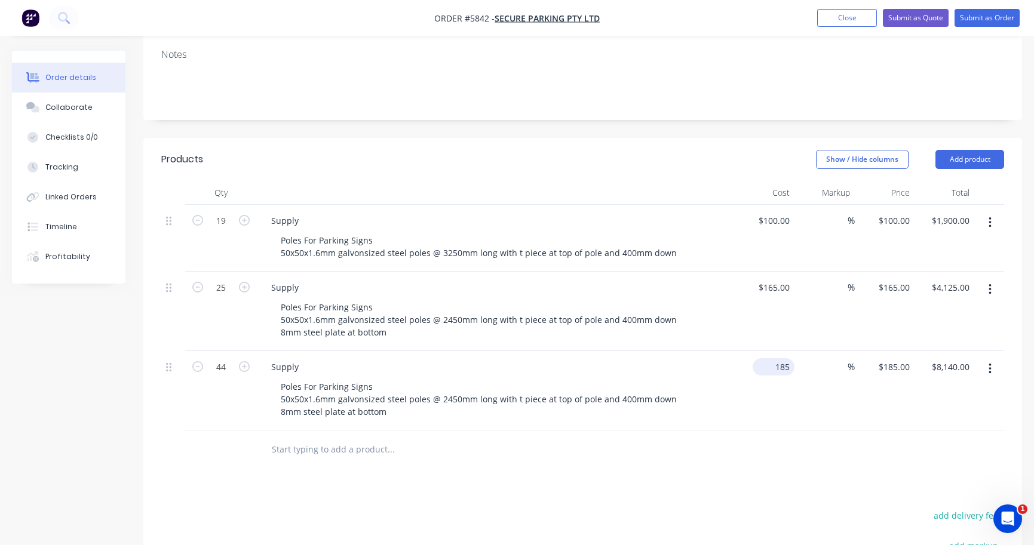
click at [773, 358] on div "185 $185.00" at bounding box center [774, 366] width 42 height 17
type input "$30.00"
type input "$1,320.00"
click at [658, 393] on div "Supply Poles For Parking Signs 50x50x1.6mm galvonsized steel poles @ 2450mm lon…" at bounding box center [496, 390] width 478 height 79
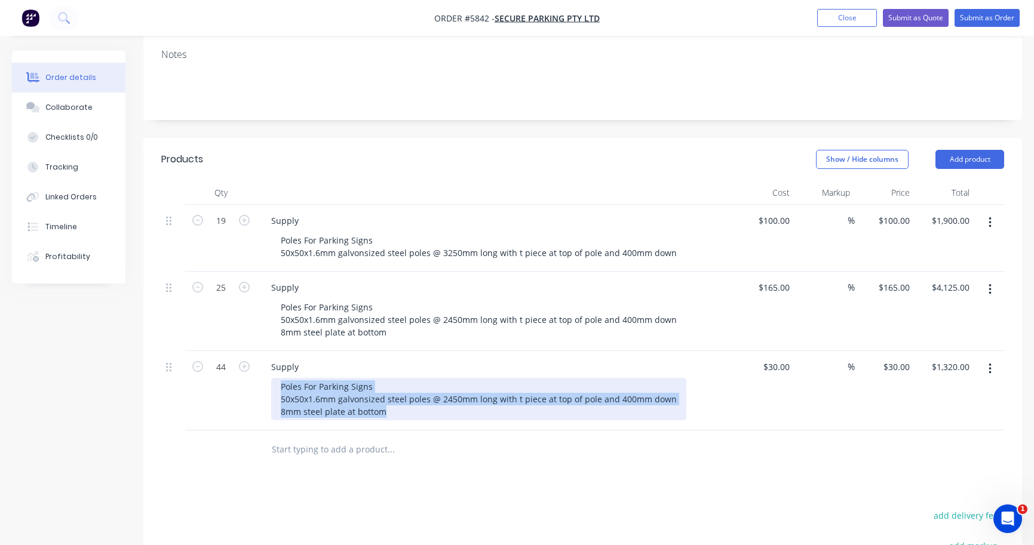
drag, startPoint x: 384, startPoint y: 381, endPoint x: 250, endPoint y: 352, distance: 137.5
click at [250, 352] on div "44 Supply Poles For Parking Signs 50x50x1.6mm galvonsized steel poles @ 2450mm …" at bounding box center [582, 390] width 843 height 79
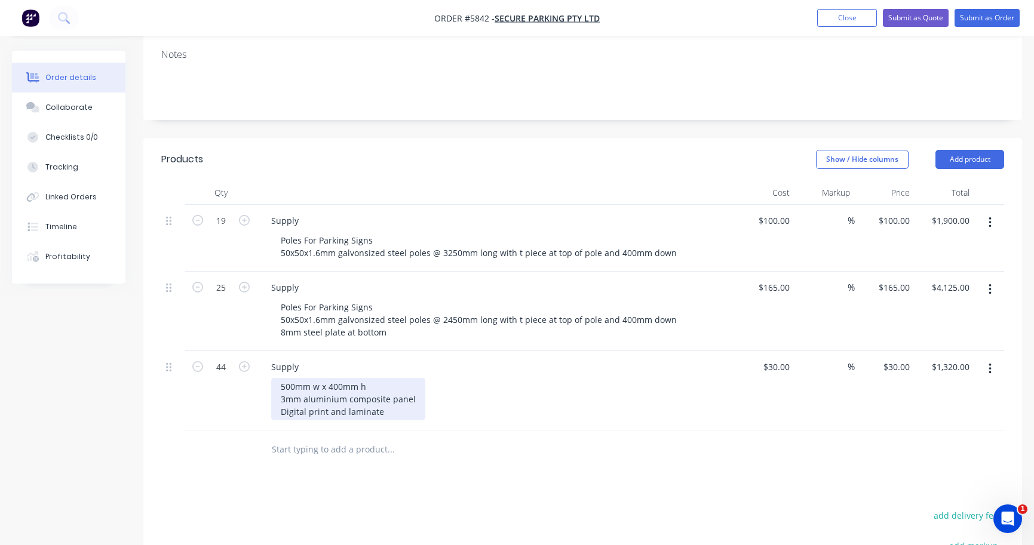
click at [378, 378] on div "500mm w x 400mm h 3mm aluminium composite panel Digital print and laminate" at bounding box center [348, 399] width 154 height 42
click at [279, 378] on div "500mm w x 400mm h Materials 3mm aluminium composite panel Digital print and lam…" at bounding box center [348, 405] width 154 height 55
click at [280, 390] on div "500mm w x 400mm h Materials - 3mm aluminium composite panel Digital print and l…" at bounding box center [350, 405] width 159 height 55
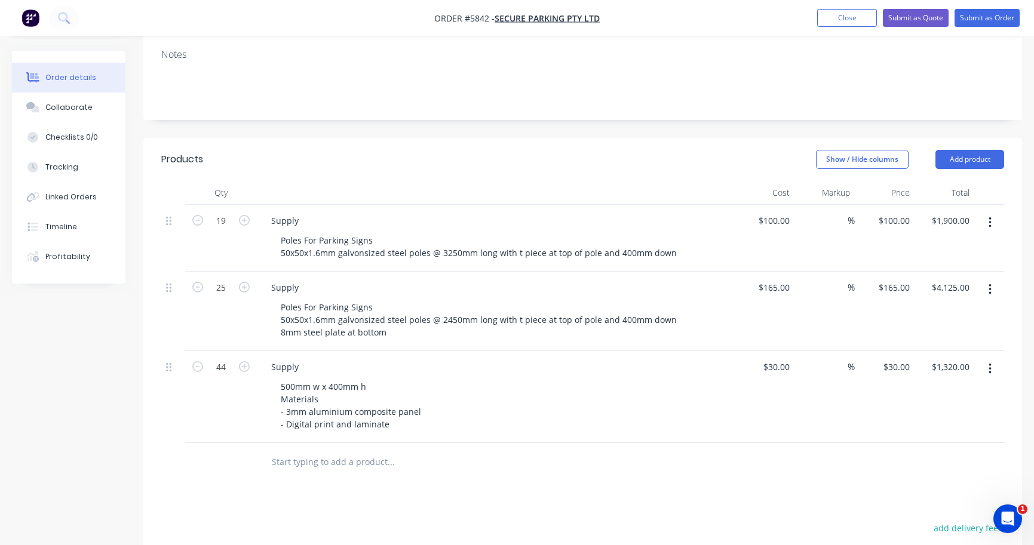
click at [486, 404] on div "Supply 500mm w x 400mm h Materials - 3mm aluminium composite panel - Digital pr…" at bounding box center [496, 397] width 478 height 92
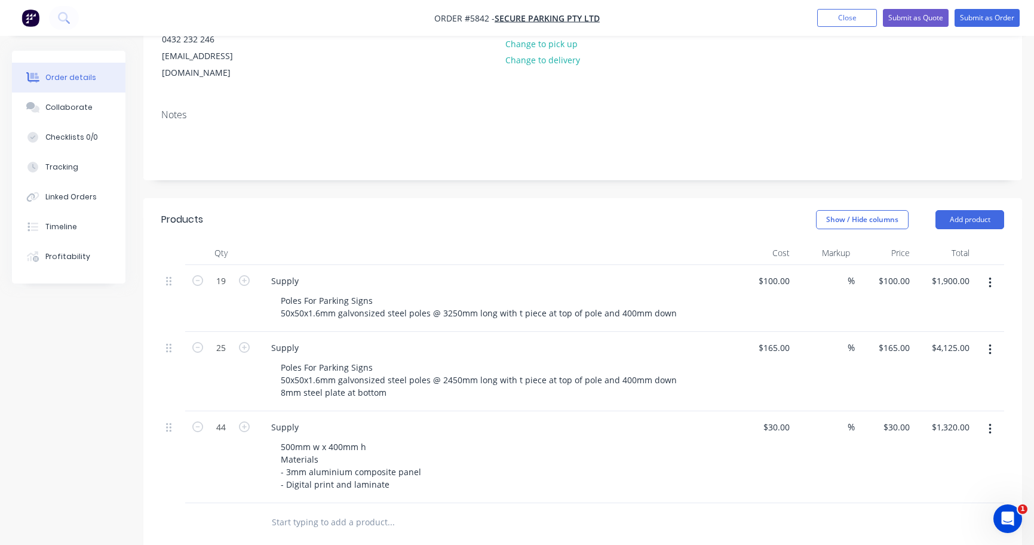
scroll to position [170, 0]
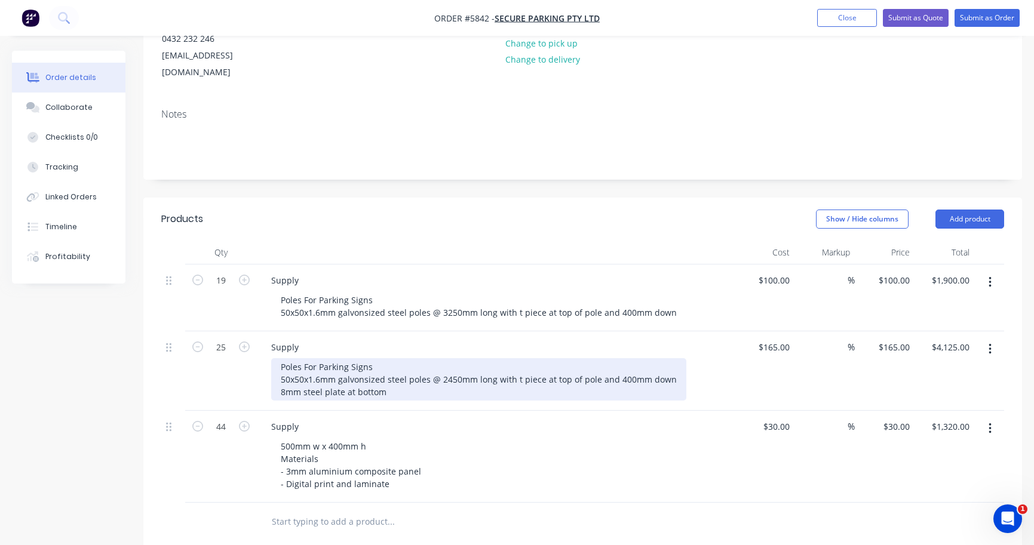
click at [362, 358] on div "Poles For Parking Signs 50x50x1.6mm galvonsized steel poles @ 2450mm long with …" at bounding box center [478, 379] width 415 height 42
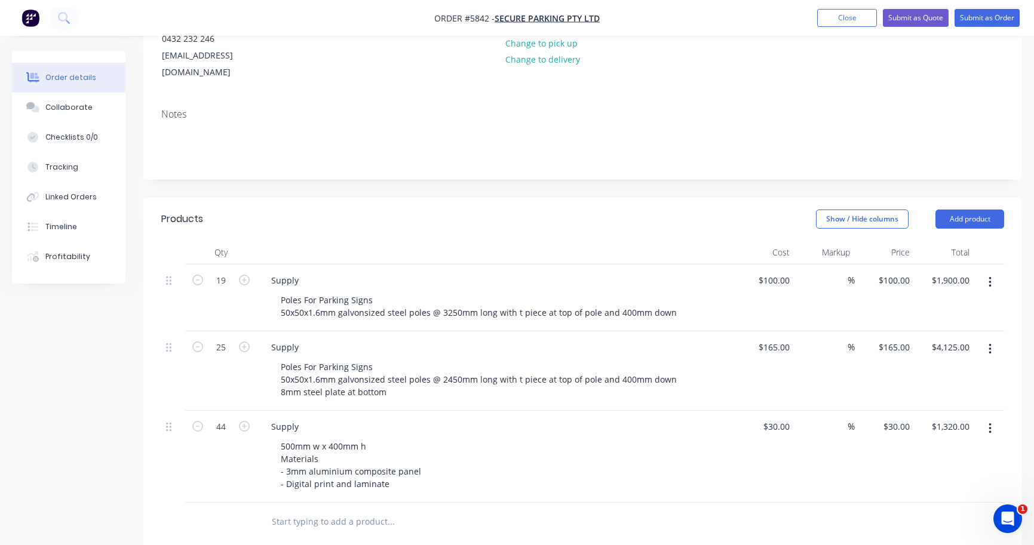
click at [480, 438] on div "500mm w x 400mm h Materials - 3mm aluminium composite panel - Digital print and…" at bounding box center [500, 465] width 459 height 55
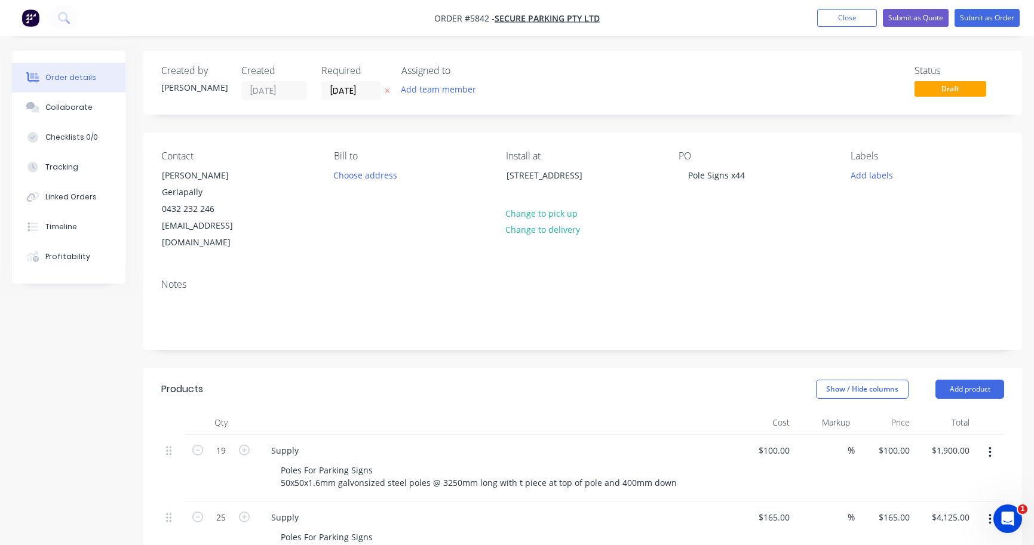
scroll to position [0, 0]
click at [906, 30] on nav "Order #5842 - Secure Parking Pty Ltd Add product Close Submit as Quote Submit a…" at bounding box center [517, 18] width 1034 height 36
click at [914, 19] on button "Submit as Quote" at bounding box center [916, 18] width 66 height 18
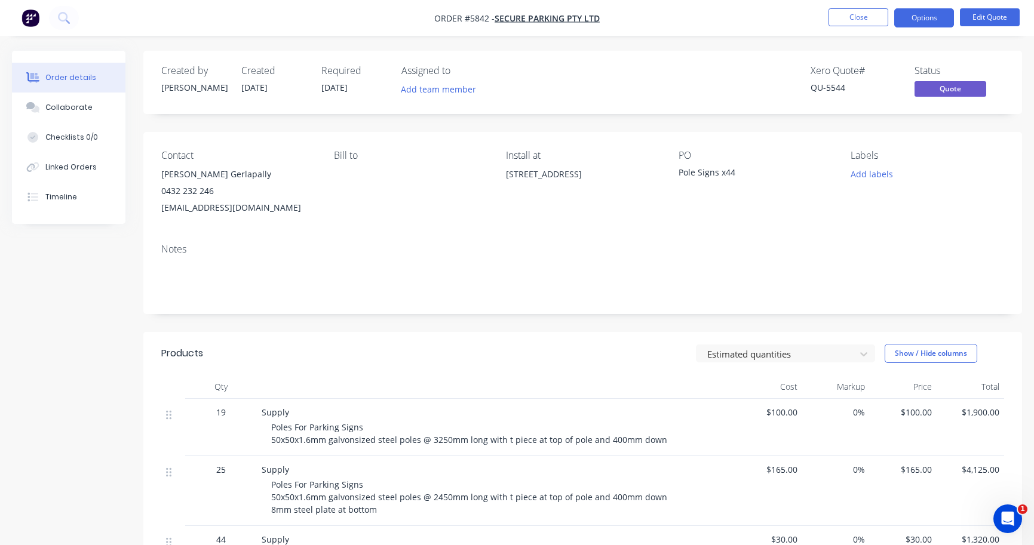
click at [914, 19] on button "Options" at bounding box center [924, 17] width 60 height 19
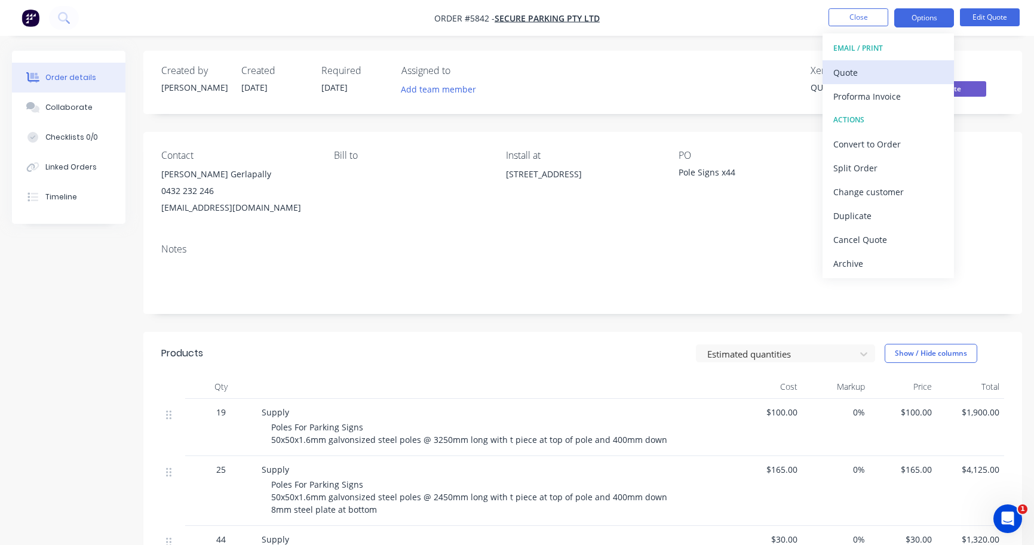
click at [897, 73] on div "Quote" at bounding box center [888, 72] width 110 height 17
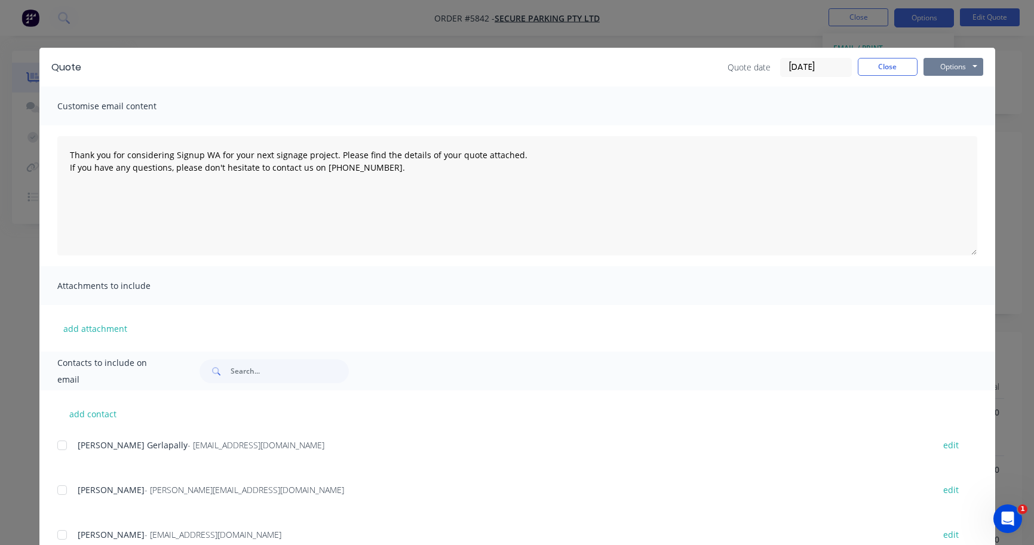
click at [949, 64] on button "Options" at bounding box center [953, 67] width 60 height 18
click at [952, 109] on button "Print" at bounding box center [961, 108] width 76 height 20
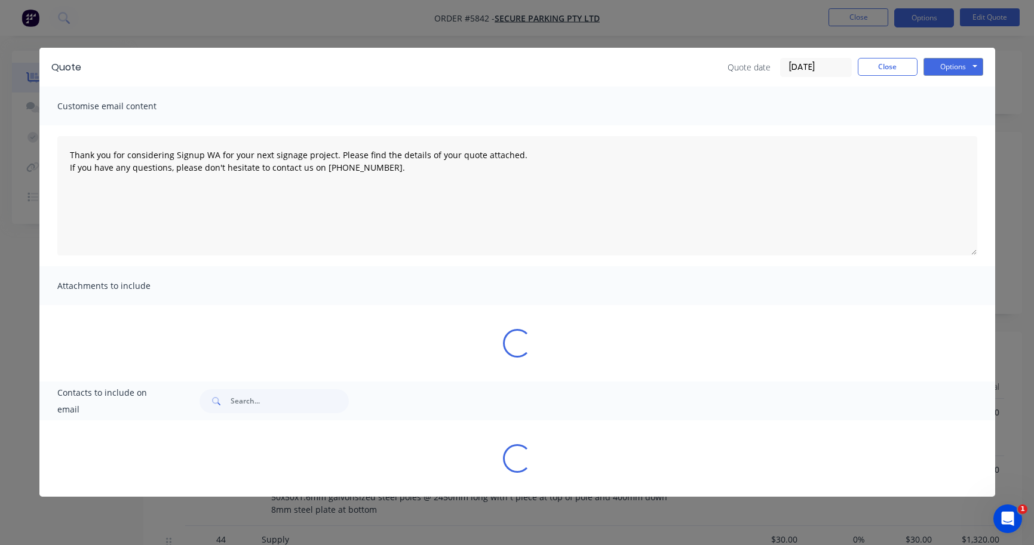
type textarea "Thank you for considering Signup WA for your next signage project. Please find …"
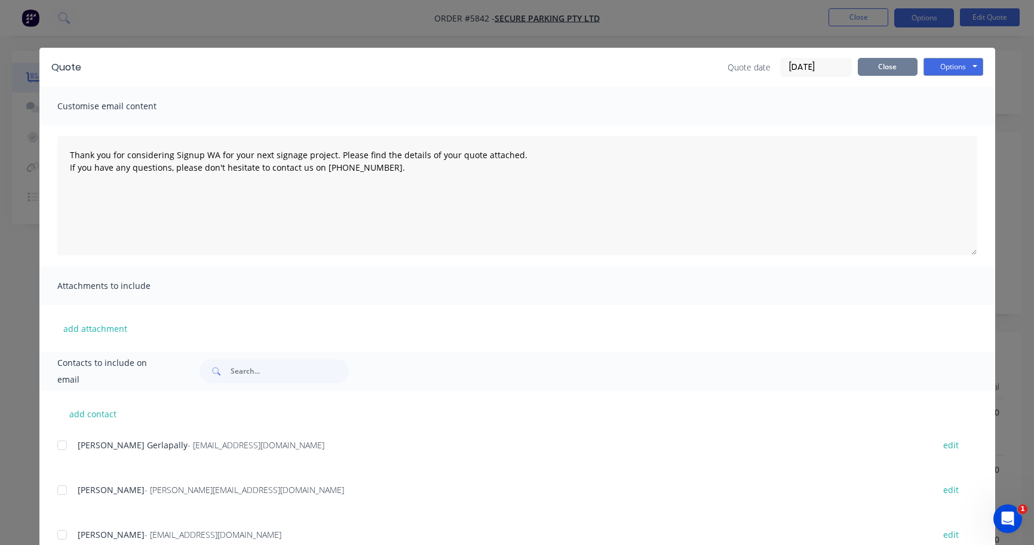
click at [873, 70] on button "Close" at bounding box center [888, 67] width 60 height 18
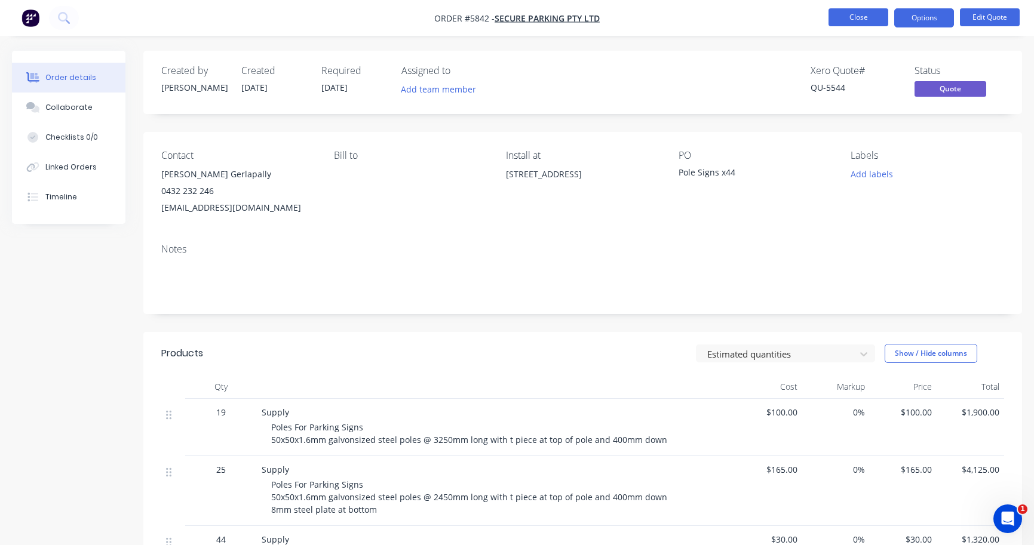
click at [861, 21] on button "Close" at bounding box center [858, 17] width 60 height 18
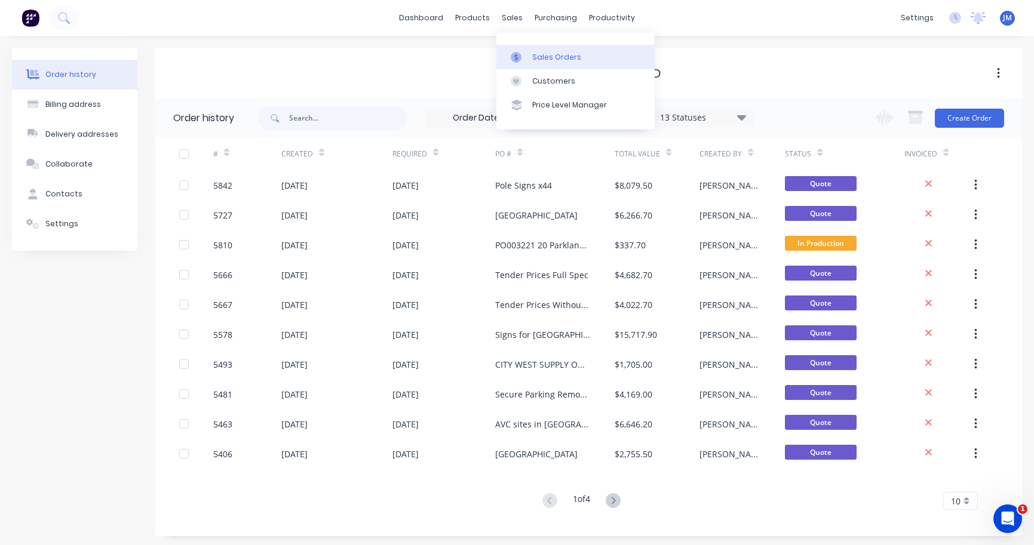
click at [538, 51] on link "Sales Orders" at bounding box center [575, 57] width 158 height 24
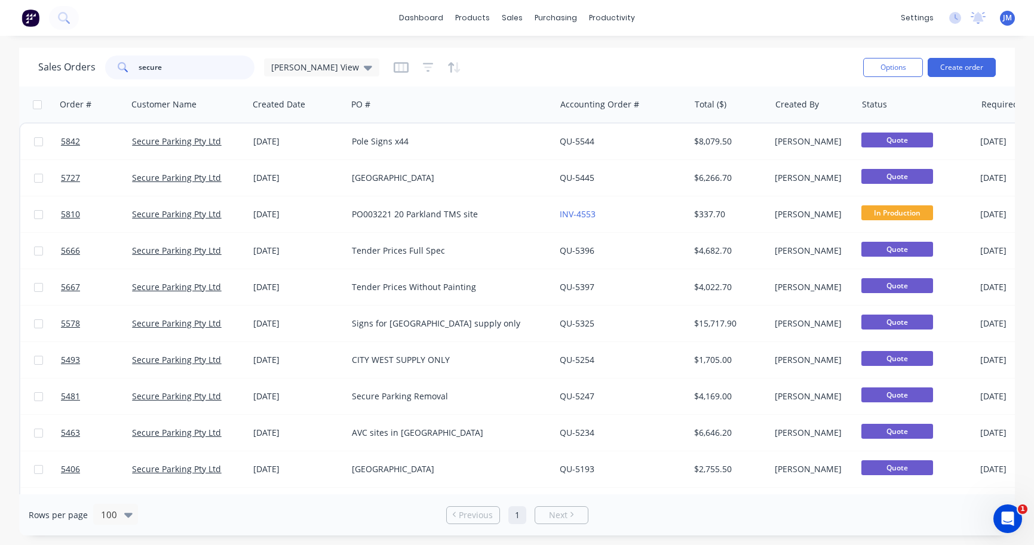
click at [197, 66] on input "secure" at bounding box center [197, 68] width 116 height 24
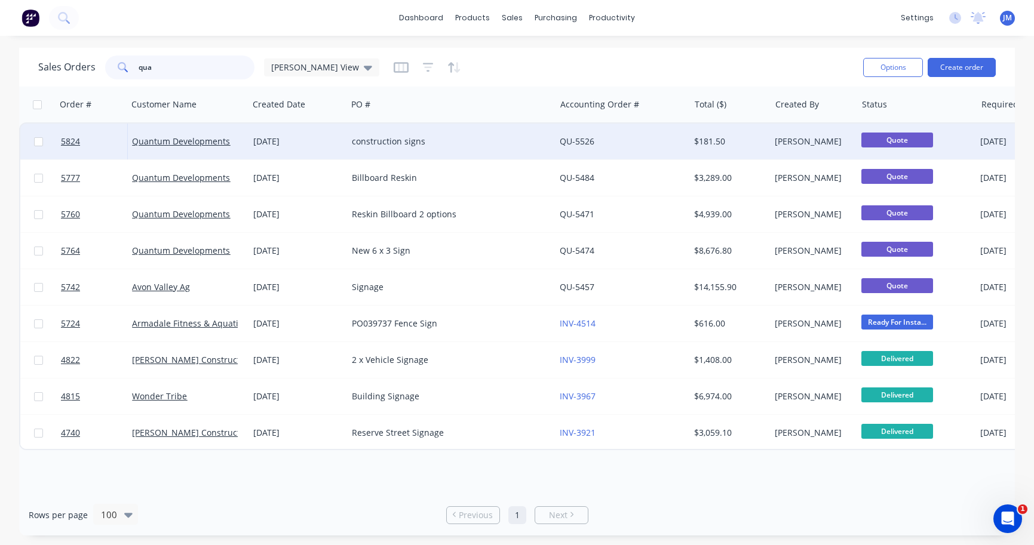
type input "qua"
click at [296, 153] on div "[DATE]" at bounding box center [297, 142] width 99 height 36
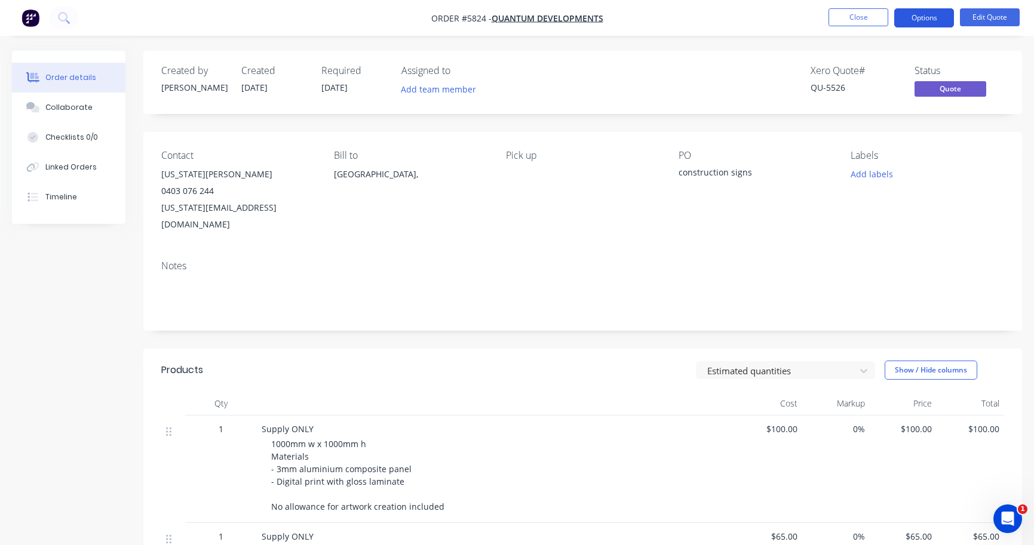
click at [933, 18] on button "Options" at bounding box center [924, 17] width 60 height 19
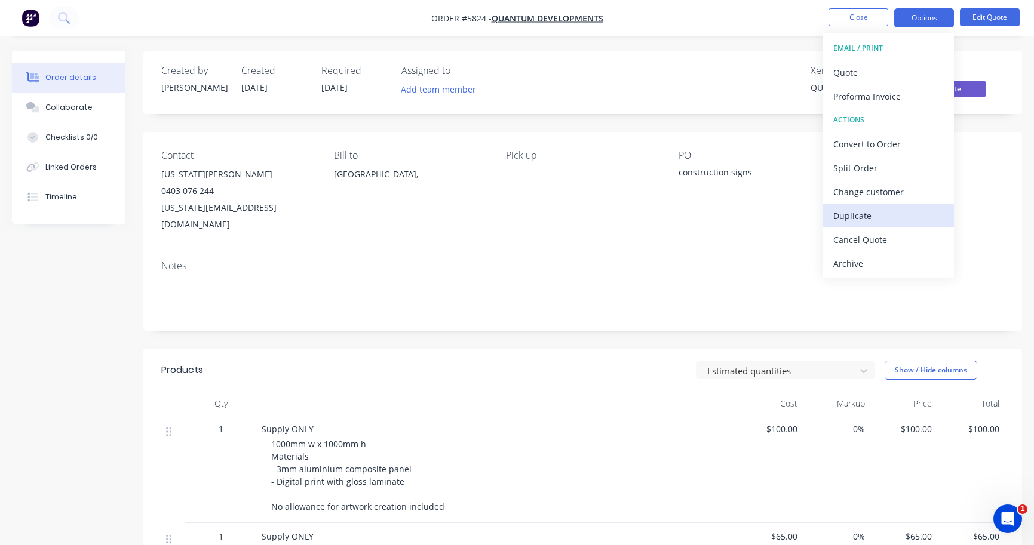
click at [894, 217] on div "Duplicate" at bounding box center [888, 215] width 110 height 17
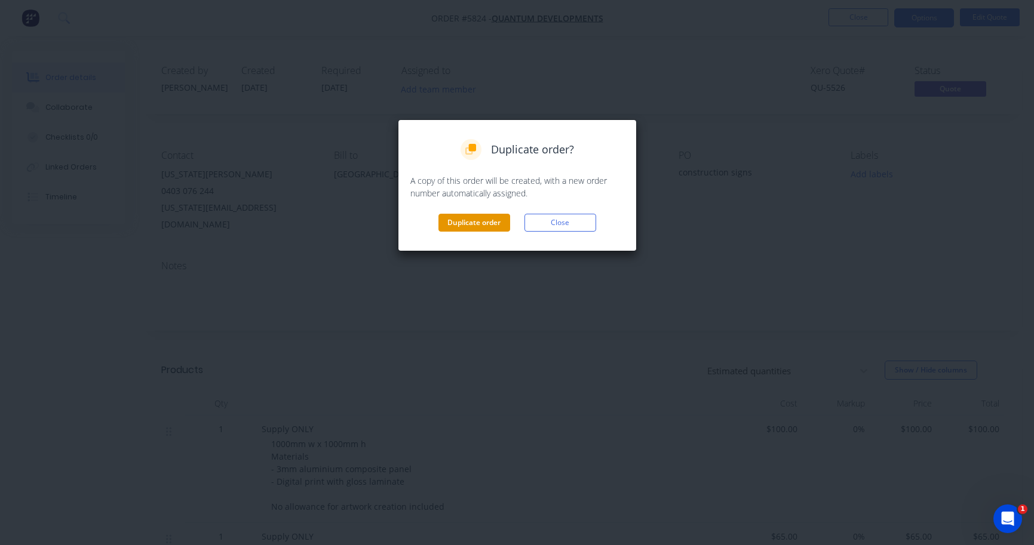
click at [480, 222] on button "Duplicate order" at bounding box center [474, 223] width 72 height 18
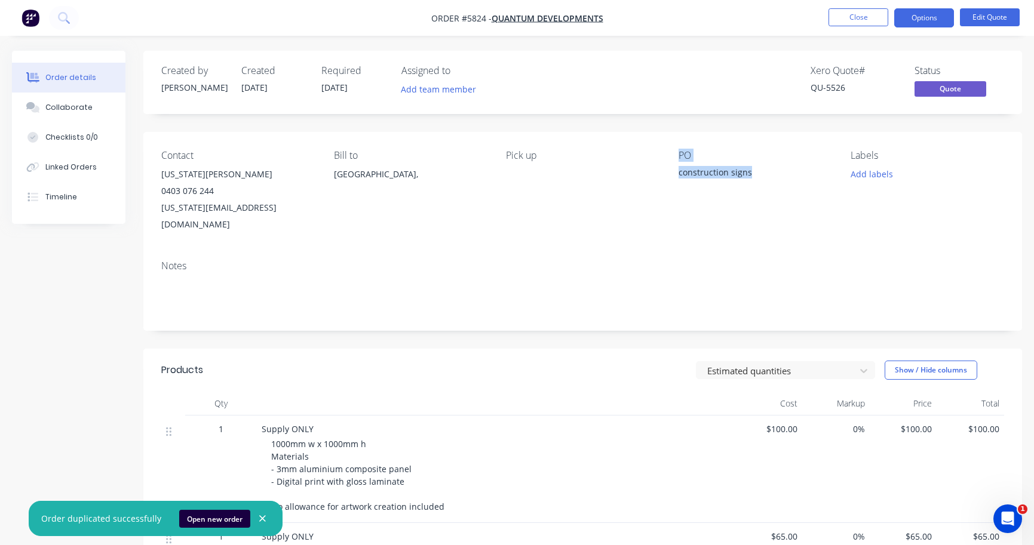
drag, startPoint x: 750, startPoint y: 174, endPoint x: 649, endPoint y: 181, distance: 101.2
click at [651, 181] on div "Contact [US_STATE][PERSON_NAME] [PHONE_NUMBER] [US_STATE][EMAIL_ADDRESS][DOMAIN…" at bounding box center [582, 191] width 879 height 119
click at [748, 169] on div "construction signs" at bounding box center [753, 174] width 149 height 17
click at [733, 175] on div "construction signs" at bounding box center [753, 174] width 149 height 17
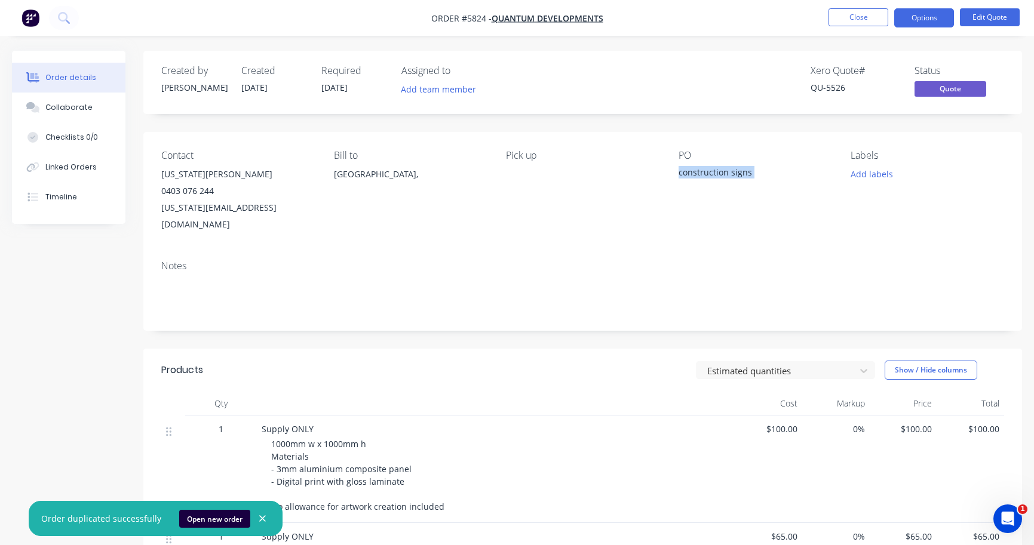
click at [733, 175] on div "construction signs" at bounding box center [753, 174] width 149 height 17
drag, startPoint x: 751, startPoint y: 174, endPoint x: 680, endPoint y: 174, distance: 71.7
click at [680, 174] on div "Contact [US_STATE][PERSON_NAME] [PHONE_NUMBER] [US_STATE][EMAIL_ADDRESS][DOMAIN…" at bounding box center [582, 191] width 879 height 119
copy div "construction signs"
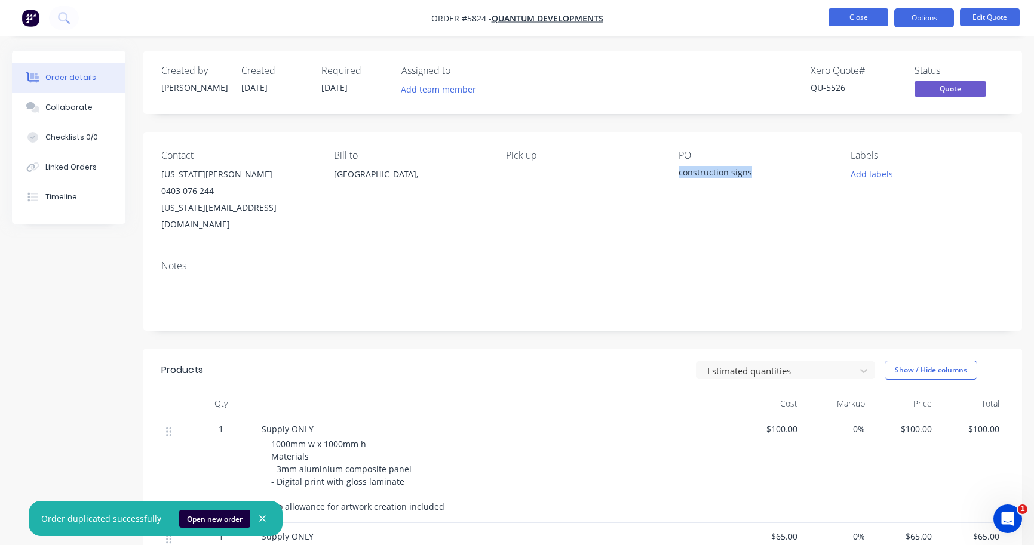
click at [866, 23] on button "Close" at bounding box center [858, 17] width 60 height 18
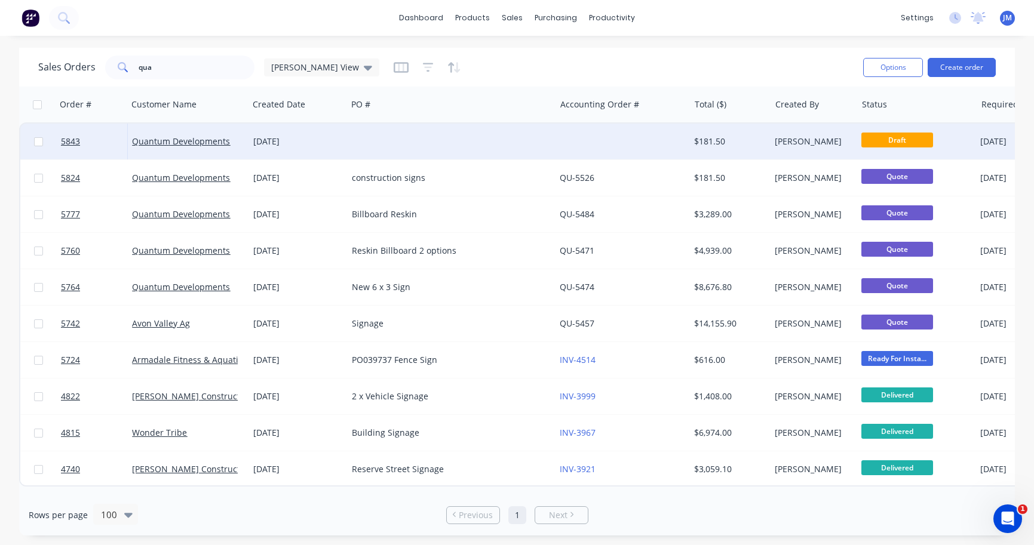
click at [358, 148] on div at bounding box center [451, 142] width 208 height 36
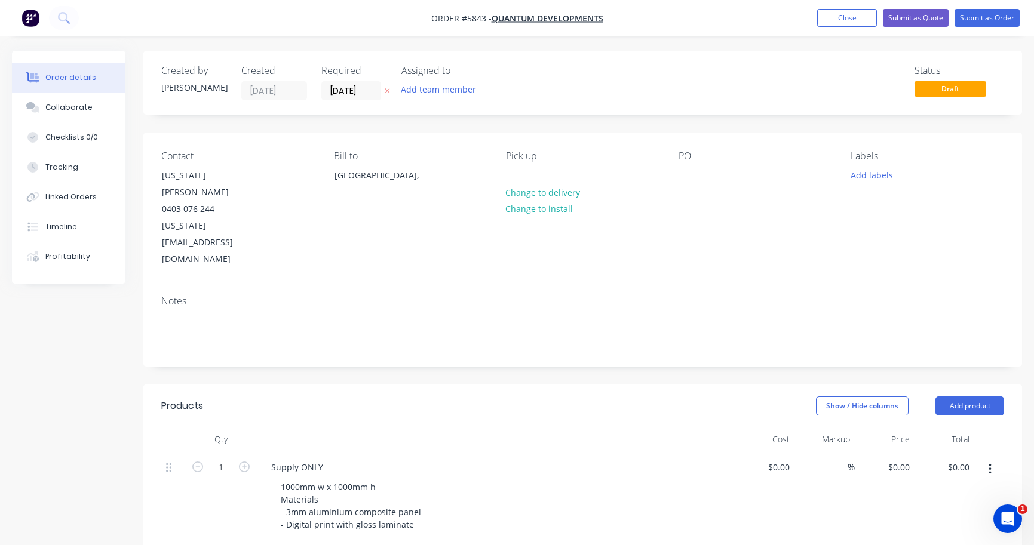
type input "$100.00"
type input "$65.00"
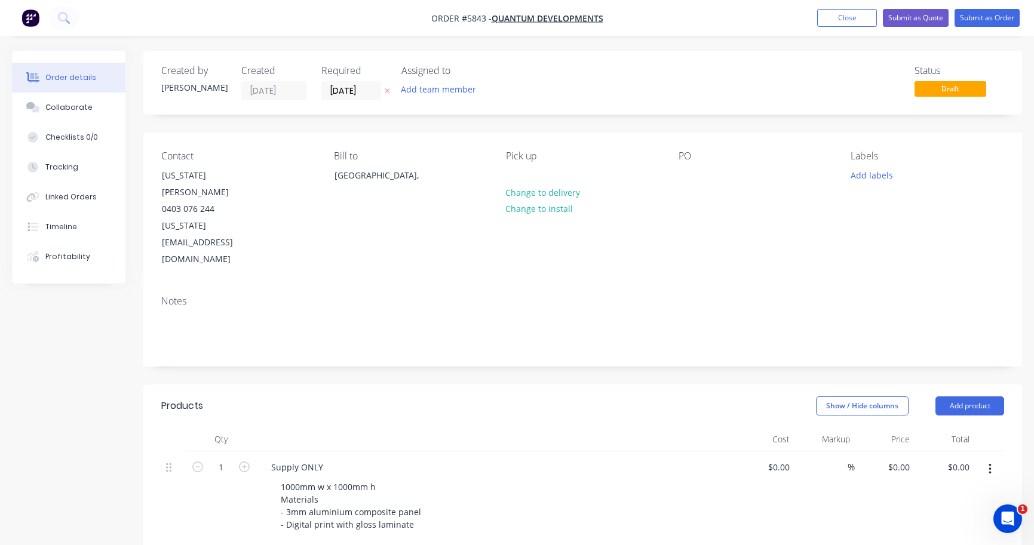
type input "$65.00"
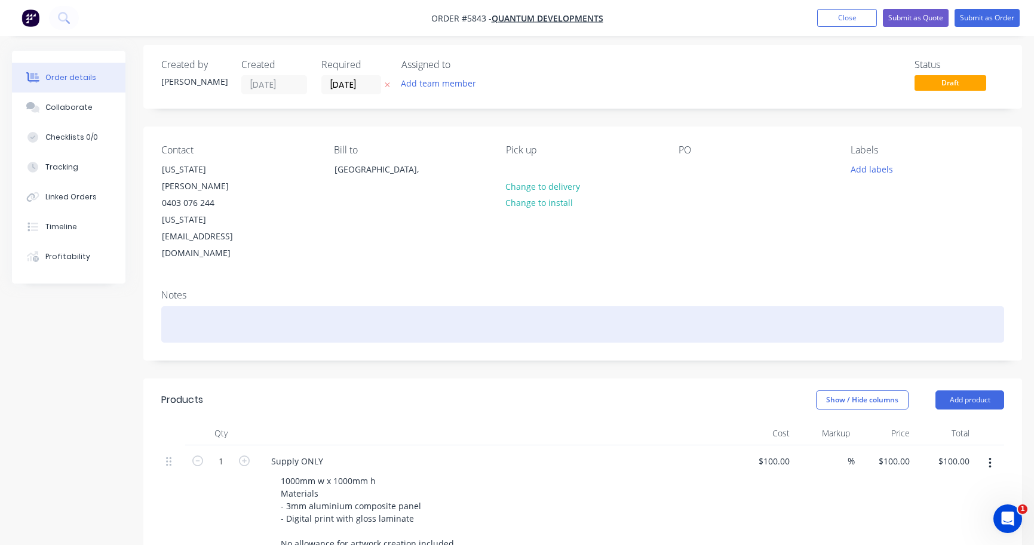
scroll to position [17, 0]
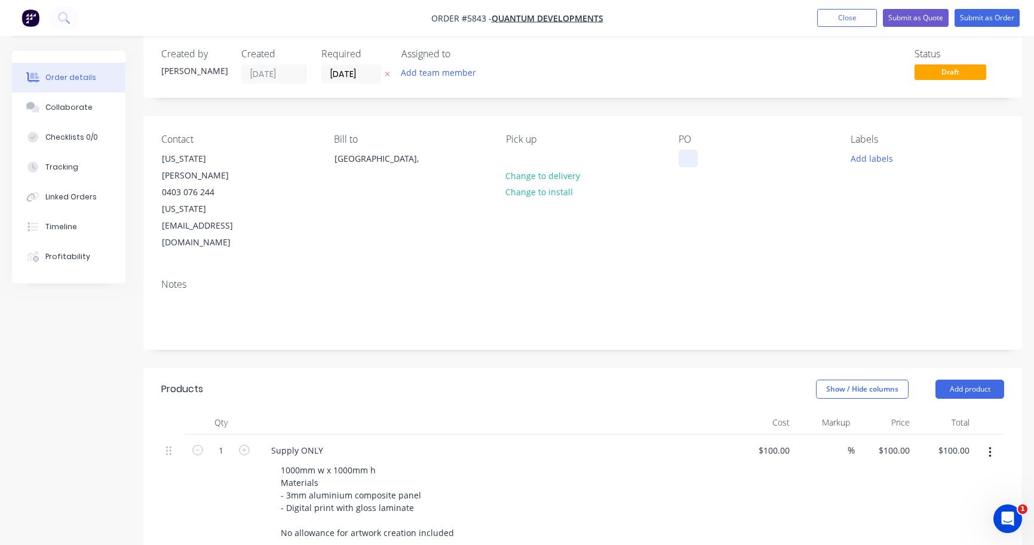
click at [682, 162] on div at bounding box center [688, 158] width 19 height 17
paste div
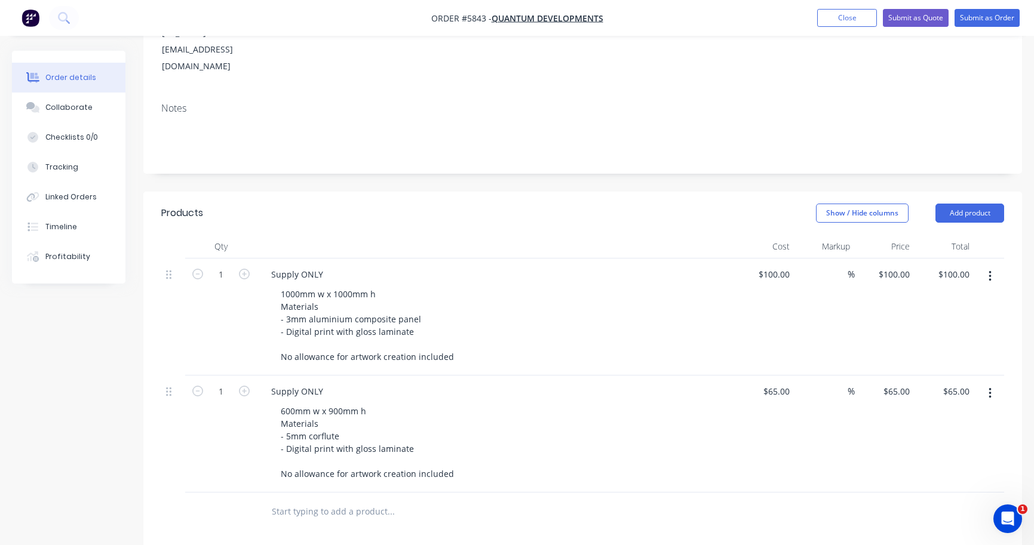
scroll to position [195, 0]
click at [992, 264] on button "button" at bounding box center [990, 275] width 28 height 22
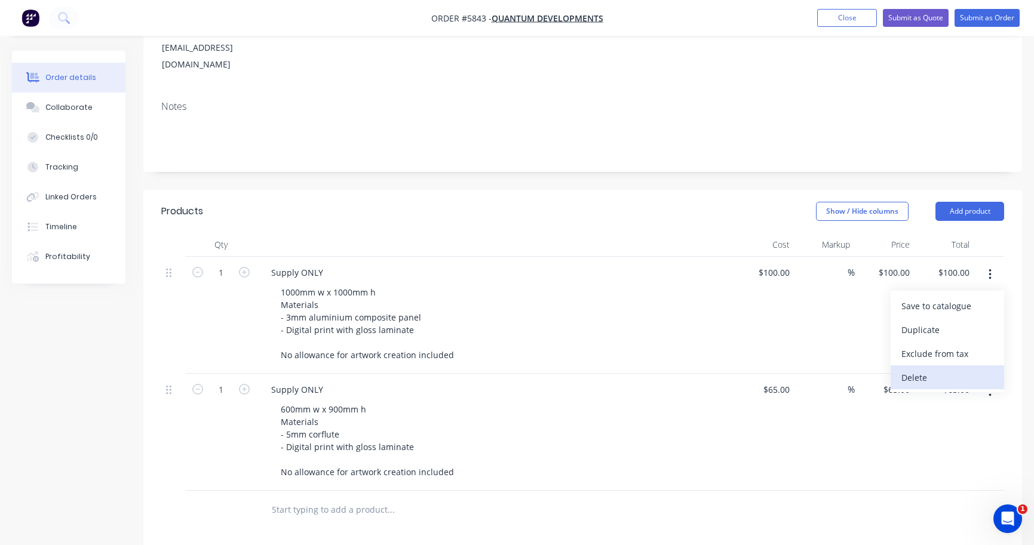
click at [945, 369] on div "Delete" at bounding box center [947, 377] width 92 height 17
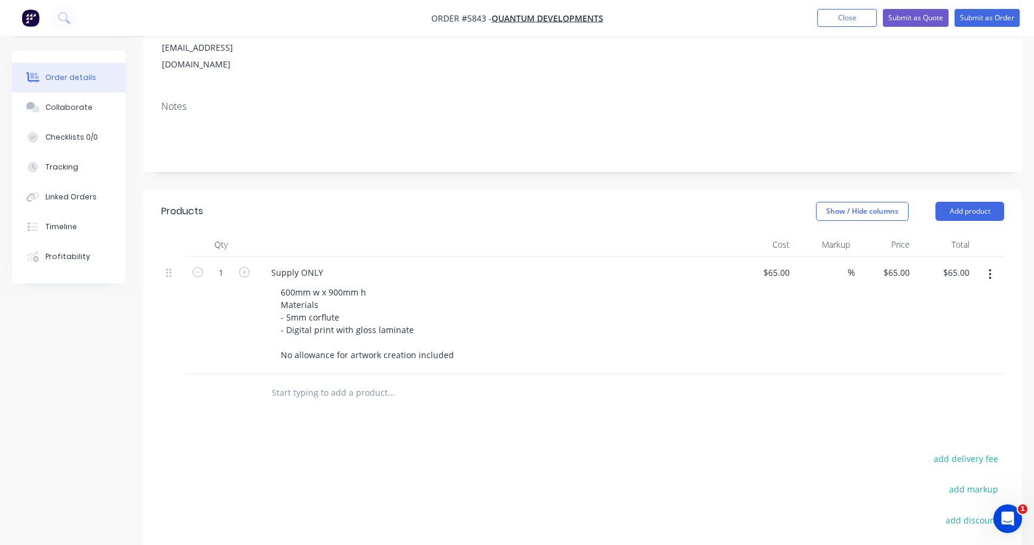
click at [990, 269] on icon "button" at bounding box center [990, 274] width 2 height 11
click at [966, 321] on div "Duplicate" at bounding box center [947, 329] width 92 height 17
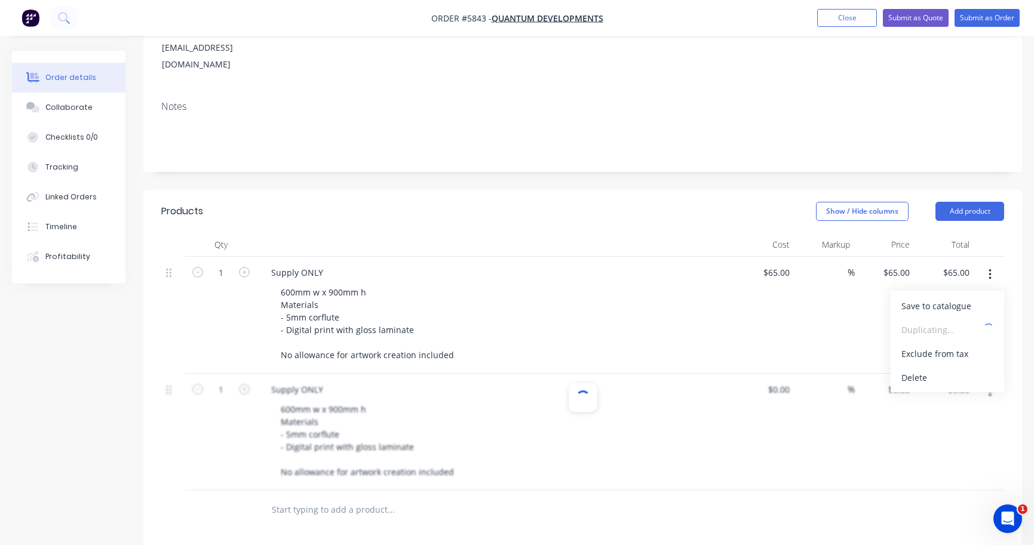
type input "$65.00"
click at [218, 264] on input "1" at bounding box center [220, 273] width 31 height 18
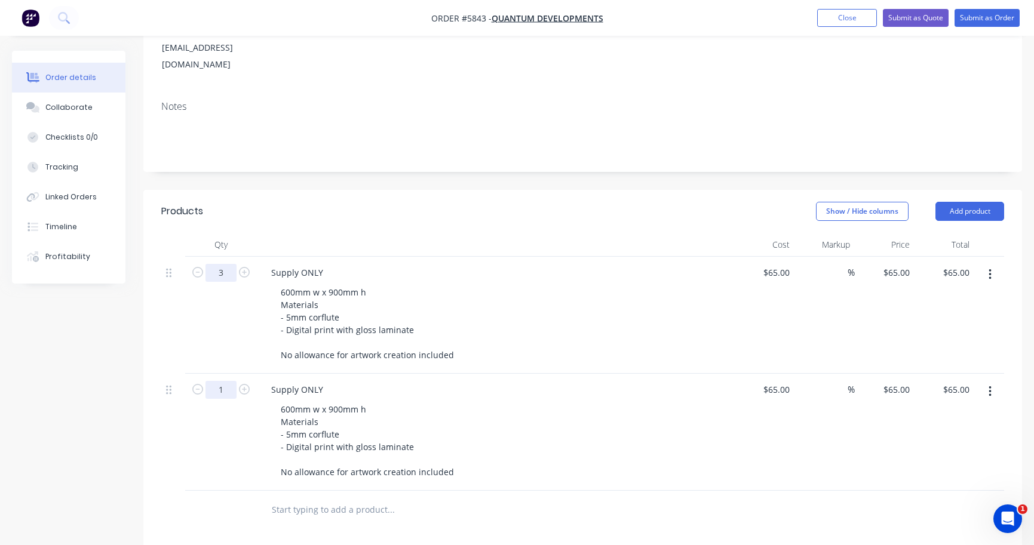
type input "3"
type input "$195.00"
click at [221, 381] on input "1" at bounding box center [220, 390] width 31 height 18
type input "3"
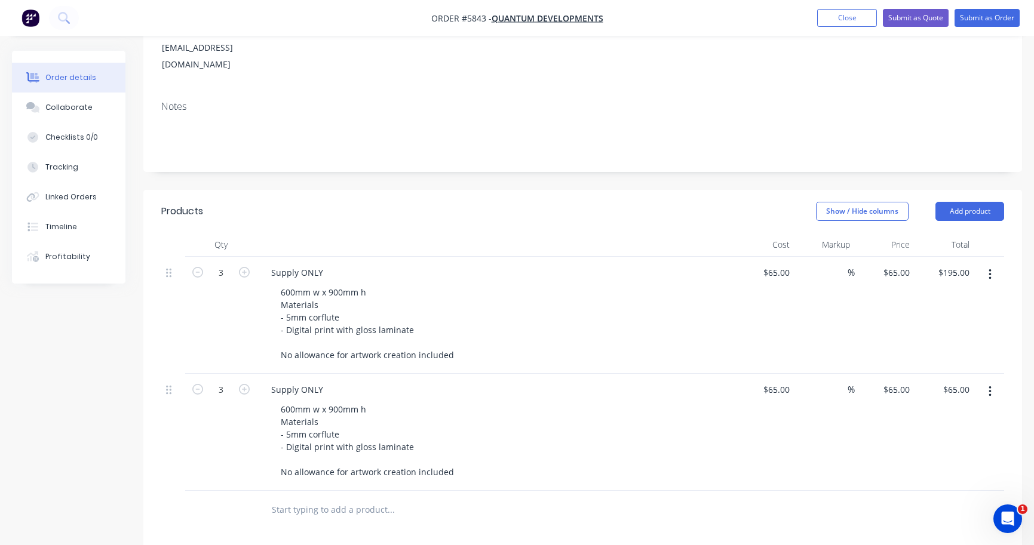
type input "$195.00"
click at [485, 401] on div "600mm w x 900mm h Materials - 5mm corflute - Digital print with gloss laminate …" at bounding box center [500, 441] width 459 height 80
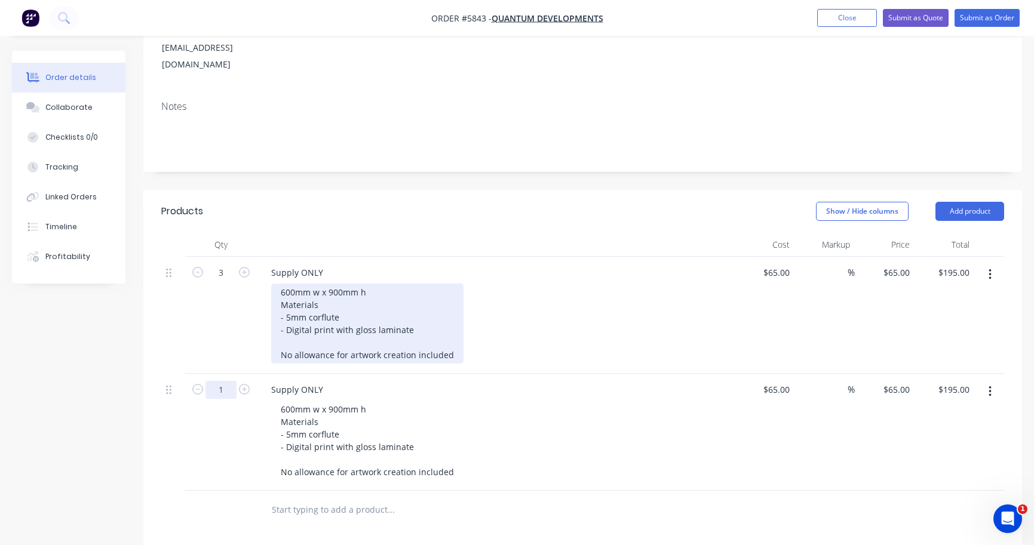
type input "1"
type input "$65.00"
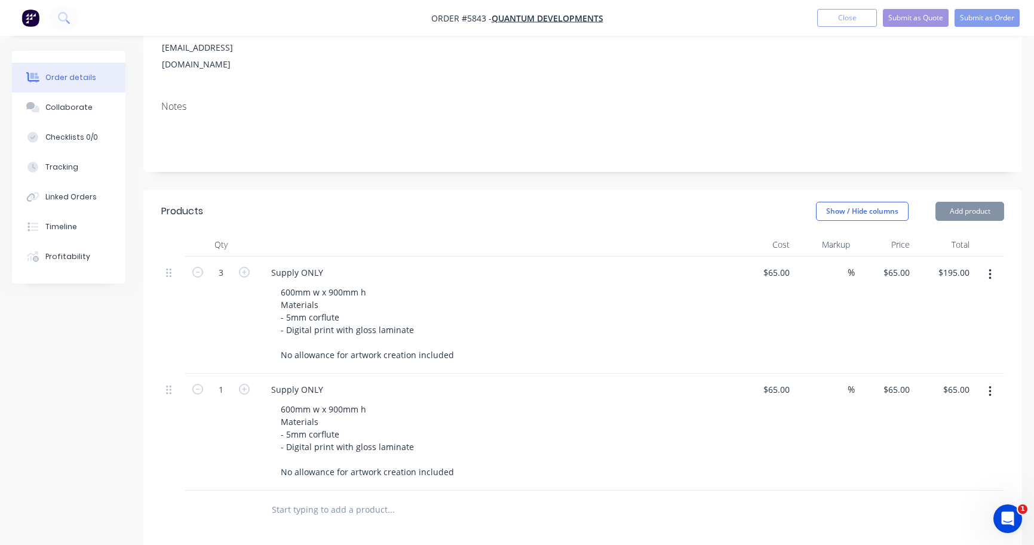
click at [452, 381] on div "Supply ONLY" at bounding box center [496, 389] width 468 height 17
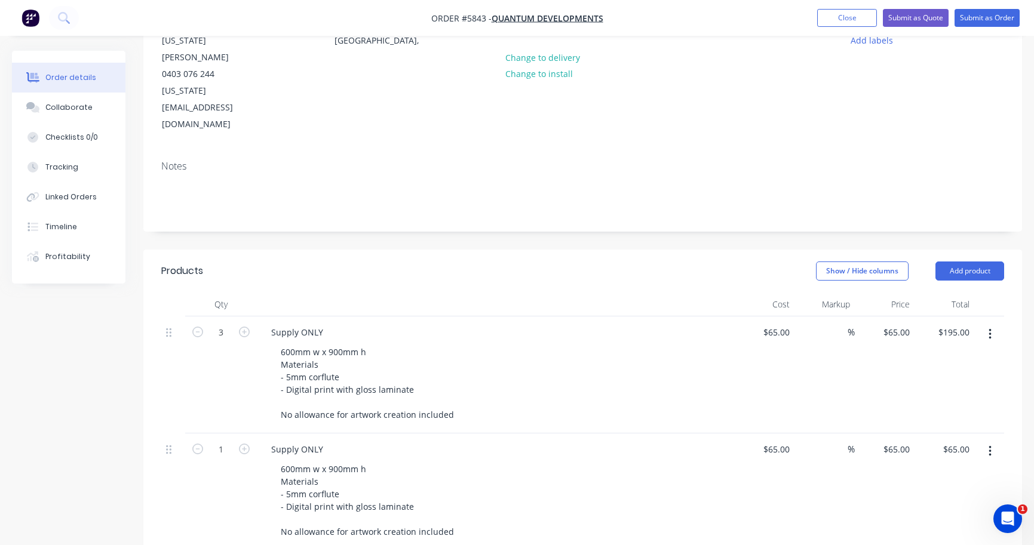
scroll to position [125, 0]
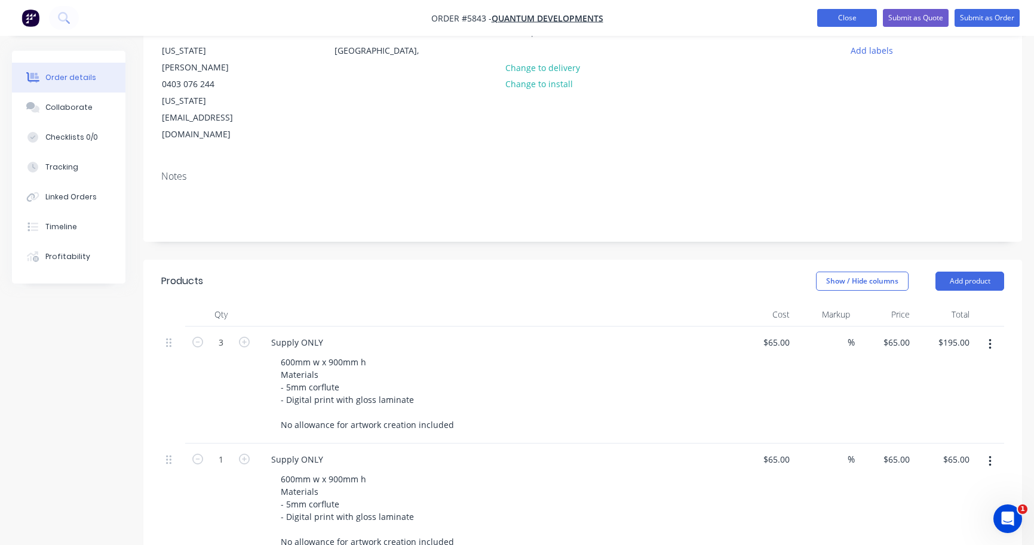
click at [839, 17] on button "Close" at bounding box center [847, 18] width 60 height 18
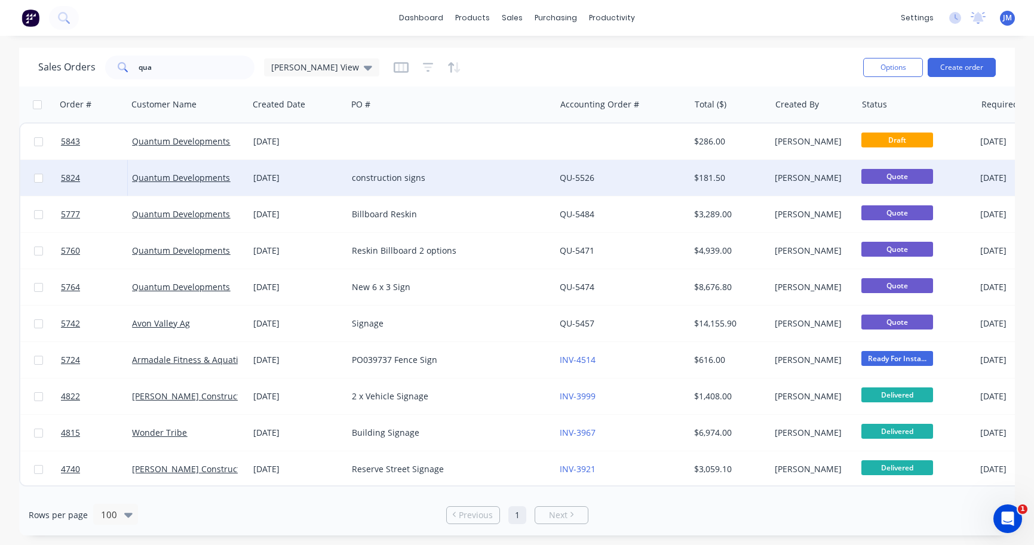
click at [372, 180] on div "construction signs" at bounding box center [446, 178] width 189 height 12
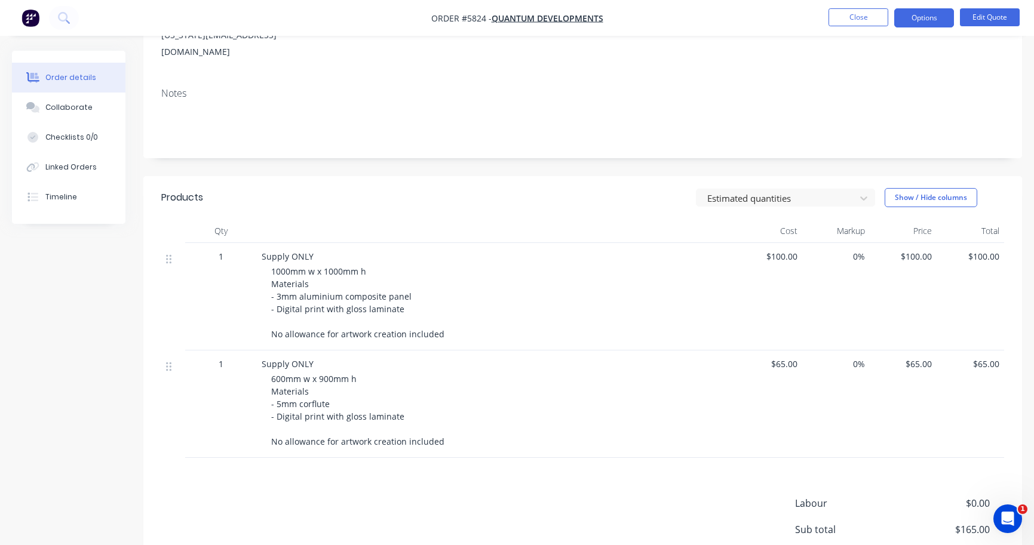
scroll to position [177, 0]
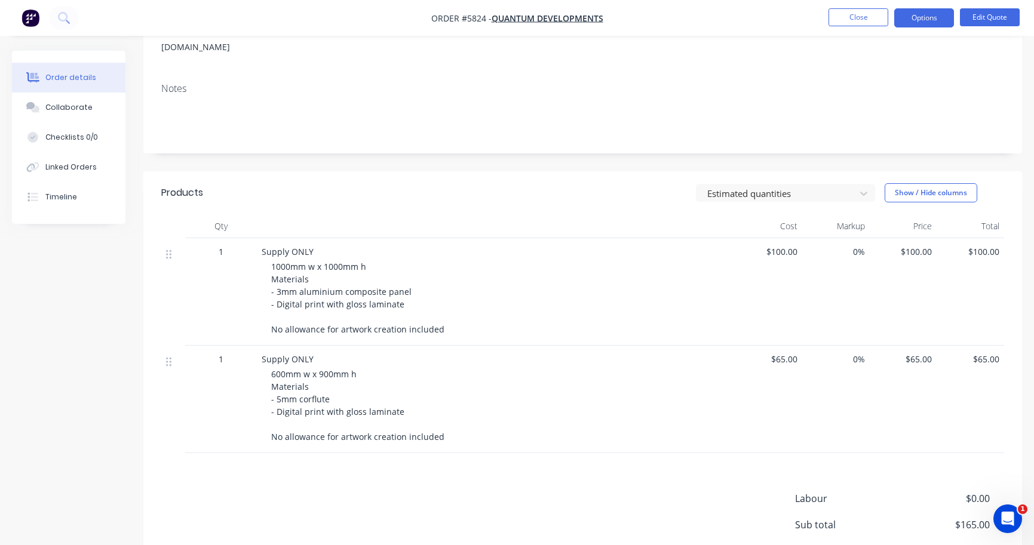
click at [373, 398] on span "600mm w x 900mm h Materials - 5mm corflute - Digital print with gloss laminate …" at bounding box center [357, 406] width 173 height 74
click at [864, 17] on button "Close" at bounding box center [858, 17] width 60 height 18
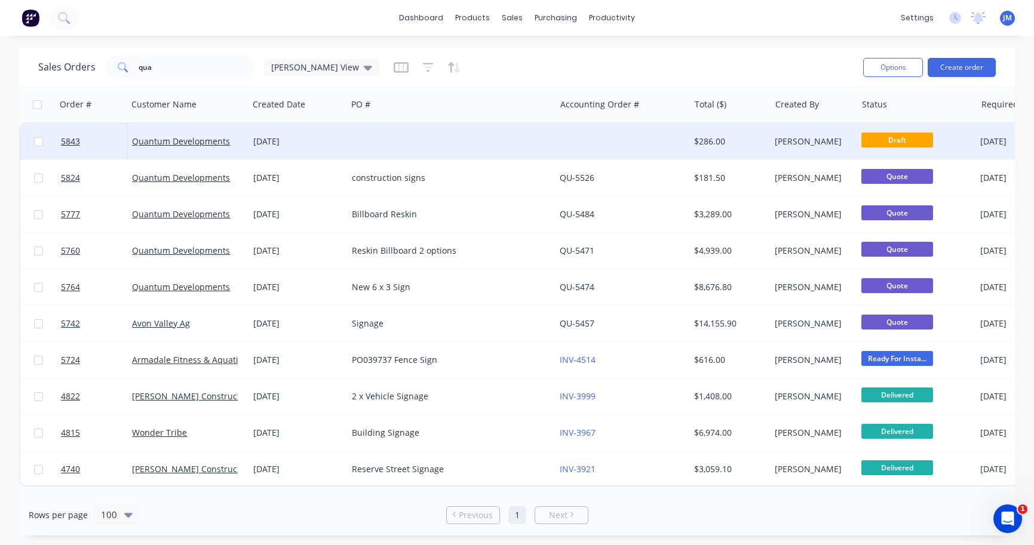
click at [345, 146] on div "[DATE]" at bounding box center [297, 142] width 99 height 36
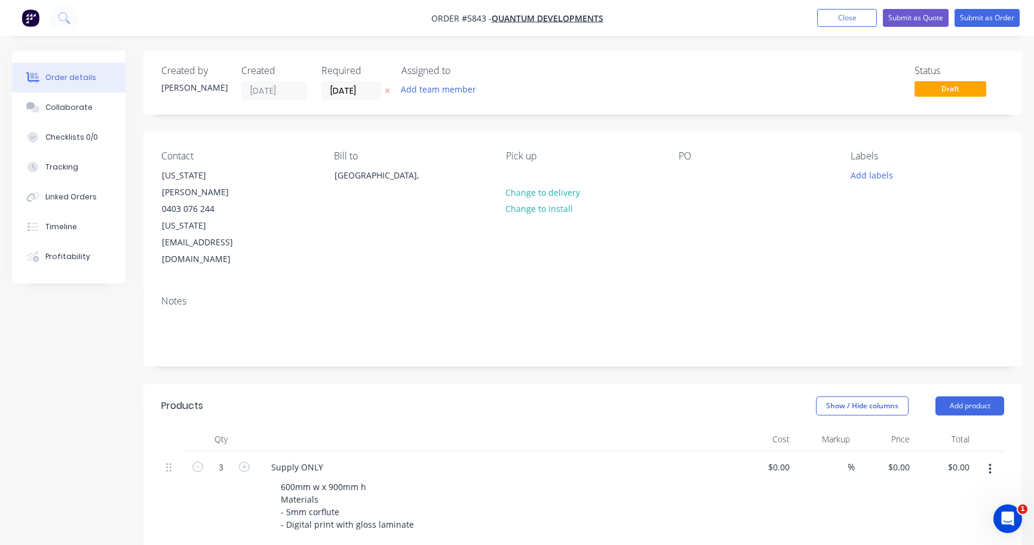
type input "$65.00"
type input "$195.00"
type input "$65.00"
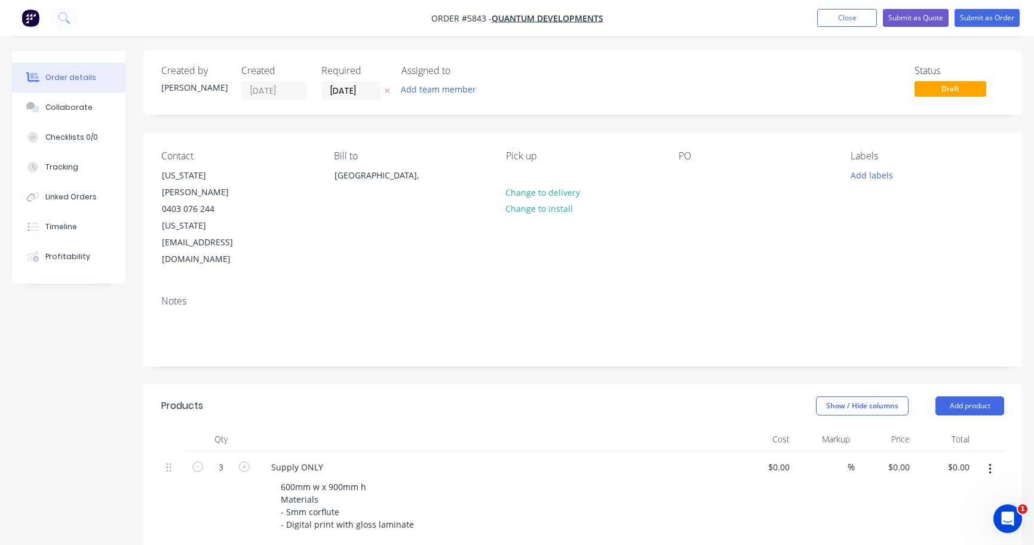
type input "$65.00"
click at [692, 175] on div at bounding box center [688, 175] width 19 height 17
paste div
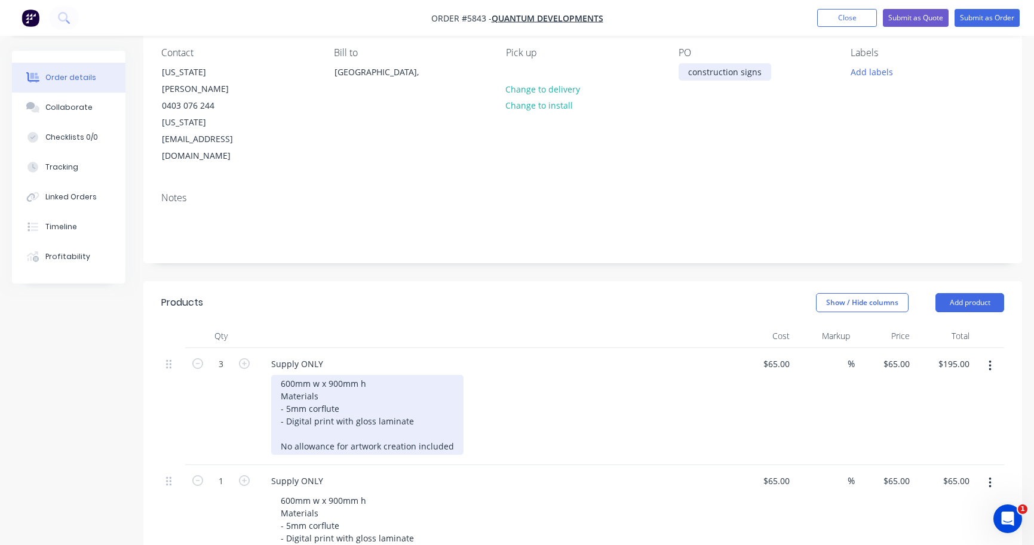
scroll to position [103, 0]
drag, startPoint x: 343, startPoint y: 361, endPoint x: 287, endPoint y: 360, distance: 55.6
click at [287, 376] on div "600mm w x 900mm h Materials - 5mm corflute - Digital print with gloss laminate …" at bounding box center [367, 416] width 192 height 80
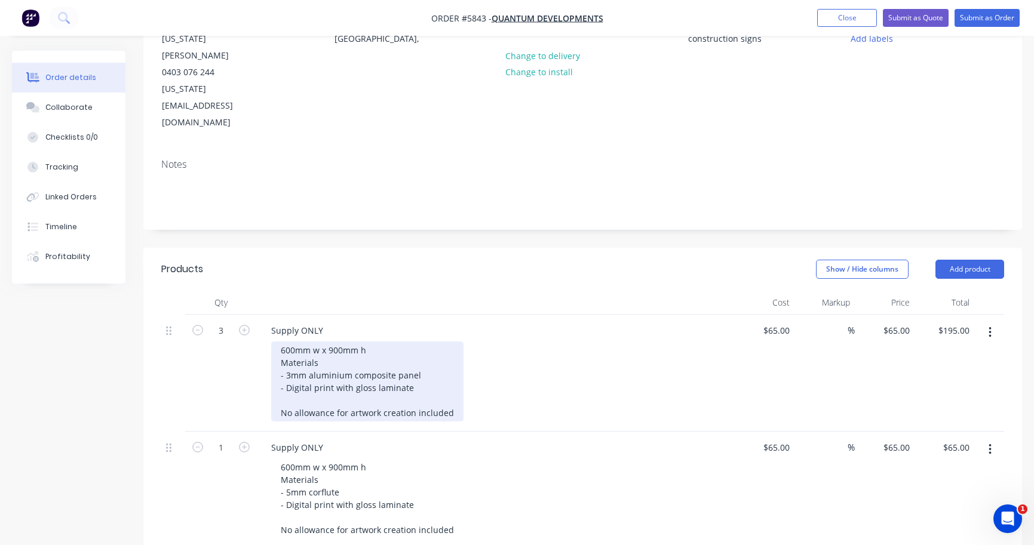
scroll to position [138, 0]
drag, startPoint x: 453, startPoint y: 363, endPoint x: 244, endPoint y: 361, distance: 209.1
click at [244, 361] on div "3 Supply ONLY 600mm w x 900mm h Materials - 3mm aluminium composite panel - Dig…" at bounding box center [582, 372] width 843 height 117
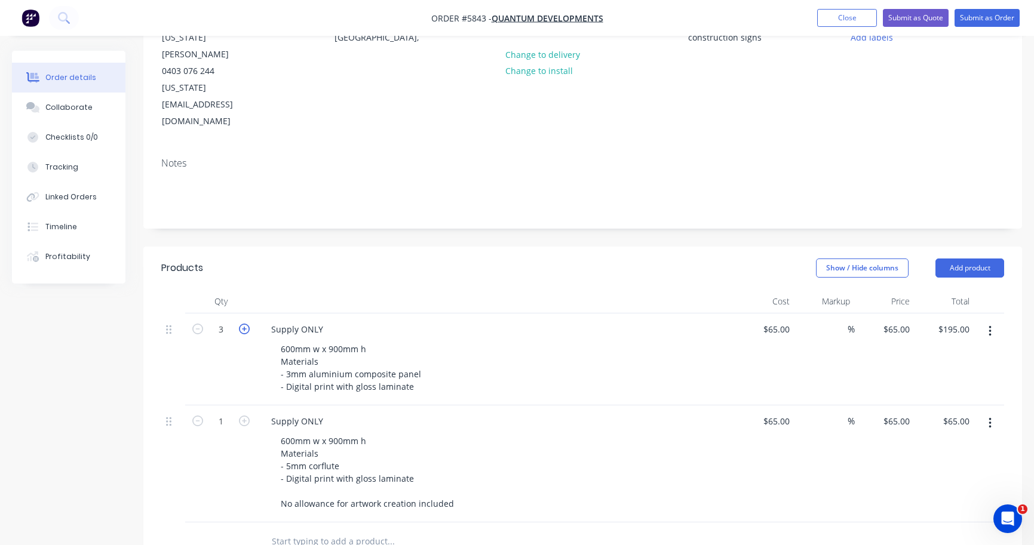
click at [240, 324] on icon "button" at bounding box center [244, 329] width 11 height 11
type input "4"
type input "$260.00"
click at [240, 324] on icon "button" at bounding box center [244, 329] width 11 height 11
type input "5"
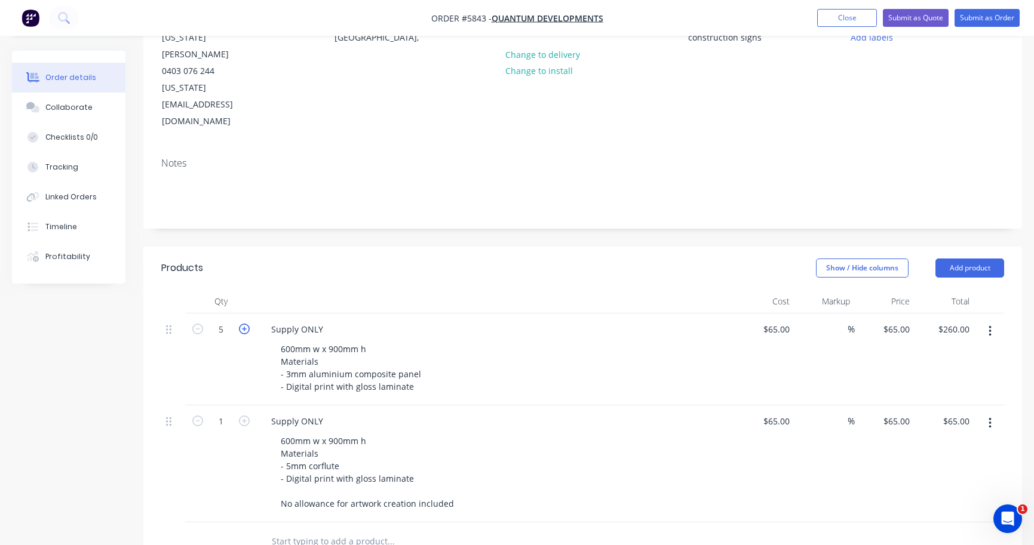
type input "$325.00"
click at [240, 324] on icon "button" at bounding box center [244, 329] width 11 height 11
type input "6"
type input "$390.00"
click at [773, 314] on div "$65.00 $65.00" at bounding box center [765, 360] width 60 height 92
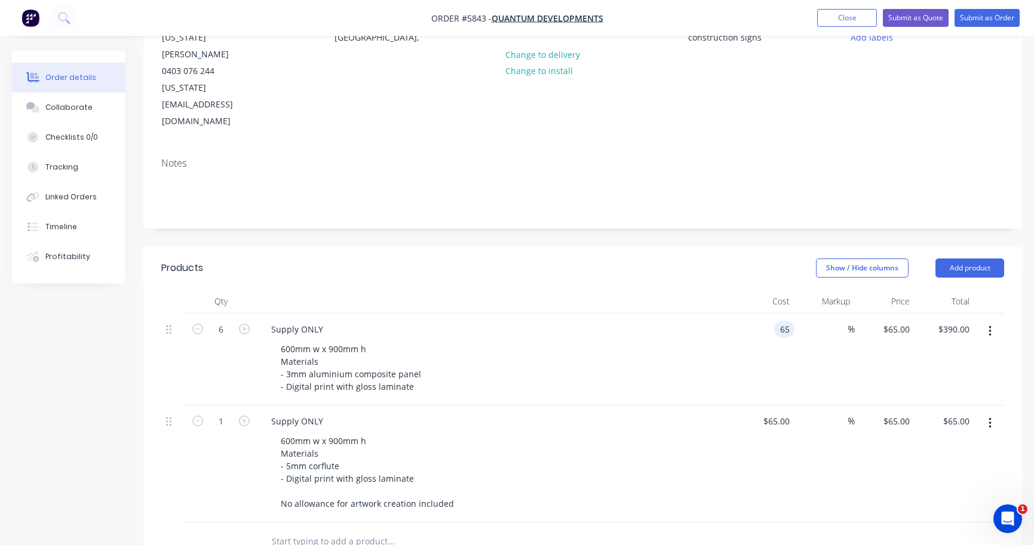
click at [774, 321] on div "65 65" at bounding box center [784, 329] width 20 height 17
type input "$75.00"
type input "$450.00"
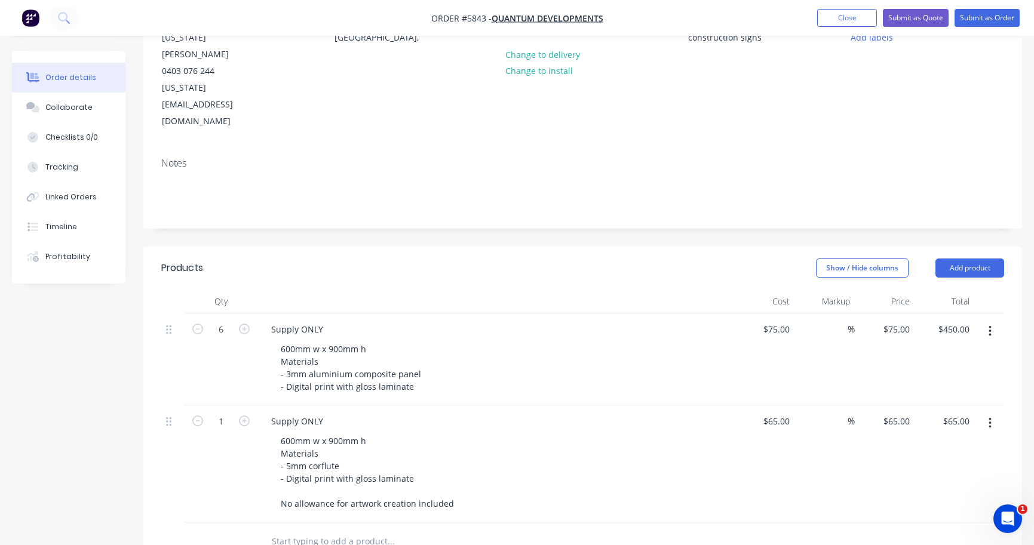
click at [711, 340] on div "600mm w x 900mm h Materials - 3mm aluminium composite panel - Digital print wit…" at bounding box center [500, 367] width 459 height 55
click at [990, 417] on icon "button" at bounding box center [990, 423] width 3 height 13
click at [937, 518] on div "Delete" at bounding box center [947, 526] width 92 height 17
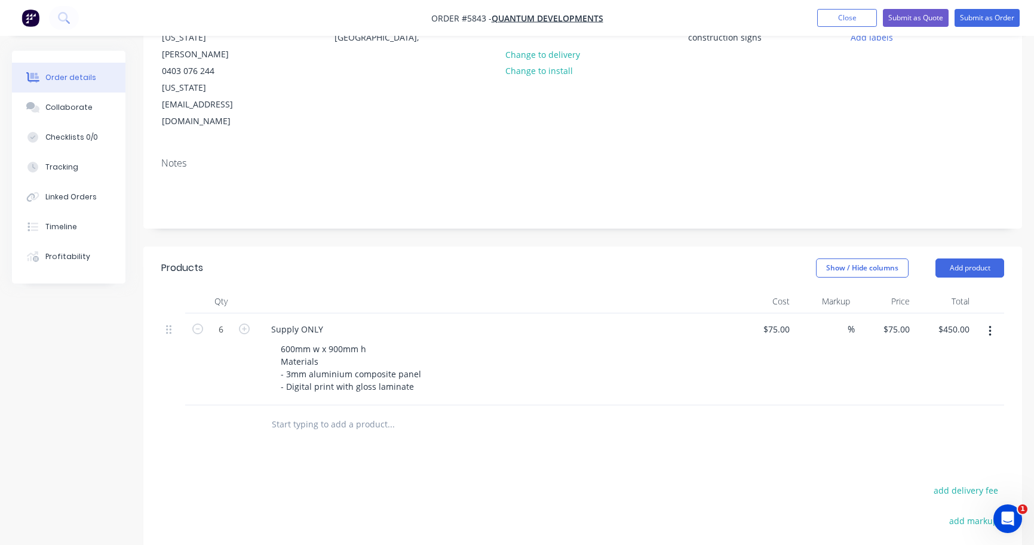
click at [567, 413] on div at bounding box center [441, 425] width 358 height 24
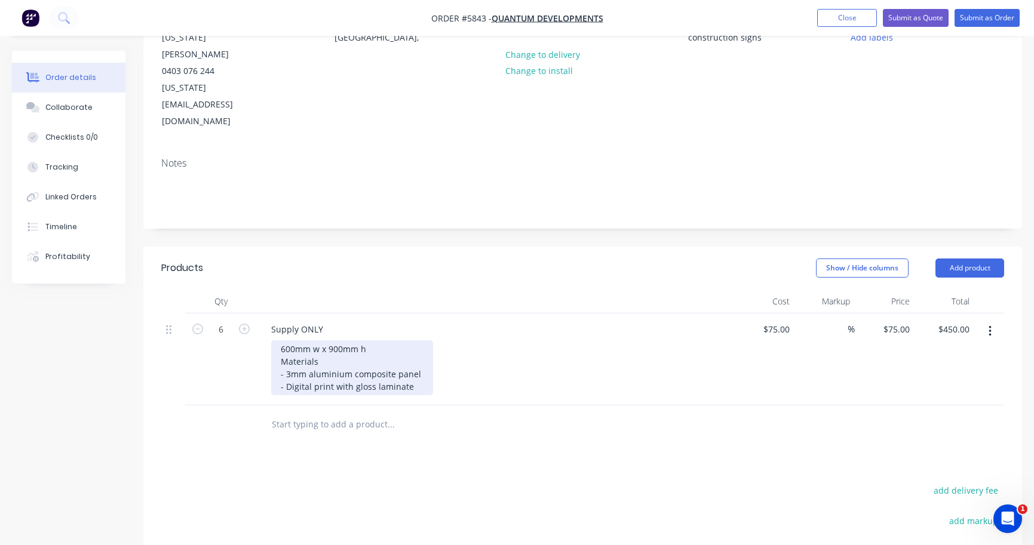
click at [409, 340] on div "600mm w x 900mm h Materials - 3mm aluminium composite panel - Digital print wit…" at bounding box center [352, 367] width 162 height 55
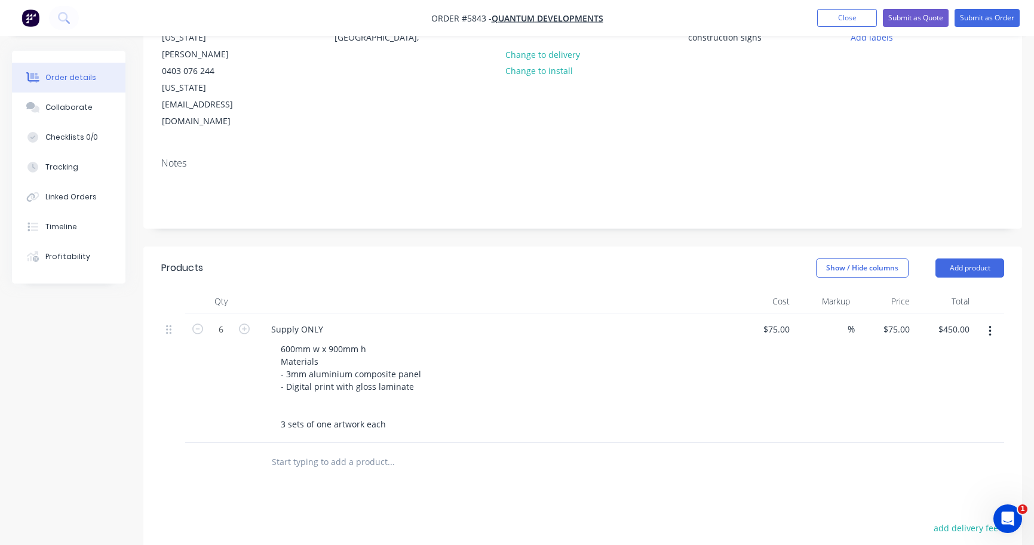
click at [515, 450] on div at bounding box center [441, 462] width 358 height 24
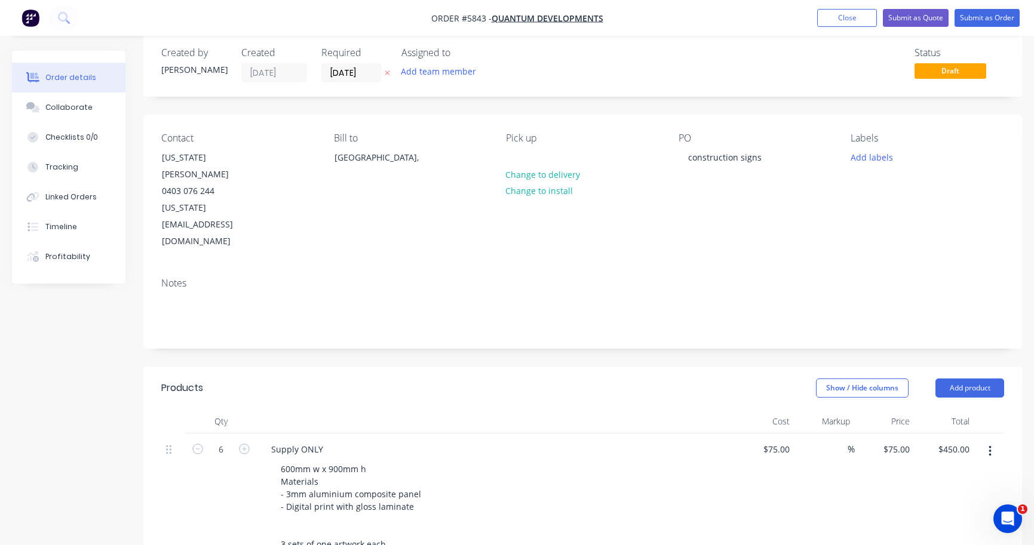
scroll to position [17, 0]
click at [915, 14] on button "Submit as Quote" at bounding box center [916, 18] width 66 height 18
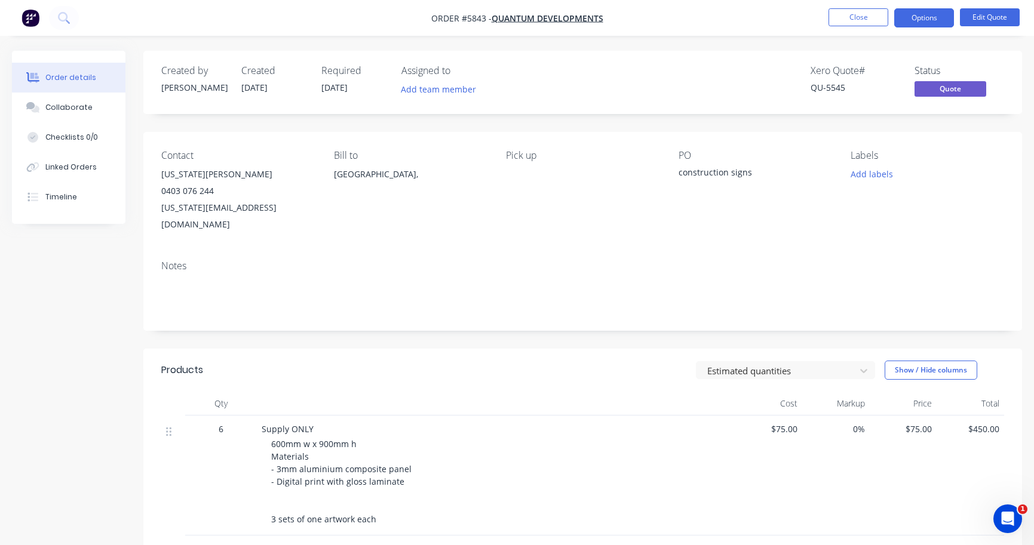
click at [917, 20] on button "Options" at bounding box center [924, 17] width 60 height 19
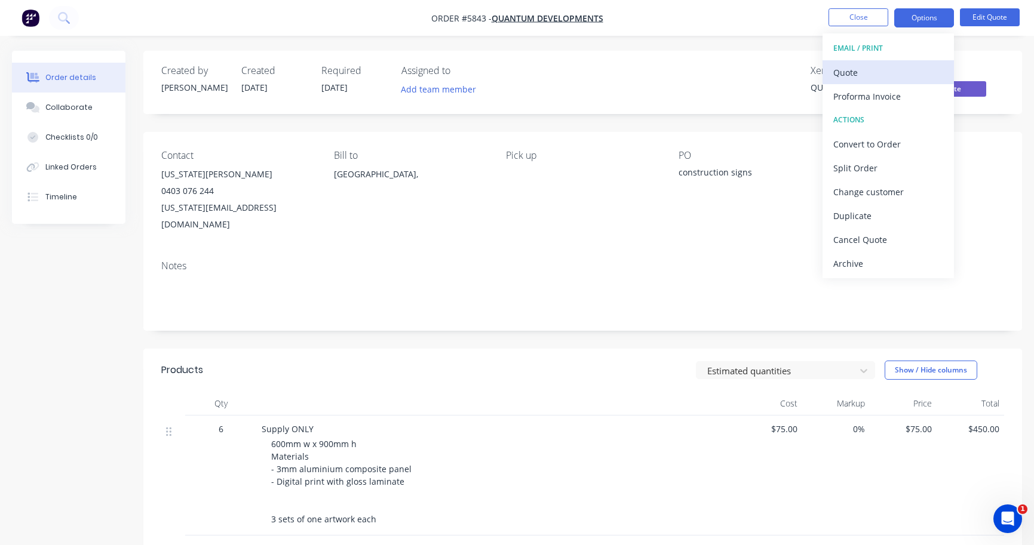
click at [901, 76] on div "Quote" at bounding box center [888, 72] width 110 height 17
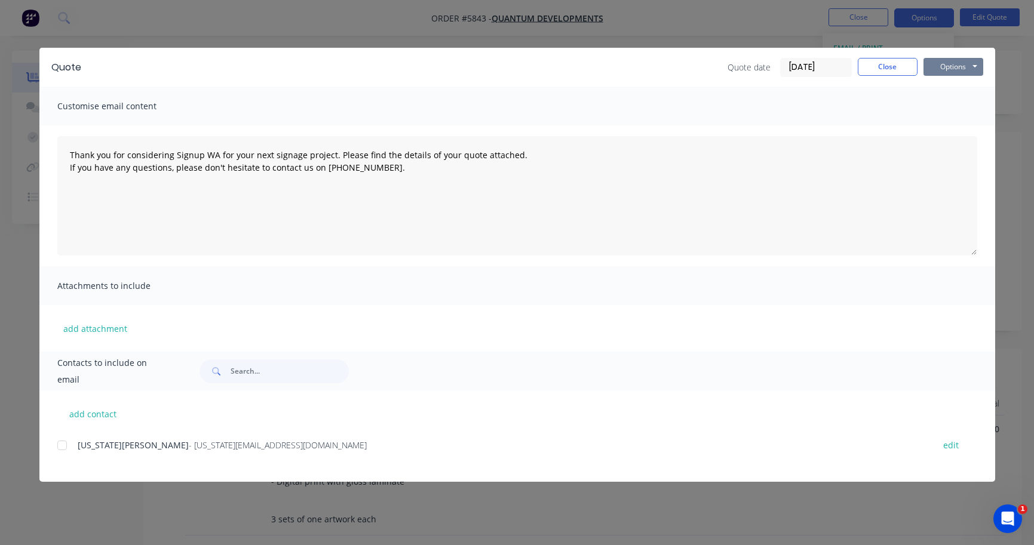
click at [948, 62] on button "Options" at bounding box center [953, 67] width 60 height 18
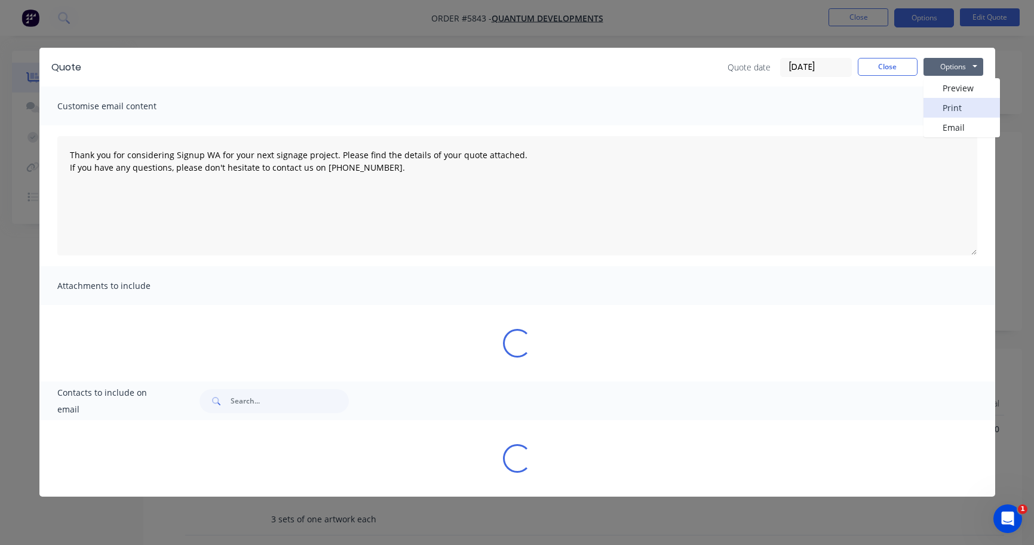
click at [946, 105] on button "Print" at bounding box center [961, 108] width 76 height 20
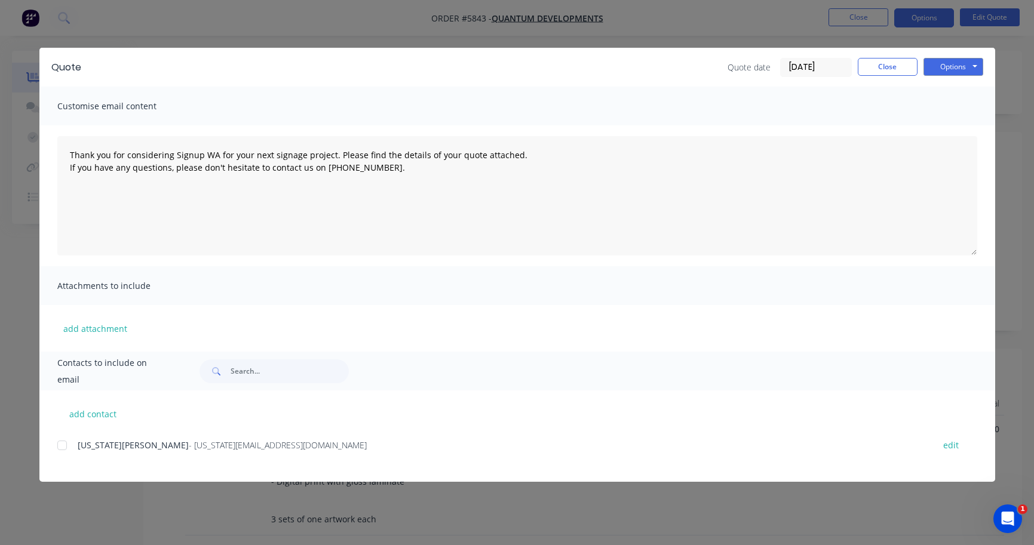
type textarea "Thank you for considering Signup WA for your next signage project. Please find …"
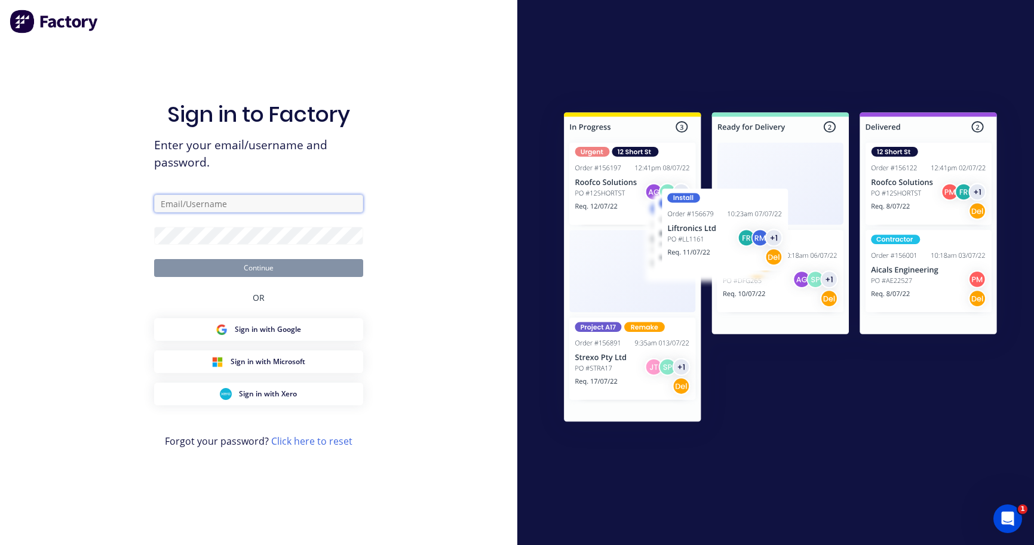
type input "[PERSON_NAME][EMAIL_ADDRESS][DOMAIN_NAME]"
click at [258, 268] on button "Continue" at bounding box center [258, 268] width 209 height 18
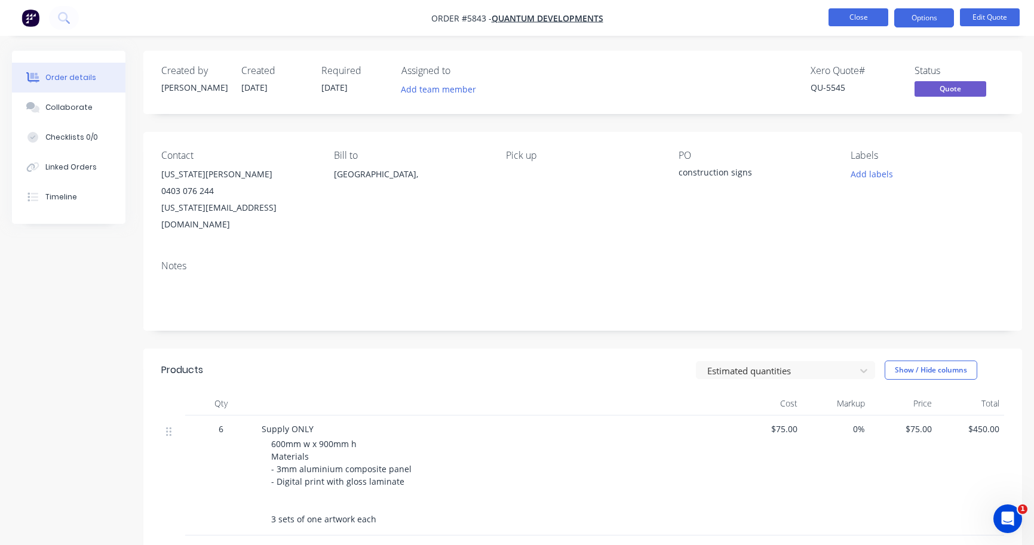
click at [848, 22] on button "Close" at bounding box center [858, 17] width 60 height 18
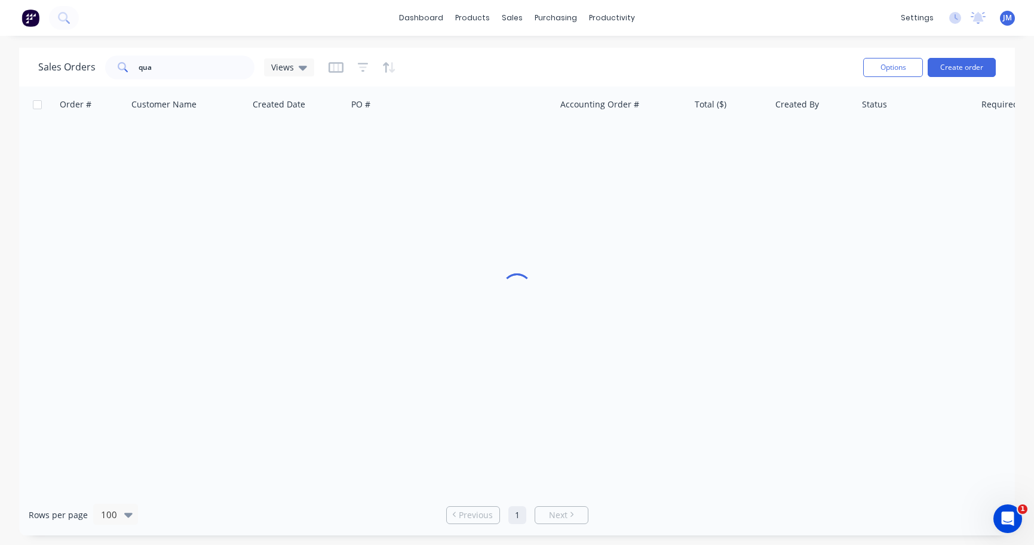
click at [848, 22] on div "dashboard products sales purchasing productivity dashboard products Product Cat…" at bounding box center [517, 18] width 1034 height 36
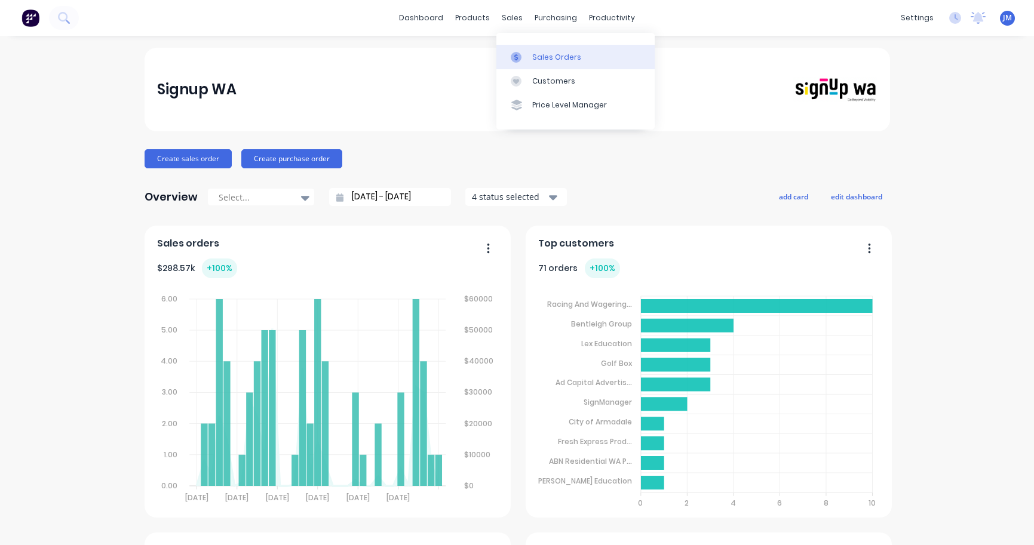
click at [553, 65] on link "Sales Orders" at bounding box center [575, 57] width 158 height 24
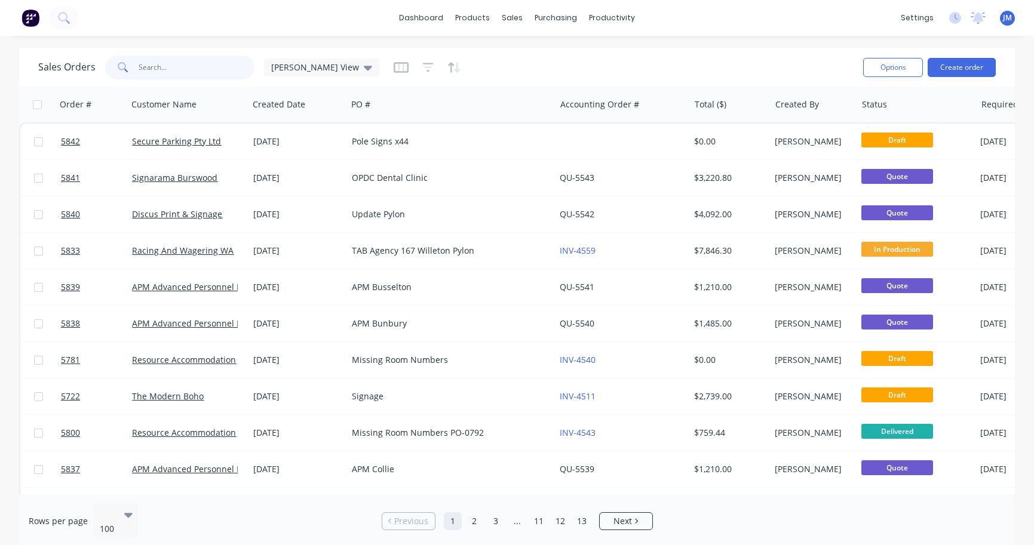
click at [204, 67] on input "text" at bounding box center [197, 68] width 116 height 24
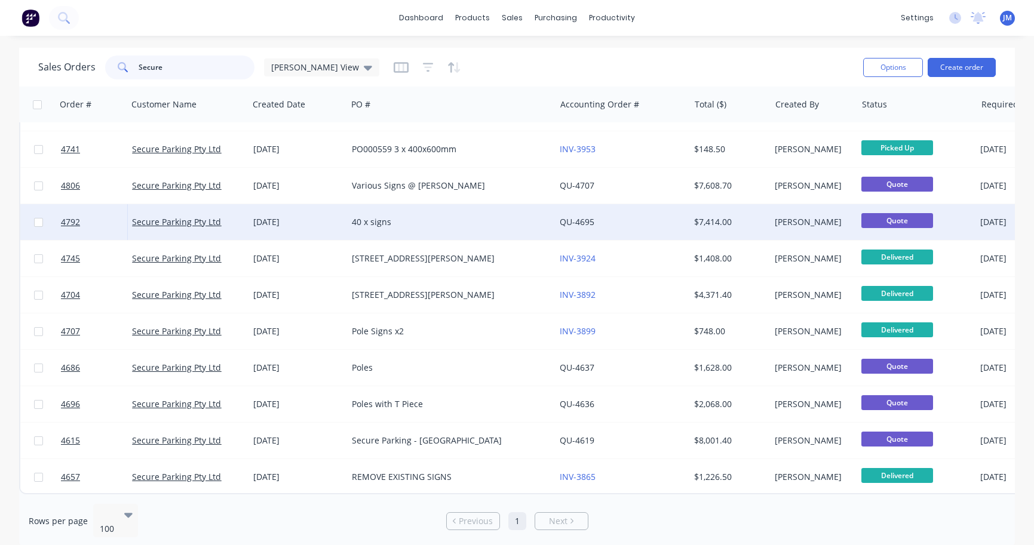
scroll to position [1091, 0]
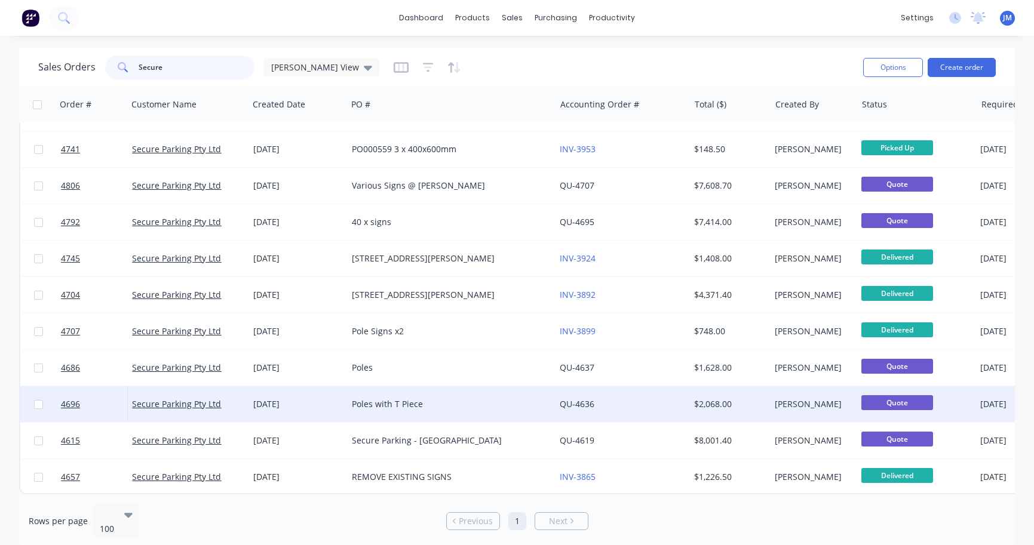
type input "Secure"
click at [397, 404] on div "Poles with T Piece" at bounding box center [451, 404] width 208 height 36
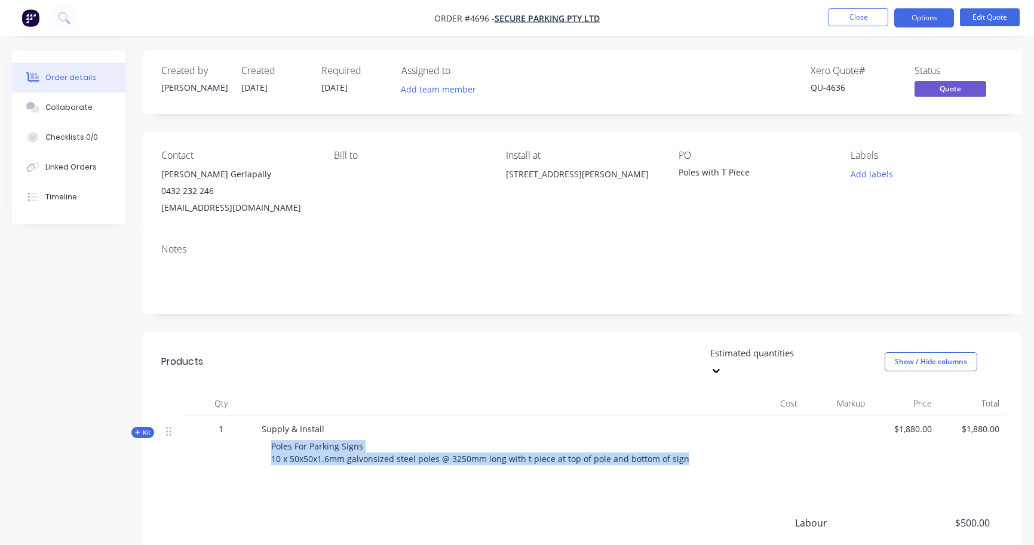
drag, startPoint x: 679, startPoint y: 441, endPoint x: 272, endPoint y: 429, distance: 406.9
click at [272, 435] on div "Poles For Parking Signs 10 x 50x50x1.6mm galvonsized steel poles @ 3250mm long …" at bounding box center [496, 452] width 468 height 35
copy span "Poles For Parking Signs 10 x 50x50x1.6mm galvonsized steel poles @ 3250mm long …"
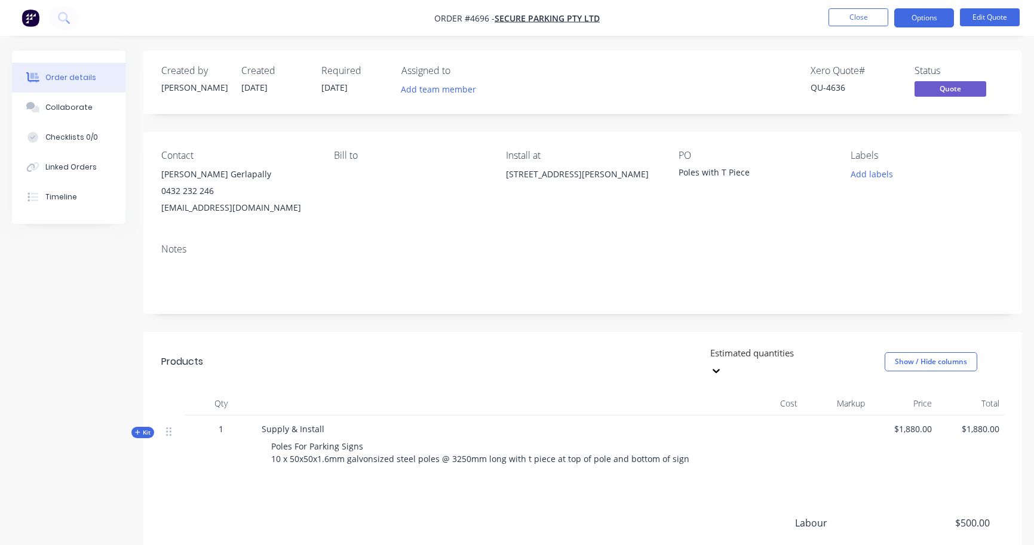
click at [468, 367] on header "Products Estimated quantities Show / Hide columns" at bounding box center [582, 362] width 879 height 60
click at [860, 14] on button "Close" at bounding box center [858, 17] width 60 height 18
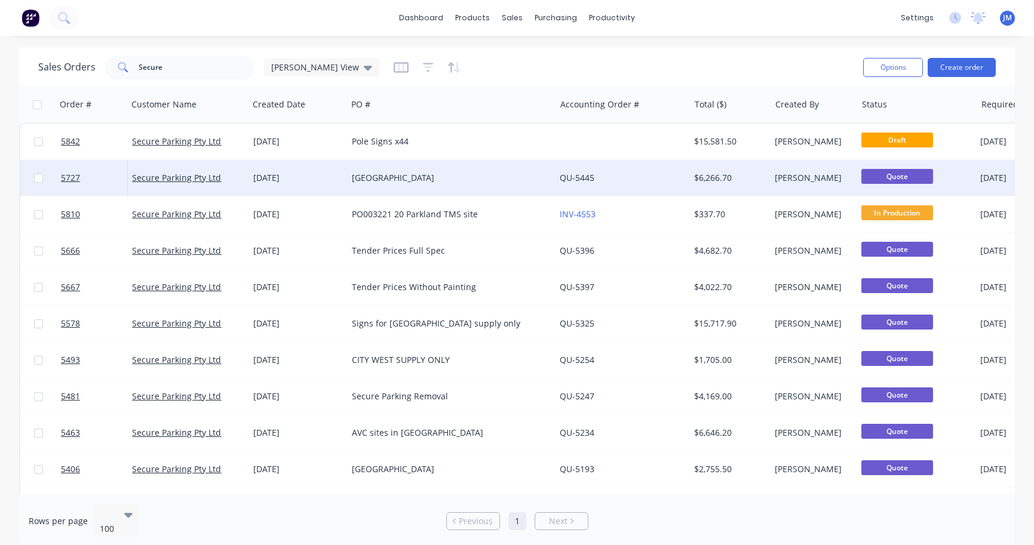
click at [398, 174] on div "[GEOGRAPHIC_DATA]" at bounding box center [446, 178] width 189 height 12
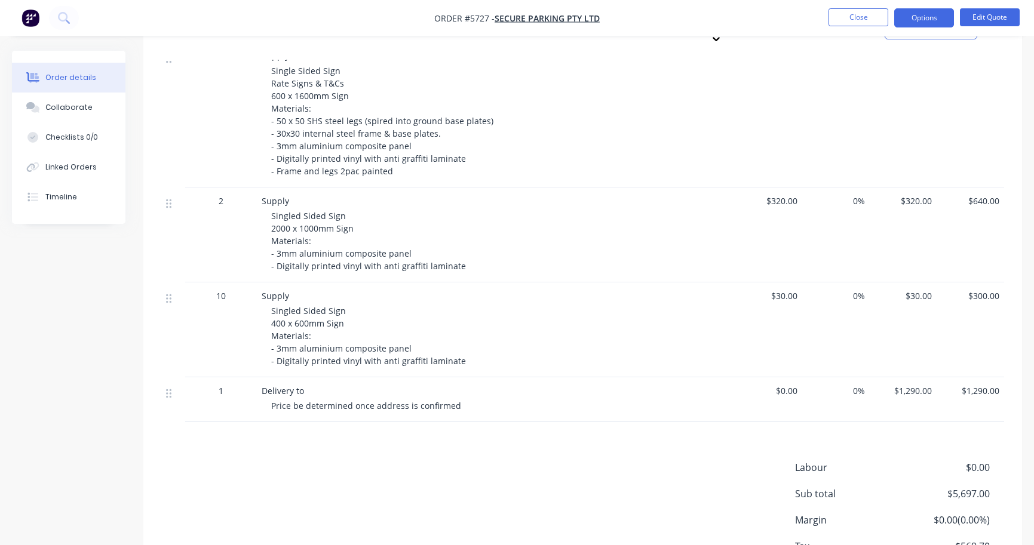
scroll to position [650, 0]
